Goal: Task Accomplishment & Management: Manage account settings

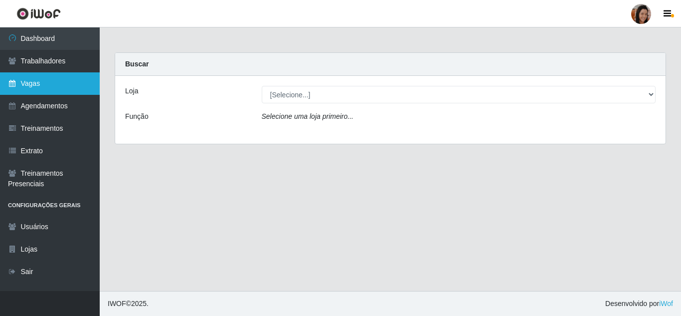
click at [46, 86] on link "Vagas" at bounding box center [50, 83] width 100 height 22
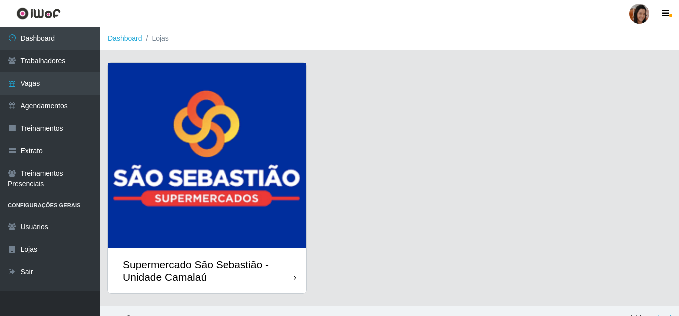
click at [272, 125] on img at bounding box center [207, 155] width 198 height 185
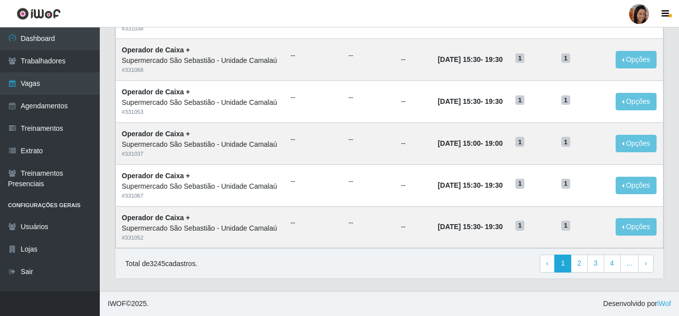
scroll to position [687, 0]
click at [612, 266] on link "4" at bounding box center [611, 263] width 17 height 18
click at [583, 263] on link "5" at bounding box center [578, 263] width 17 height 18
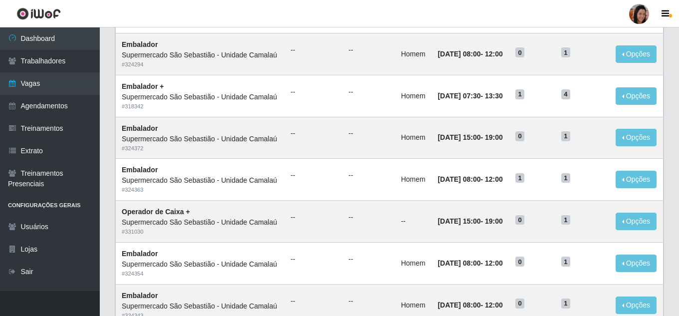
scroll to position [199, 0]
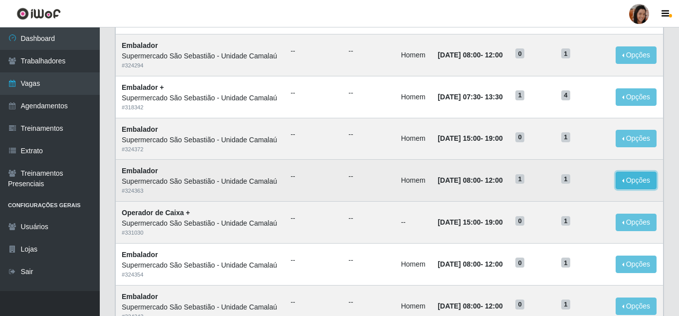
click at [636, 189] on button "Opções" at bounding box center [635, 180] width 41 height 17
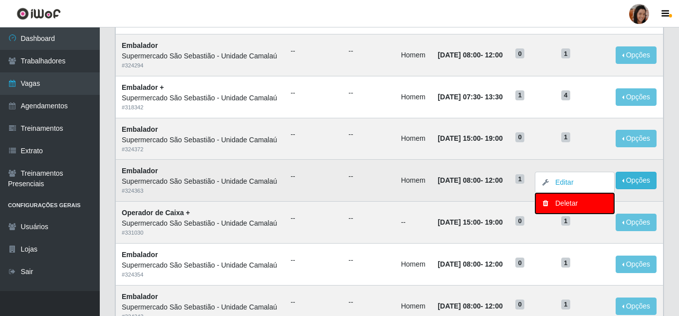
click at [572, 208] on div "Deletar" at bounding box center [574, 203] width 59 height 10
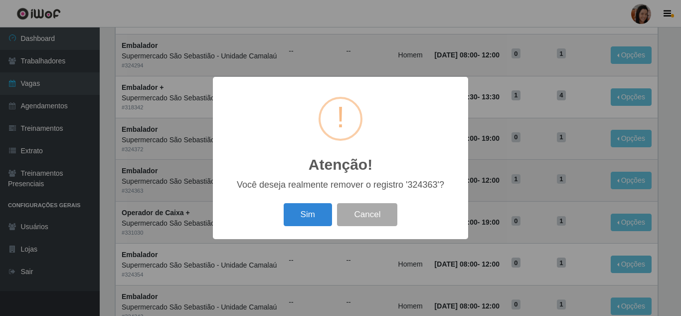
click at [282, 225] on div "Sim Cancel" at bounding box center [340, 214] width 235 height 28
click at [293, 217] on button "Sim" at bounding box center [308, 214] width 48 height 23
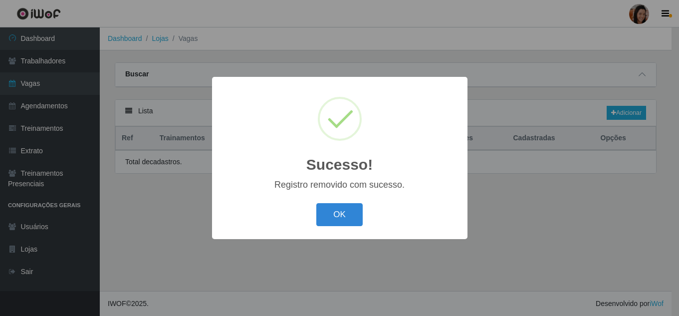
scroll to position [0, 0]
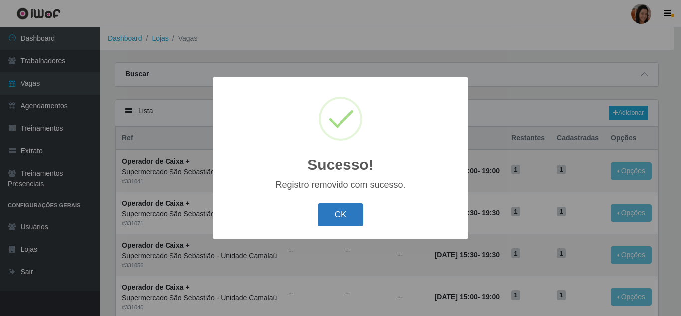
click at [343, 212] on button "OK" at bounding box center [341, 214] width 46 height 23
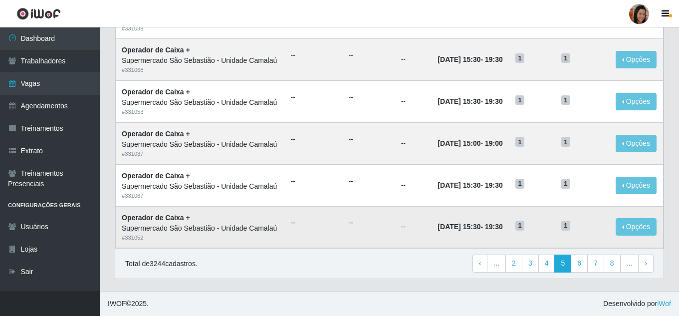
scroll to position [687, 0]
click at [550, 264] on link "4" at bounding box center [546, 263] width 17 height 18
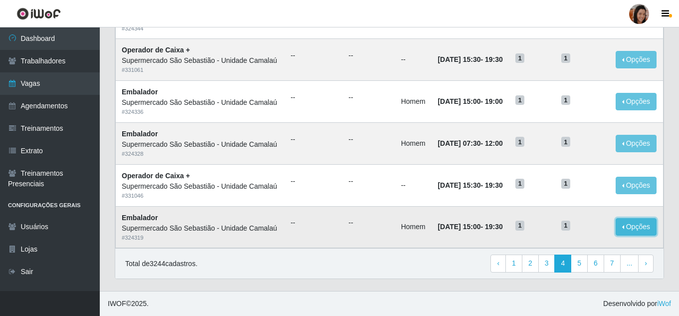
click at [640, 225] on button "Opções" at bounding box center [635, 226] width 41 height 17
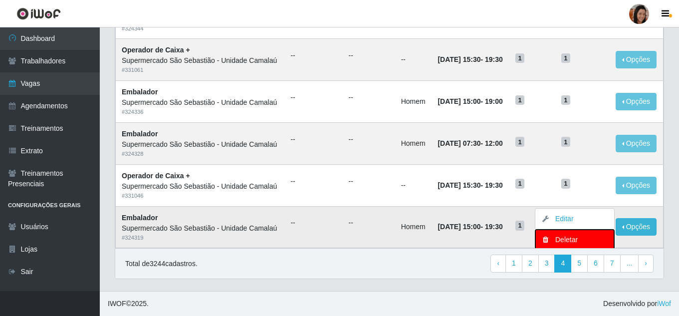
click at [568, 235] on div "Deletar" at bounding box center [574, 239] width 59 height 10
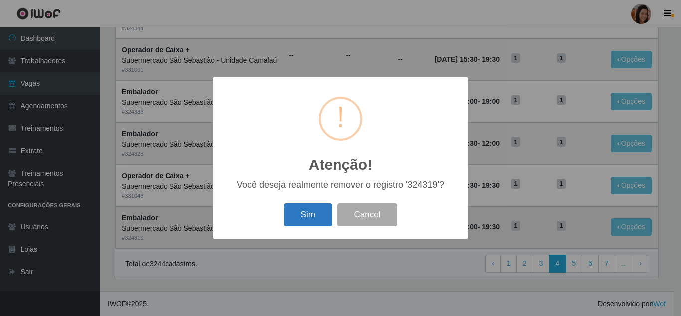
click at [305, 208] on button "Sim" at bounding box center [308, 214] width 48 height 23
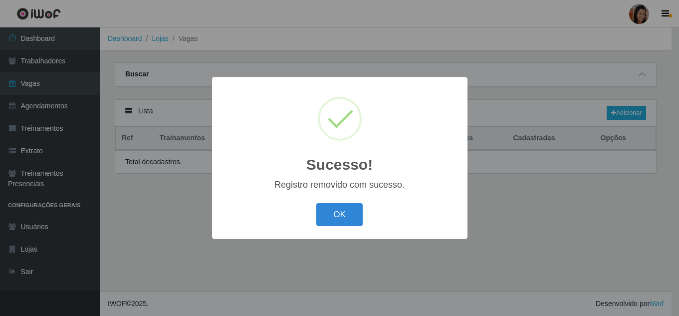
scroll to position [0, 0]
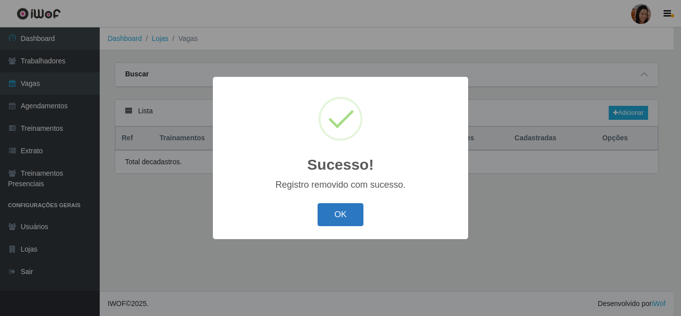
click at [353, 206] on button "OK" at bounding box center [341, 214] width 46 height 23
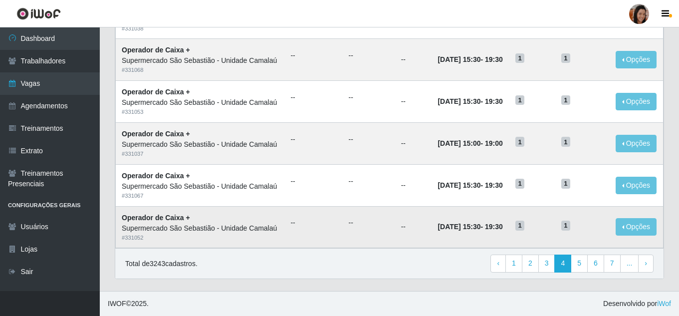
scroll to position [687, 0]
click at [564, 265] on link "4" at bounding box center [562, 263] width 17 height 18
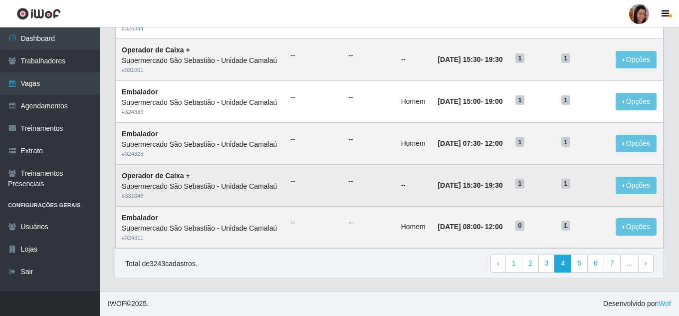
scroll to position [687, 0]
click at [633, 177] on button "Opções" at bounding box center [635, 185] width 41 height 17
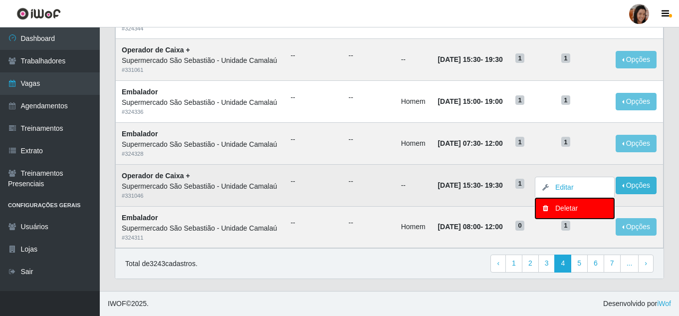
click at [569, 198] on button "Deletar" at bounding box center [574, 208] width 79 height 20
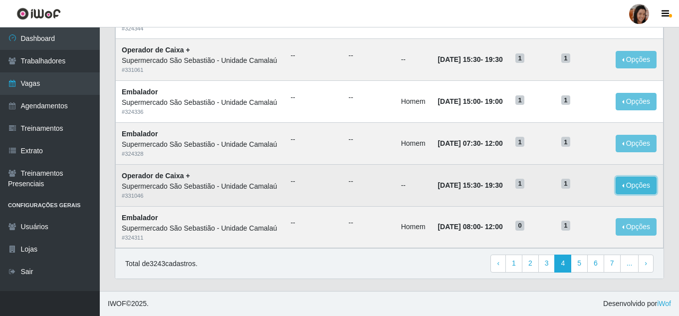
click at [634, 177] on button "Opções" at bounding box center [635, 185] width 41 height 17
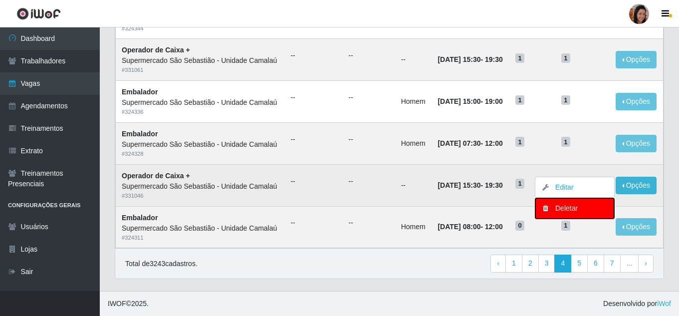
click at [567, 203] on div "Deletar" at bounding box center [574, 208] width 59 height 10
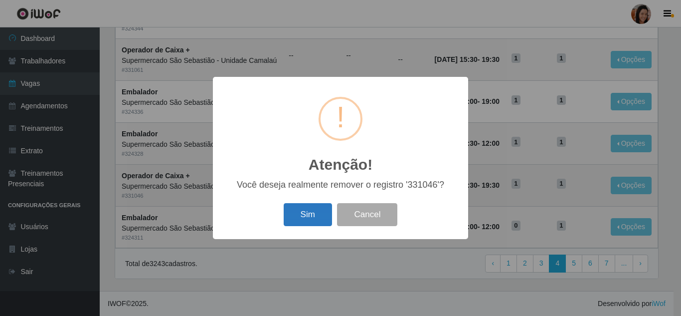
click at [314, 211] on button "Sim" at bounding box center [308, 214] width 48 height 23
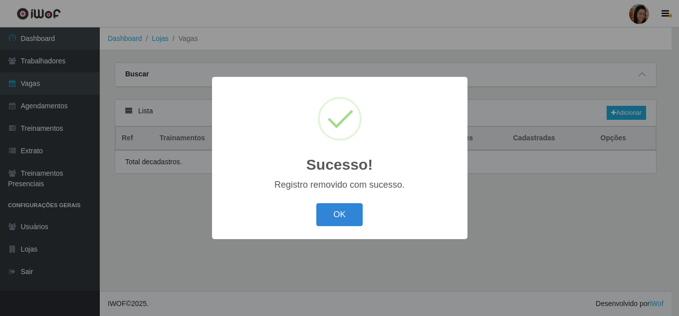
scroll to position [0, 0]
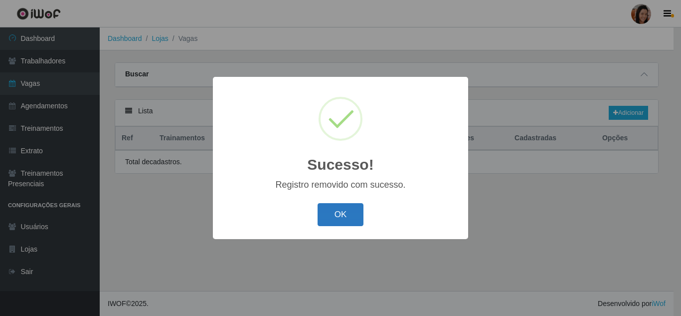
drag, startPoint x: 363, startPoint y: 210, endPoint x: 350, endPoint y: 213, distance: 12.8
click at [352, 213] on button "OK" at bounding box center [341, 214] width 46 height 23
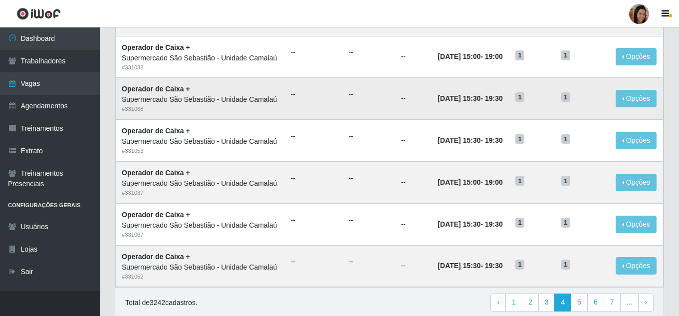
scroll to position [687, 0]
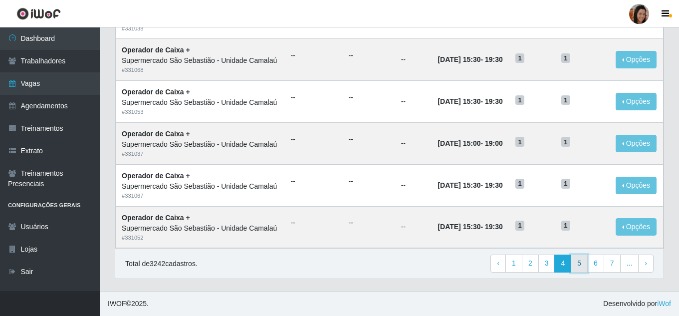
click at [582, 260] on link "5" at bounding box center [578, 263] width 17 height 18
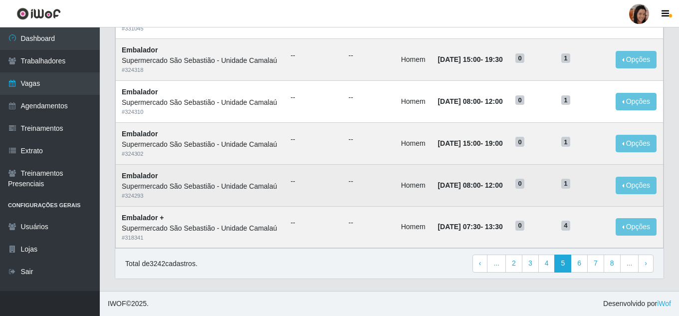
scroll to position [687, 0]
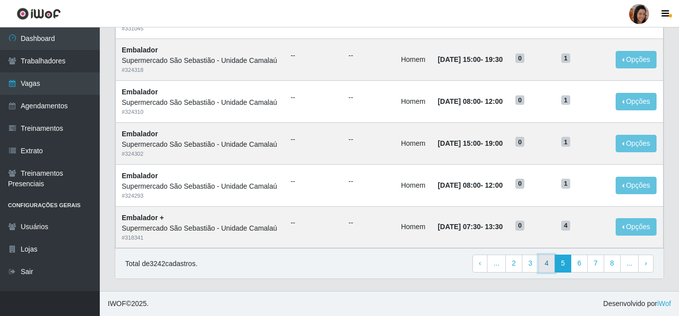
click at [549, 262] on link "4" at bounding box center [546, 263] width 17 height 18
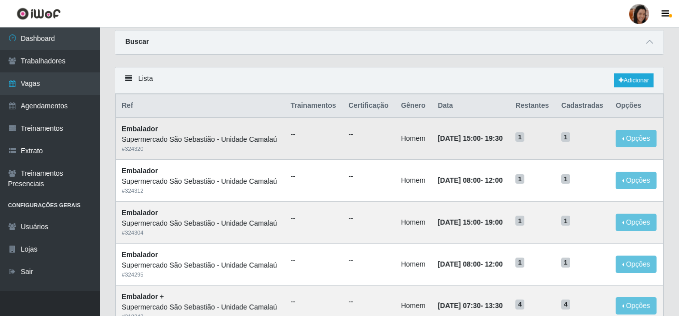
scroll to position [50, 0]
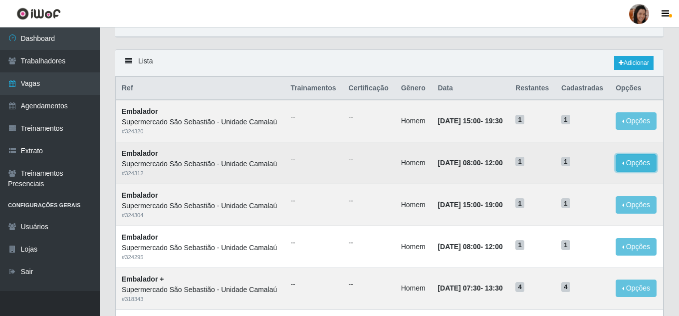
click at [636, 172] on button "Opções" at bounding box center [635, 162] width 41 height 17
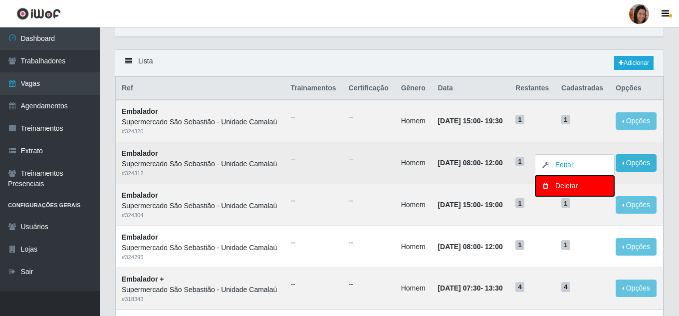
click at [571, 191] on div "Deletar" at bounding box center [574, 186] width 59 height 10
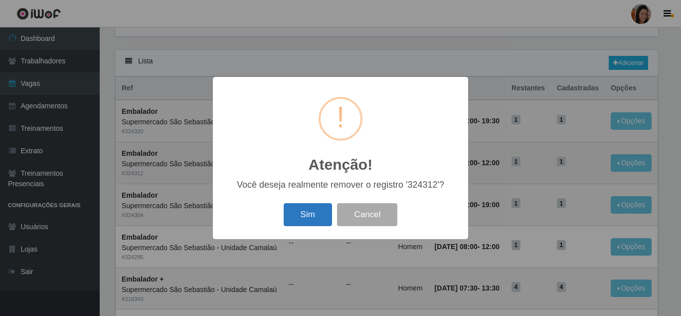
click at [300, 217] on button "Sim" at bounding box center [308, 214] width 48 height 23
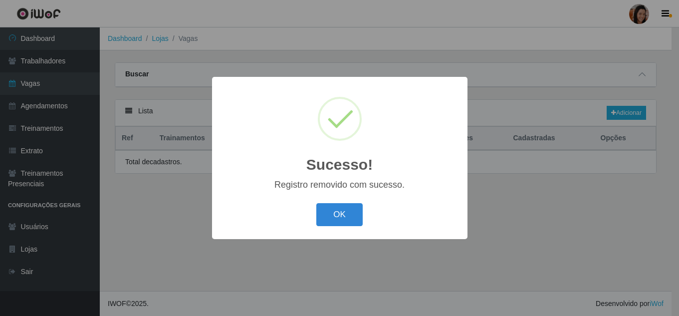
scroll to position [0, 0]
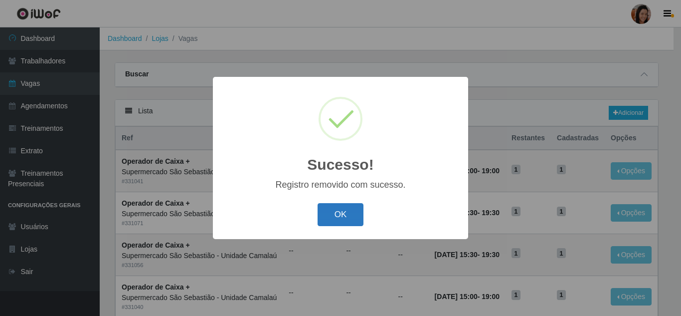
click at [334, 217] on button "OK" at bounding box center [341, 214] width 46 height 23
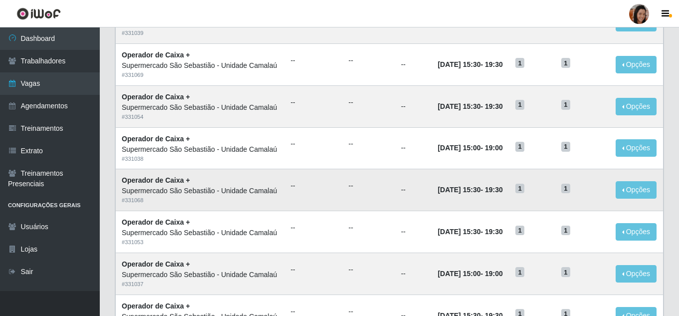
scroll to position [687, 0]
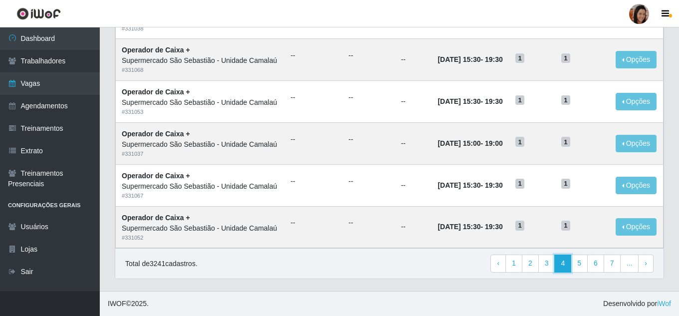
click at [561, 262] on link "4" at bounding box center [562, 263] width 17 height 18
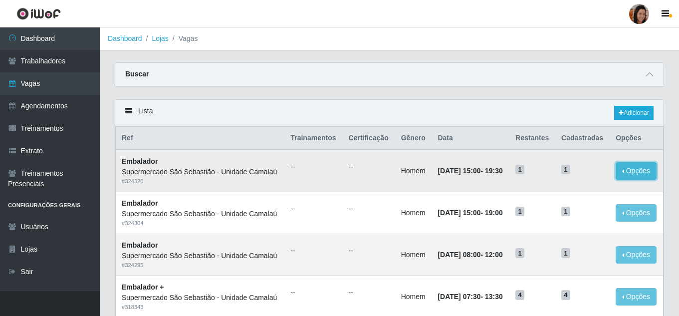
click at [627, 176] on button "Opções" at bounding box center [635, 170] width 41 height 17
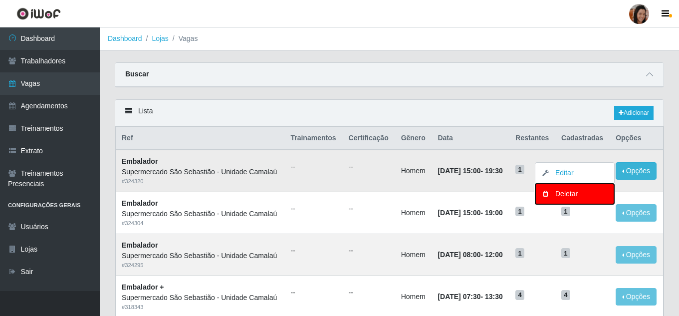
click at [563, 199] on div "Deletar" at bounding box center [574, 193] width 59 height 10
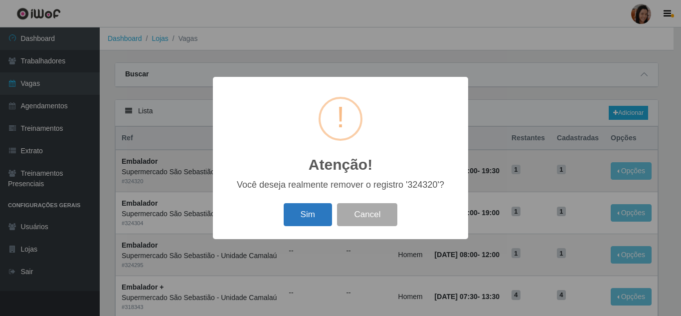
click at [317, 212] on button "Sim" at bounding box center [308, 214] width 48 height 23
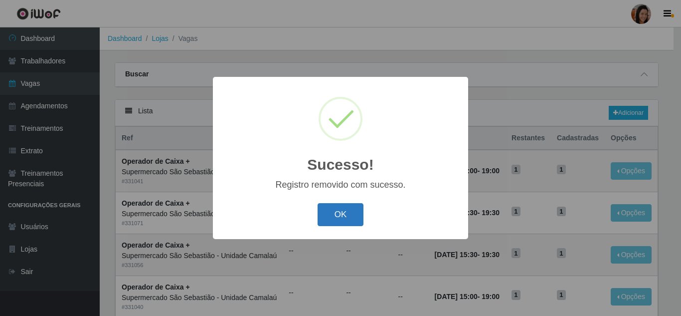
click at [348, 214] on button "OK" at bounding box center [341, 214] width 46 height 23
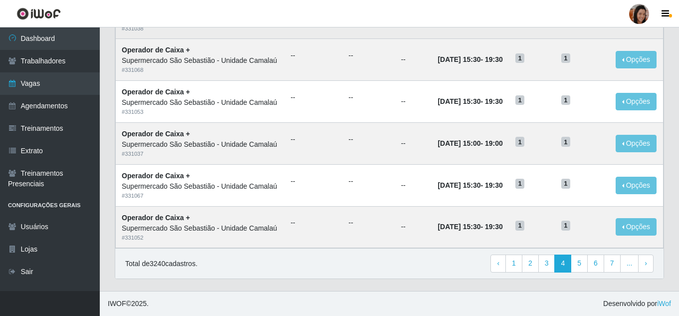
scroll to position [687, 0]
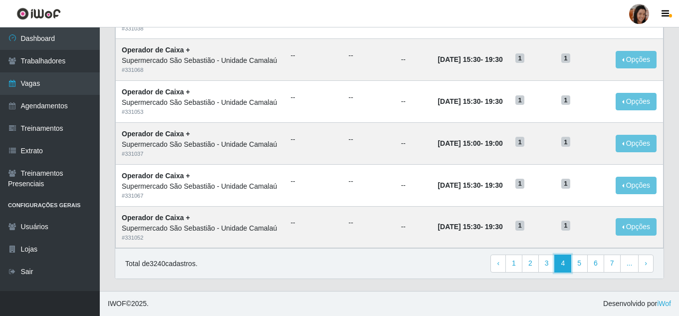
click at [564, 265] on link "4" at bounding box center [562, 263] width 17 height 18
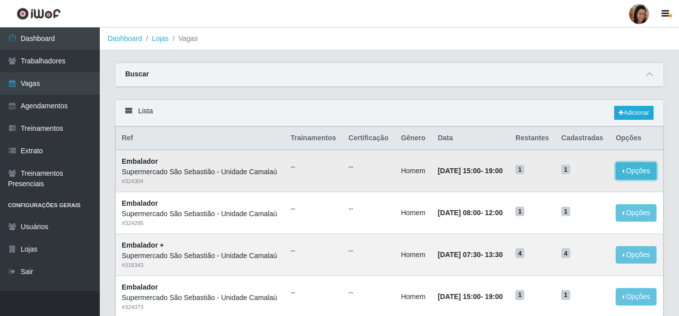
click at [630, 178] on button "Opções" at bounding box center [635, 170] width 41 height 17
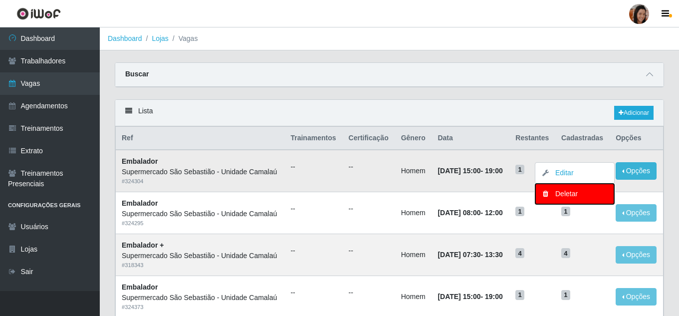
click at [578, 199] on div "Deletar" at bounding box center [574, 193] width 59 height 10
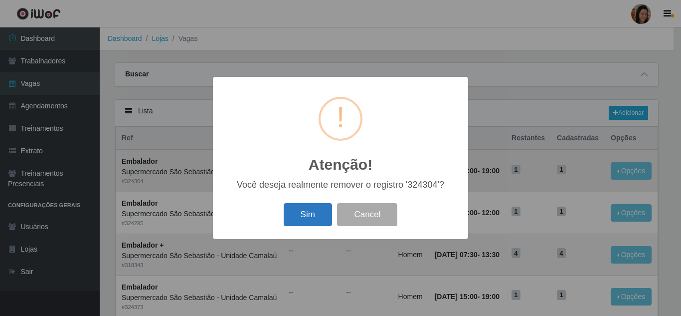
click at [307, 224] on button "Sim" at bounding box center [308, 214] width 48 height 23
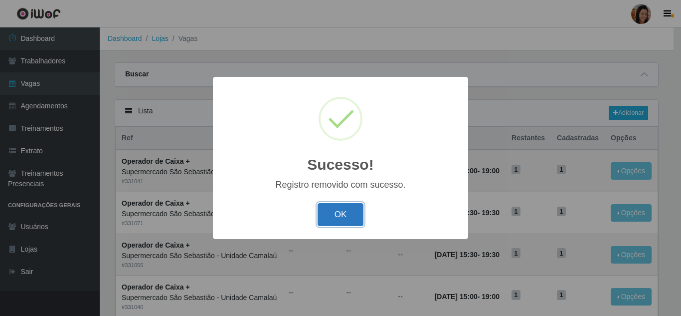
click at [340, 217] on button "OK" at bounding box center [341, 214] width 46 height 23
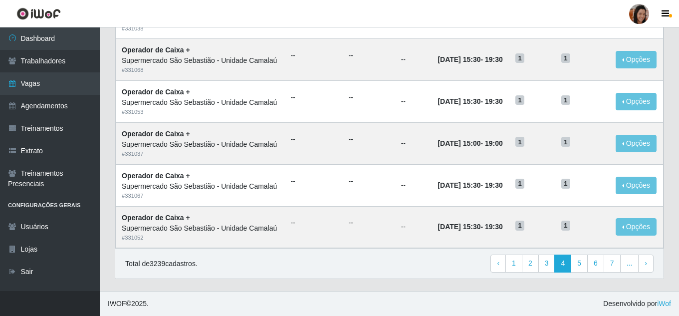
scroll to position [687, 0]
click at [566, 262] on link "4" at bounding box center [562, 263] width 17 height 18
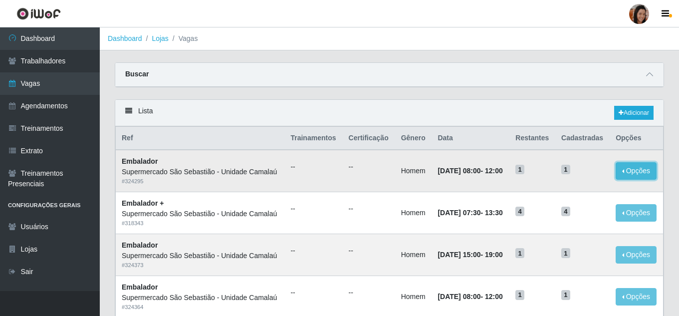
click at [634, 176] on button "Opções" at bounding box center [635, 170] width 41 height 17
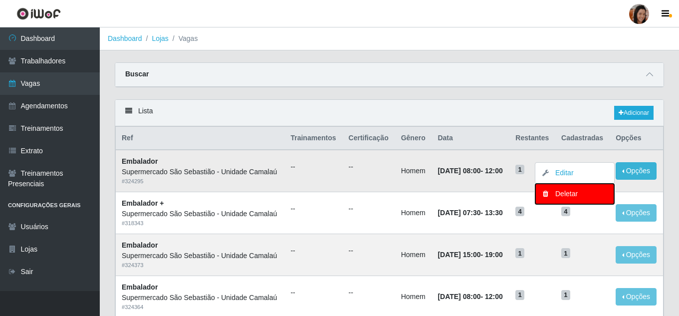
click at [564, 197] on div "Deletar" at bounding box center [574, 193] width 59 height 10
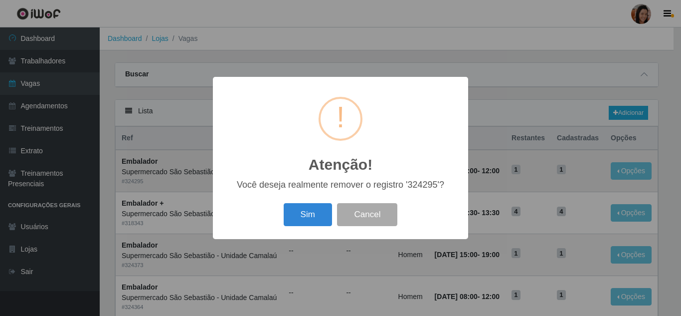
click at [280, 211] on div "Sim Cancel" at bounding box center [340, 214] width 235 height 28
click at [299, 212] on button "Sim" at bounding box center [308, 214] width 48 height 23
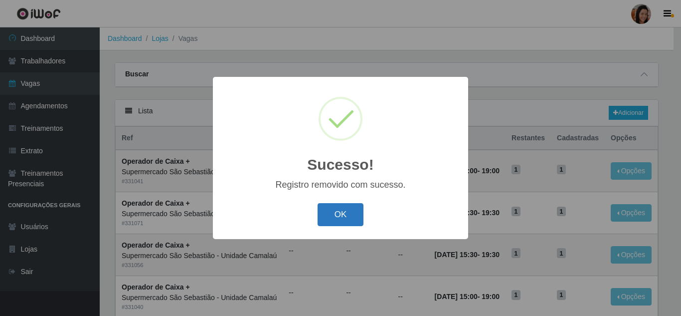
click at [337, 219] on button "OK" at bounding box center [341, 214] width 46 height 23
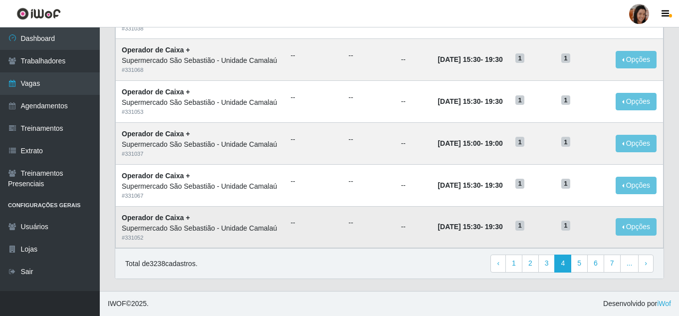
scroll to position [687, 0]
click at [569, 260] on link "4" at bounding box center [562, 263] width 17 height 18
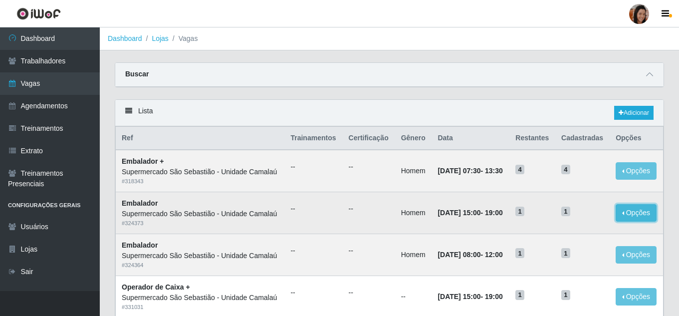
click at [633, 221] on button "Opções" at bounding box center [635, 212] width 41 height 17
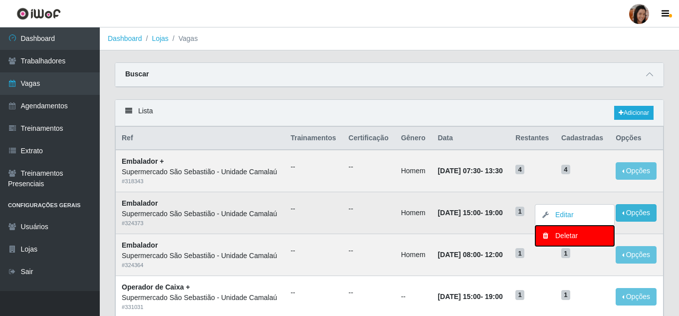
click at [566, 246] on button "Deletar" at bounding box center [574, 235] width 79 height 20
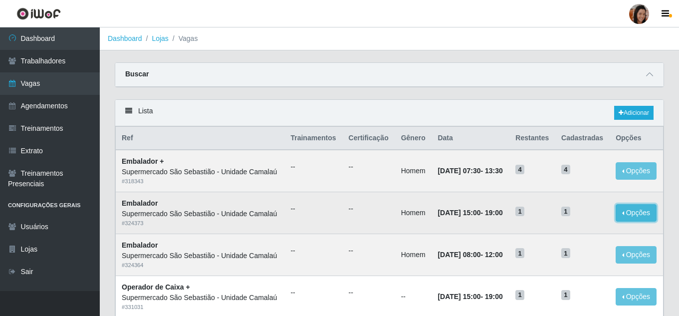
click at [636, 221] on button "Opções" at bounding box center [635, 212] width 41 height 17
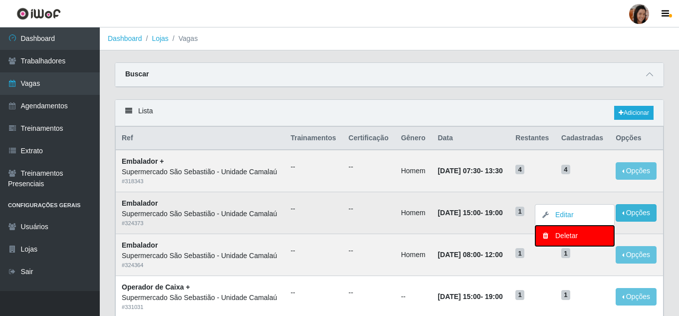
click at [573, 241] on div "Deletar" at bounding box center [574, 235] width 59 height 10
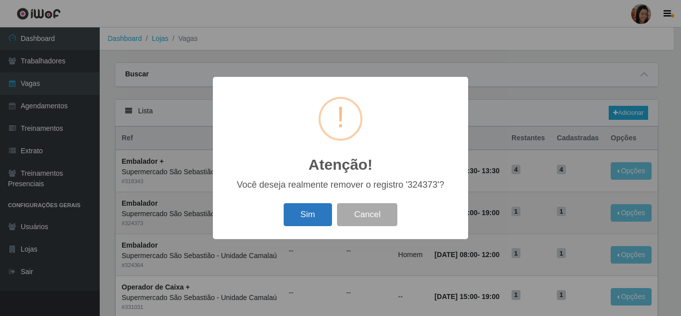
click at [308, 219] on button "Sim" at bounding box center [308, 214] width 48 height 23
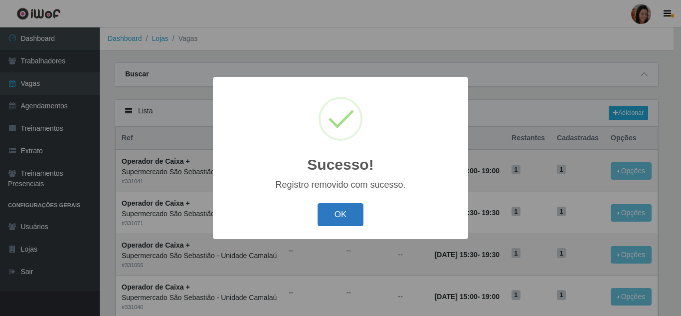
click at [351, 214] on button "OK" at bounding box center [341, 214] width 46 height 23
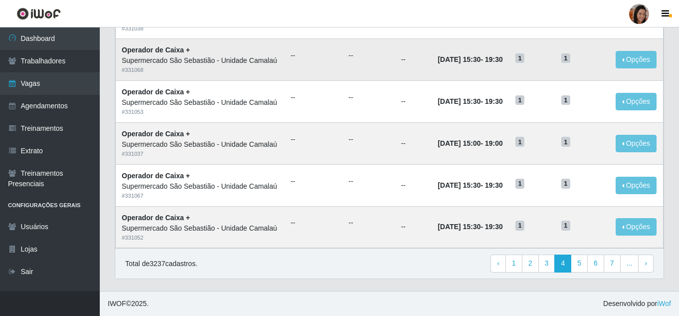
scroll to position [687, 0]
click at [563, 261] on link "4" at bounding box center [562, 263] width 17 height 18
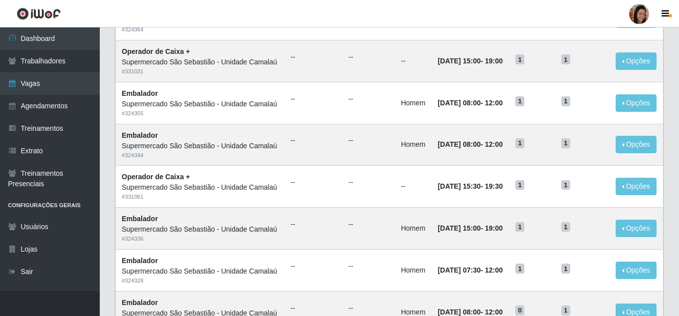
scroll to position [199, 0]
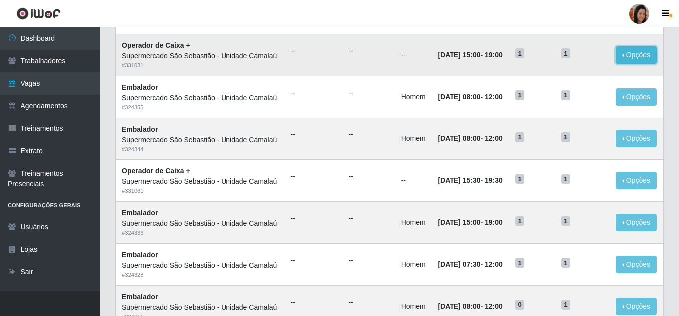
click at [639, 64] on button "Opções" at bounding box center [635, 54] width 41 height 17
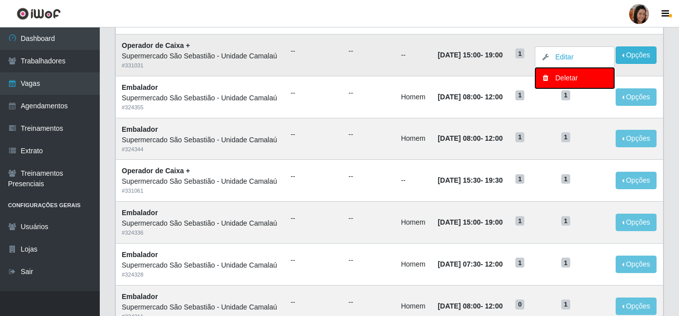
click at [570, 83] on div "Deletar" at bounding box center [574, 78] width 59 height 10
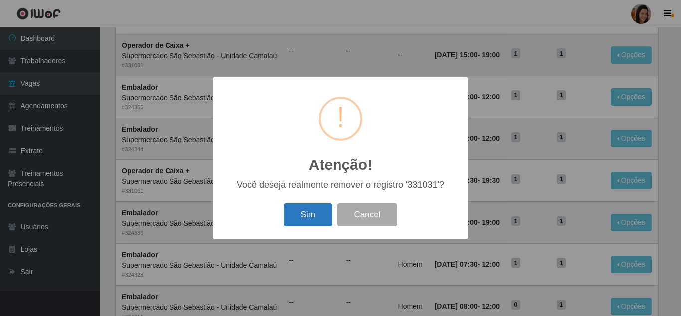
click at [328, 205] on button "Sim" at bounding box center [308, 214] width 48 height 23
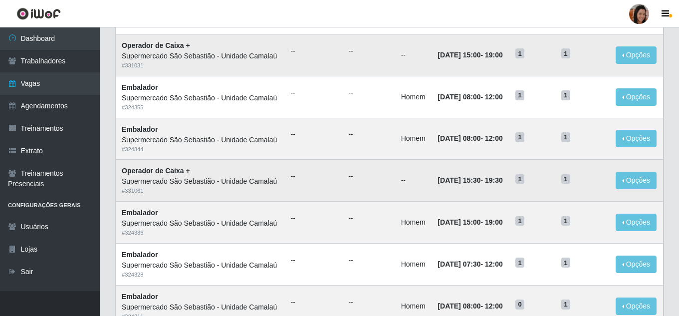
scroll to position [0, 0]
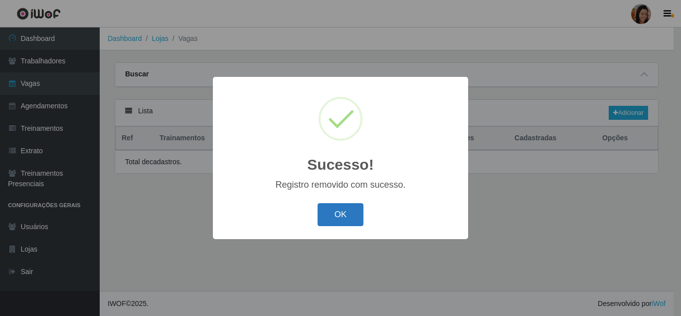
click at [343, 218] on button "OK" at bounding box center [341, 214] width 46 height 23
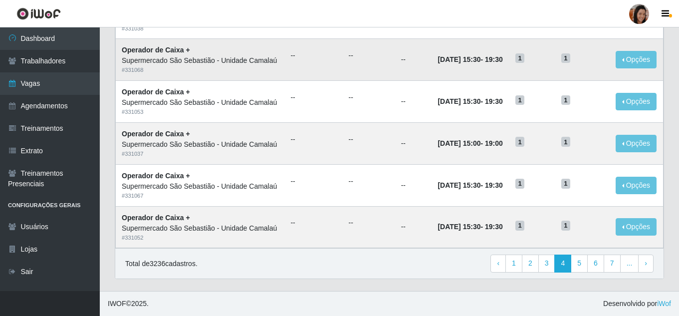
scroll to position [648, 0]
click at [559, 278] on div "Total de 3236 cadastros. ‹ Previous 1 2 3 4 5 6 7 ... › Next" at bounding box center [389, 263] width 548 height 30
click at [560, 272] on link "4" at bounding box center [562, 263] width 17 height 18
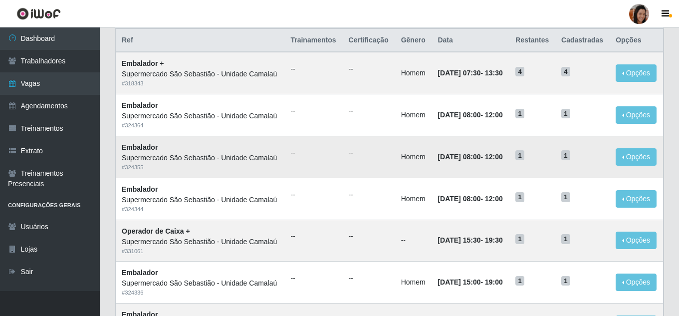
scroll to position [100, 0]
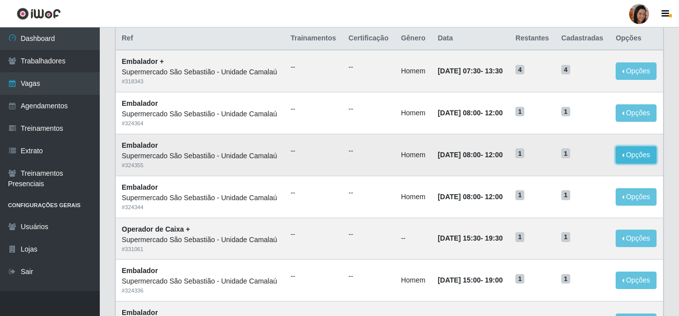
click at [643, 164] on button "Opções" at bounding box center [635, 154] width 41 height 17
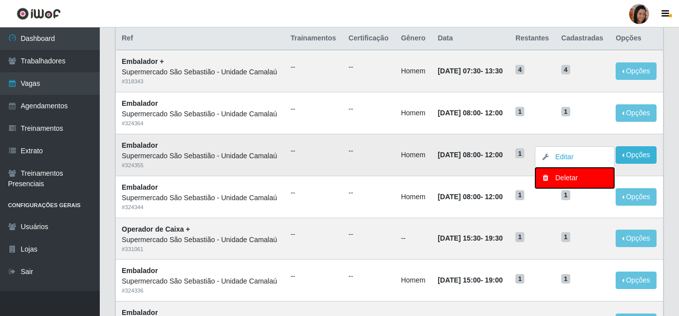
click at [564, 183] on div "Deletar" at bounding box center [574, 178] width 59 height 10
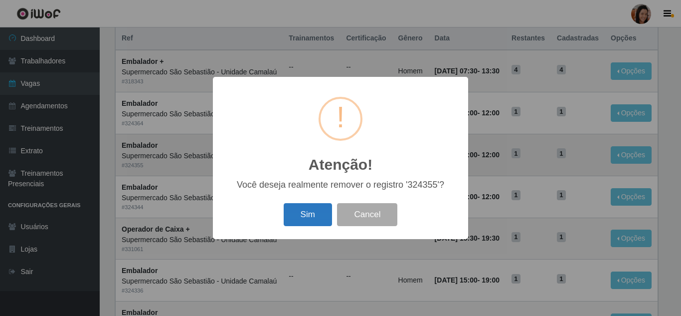
click at [316, 218] on button "Sim" at bounding box center [308, 214] width 48 height 23
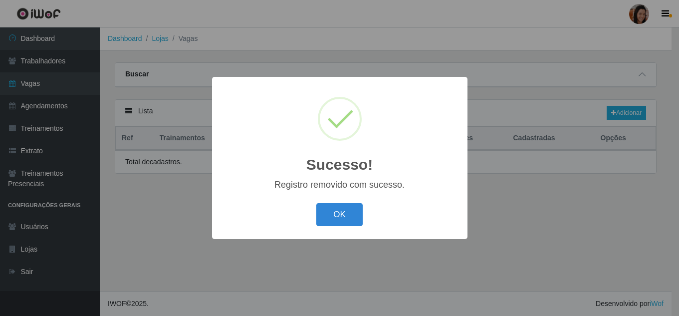
scroll to position [0, 0]
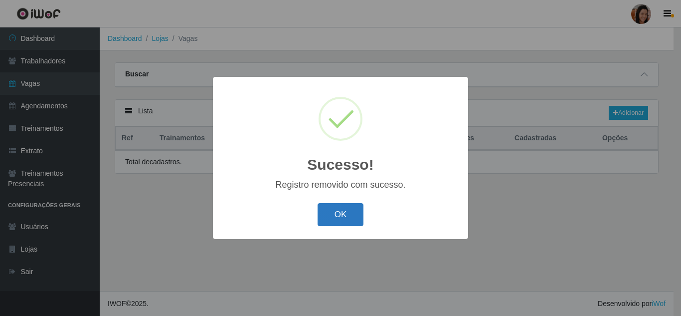
click at [352, 211] on button "OK" at bounding box center [341, 214] width 46 height 23
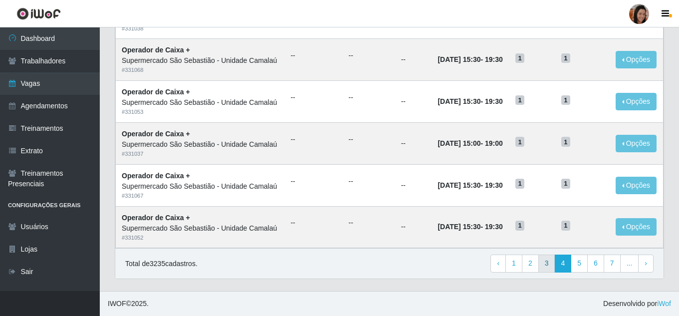
scroll to position [687, 0]
click at [563, 262] on link "4" at bounding box center [562, 263] width 17 height 18
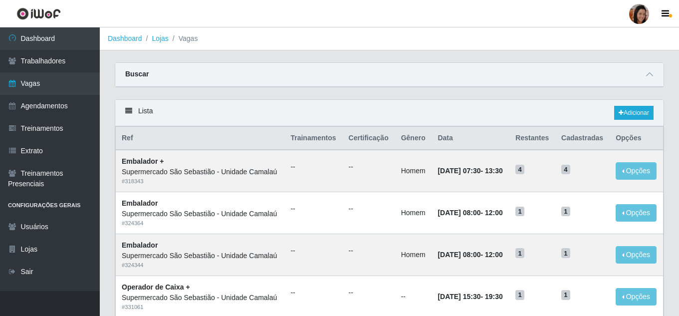
scroll to position [299, 0]
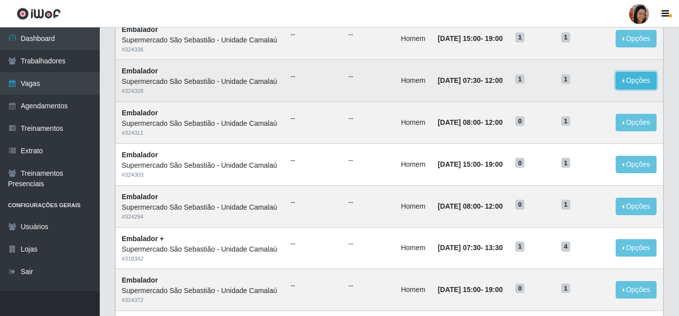
click at [633, 89] on button "Opções" at bounding box center [635, 80] width 41 height 17
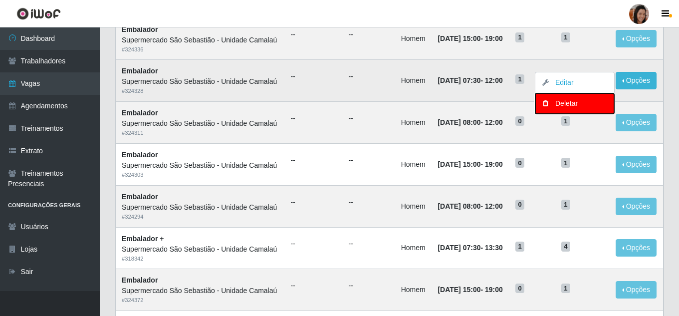
click at [567, 109] on div "Deletar" at bounding box center [574, 103] width 59 height 10
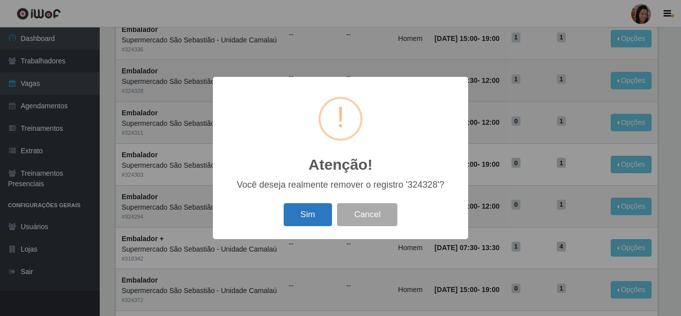
click at [329, 214] on button "Sim" at bounding box center [308, 214] width 48 height 23
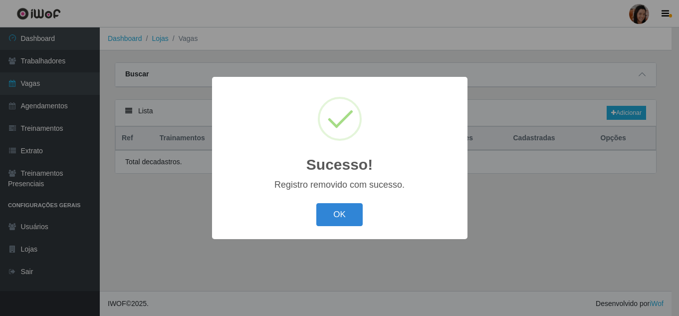
scroll to position [0, 0]
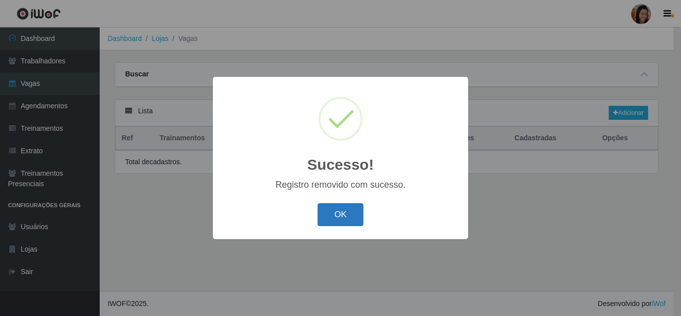
click at [341, 218] on button "OK" at bounding box center [341, 214] width 46 height 23
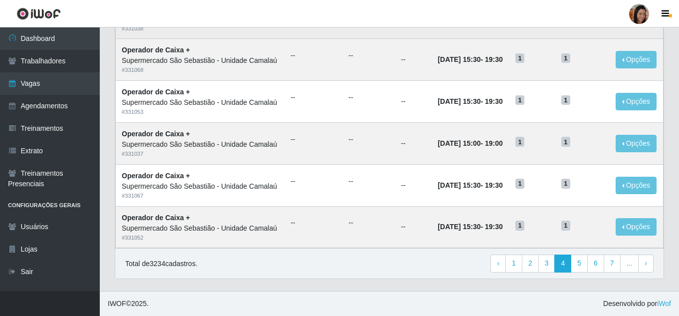
scroll to position [687, 0]
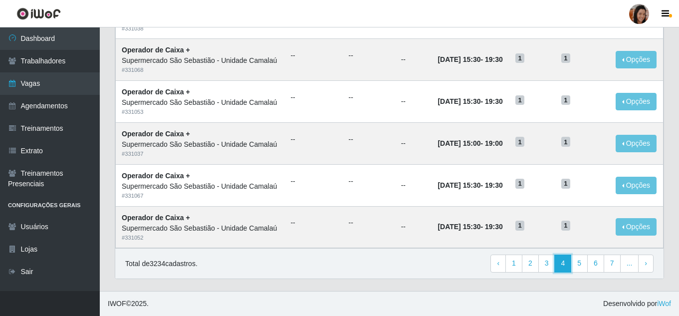
click at [566, 264] on link "4" at bounding box center [562, 263] width 17 height 18
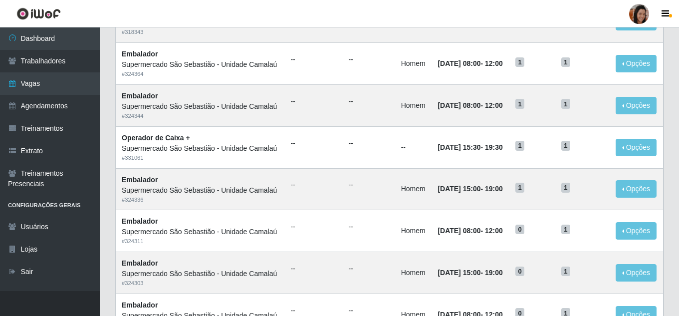
scroll to position [150, 0]
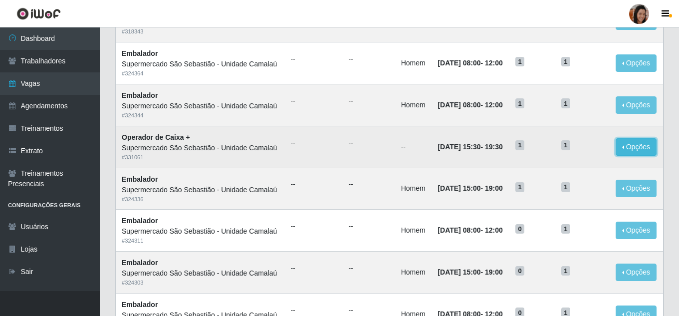
click at [640, 156] on button "Opções" at bounding box center [635, 146] width 41 height 17
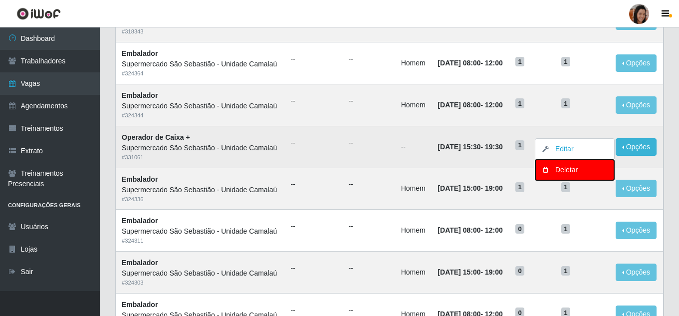
click at [566, 175] on div "Deletar" at bounding box center [574, 170] width 59 height 10
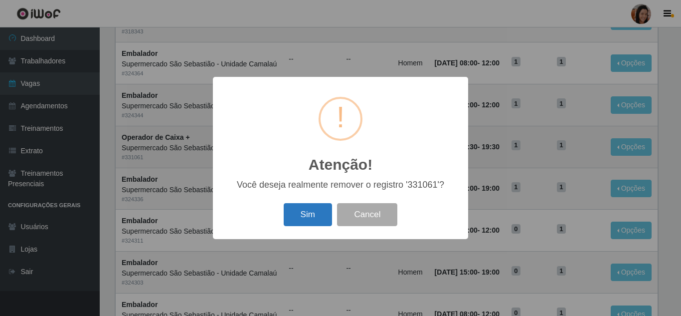
click at [317, 220] on button "Sim" at bounding box center [308, 214] width 48 height 23
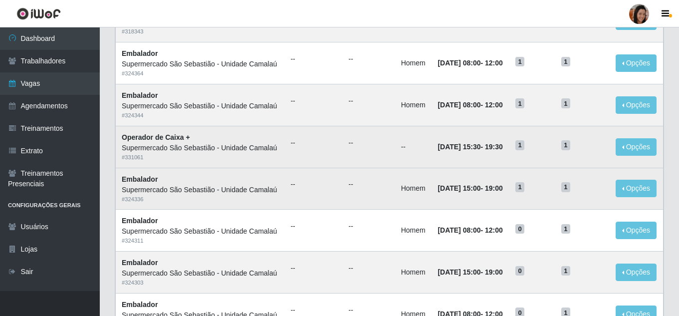
scroll to position [0, 0]
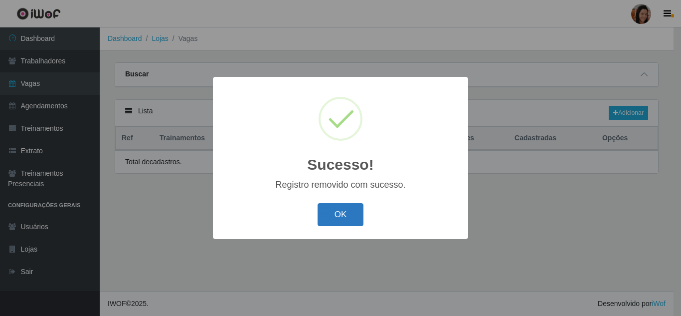
click at [352, 218] on button "OK" at bounding box center [341, 214] width 46 height 23
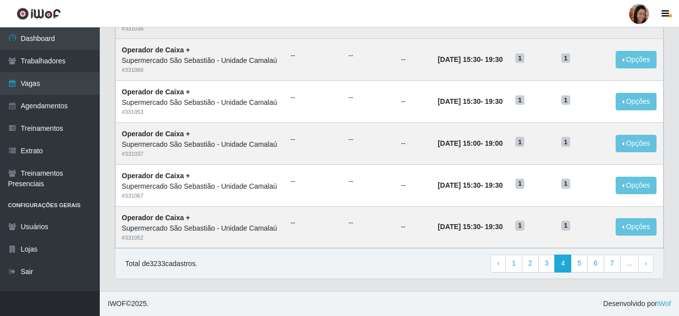
scroll to position [648, 0]
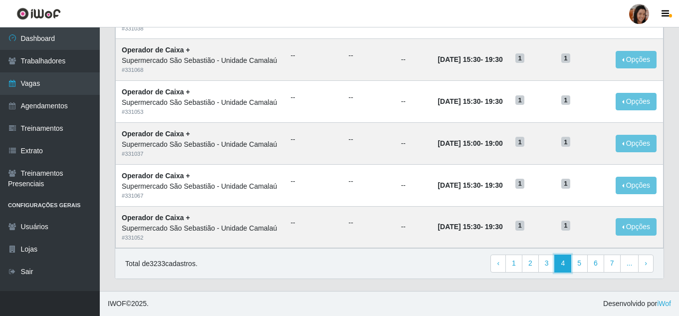
click at [564, 272] on link "4" at bounding box center [562, 263] width 17 height 18
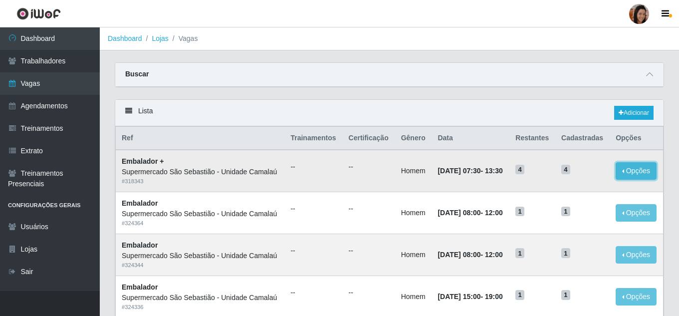
click at [642, 177] on button "Opções" at bounding box center [635, 170] width 41 height 17
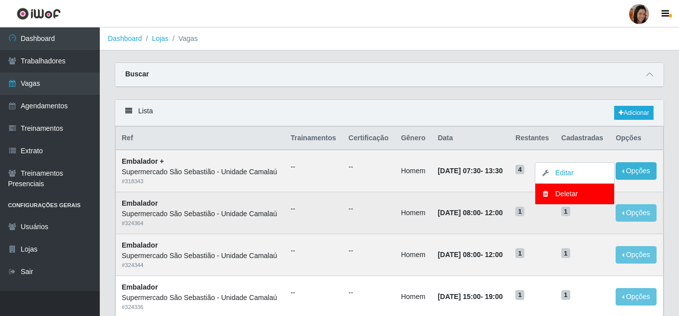
click at [509, 234] on td "20/09/2025, 08:00 - 12:00" at bounding box center [470, 213] width 78 height 42
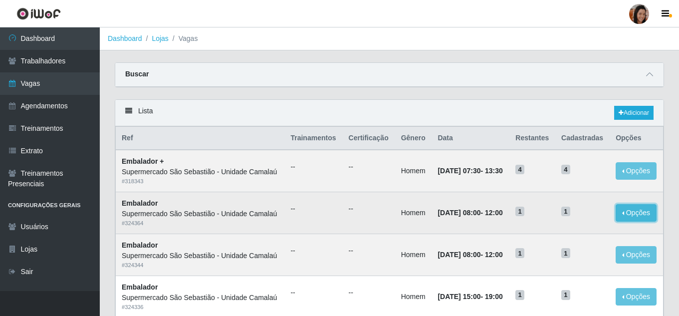
click at [628, 221] on button "Opções" at bounding box center [635, 212] width 41 height 17
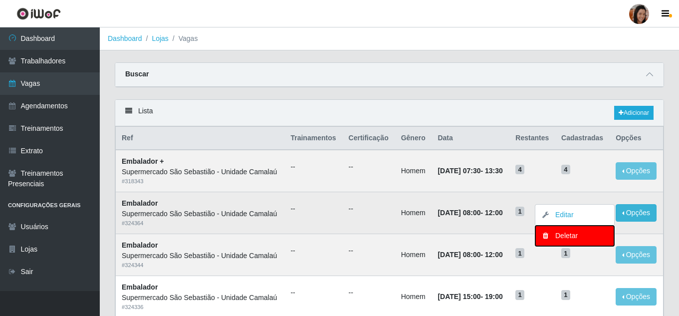
click at [560, 241] on div "Deletar" at bounding box center [574, 235] width 59 height 10
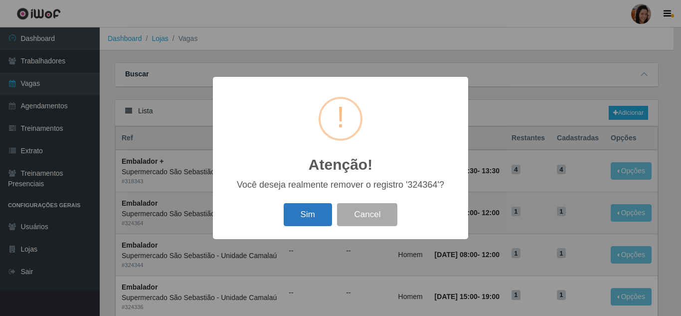
click at [327, 206] on button "Sim" at bounding box center [308, 214] width 48 height 23
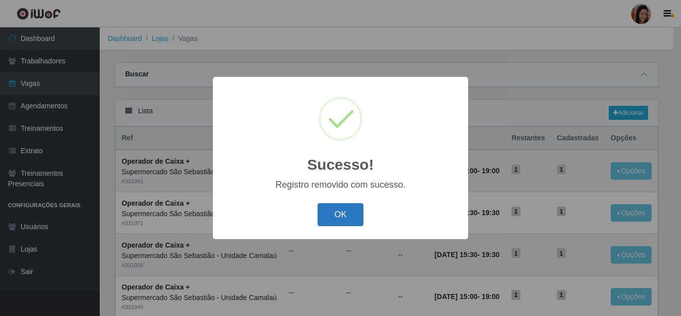
click at [342, 216] on button "OK" at bounding box center [341, 214] width 46 height 23
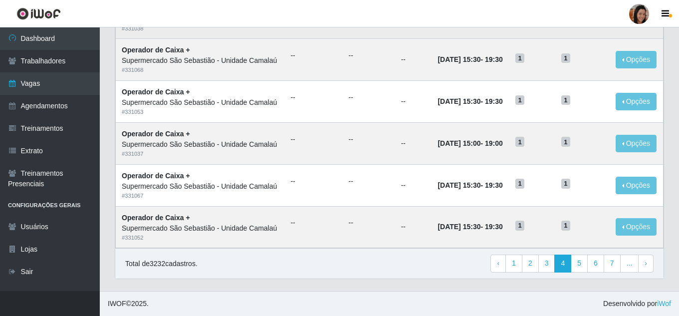
scroll to position [687, 0]
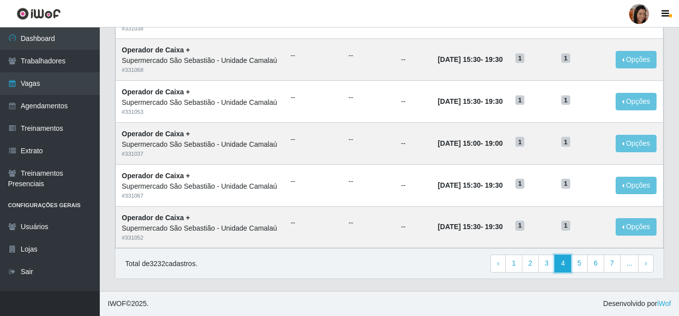
click at [564, 259] on link "4" at bounding box center [562, 263] width 17 height 18
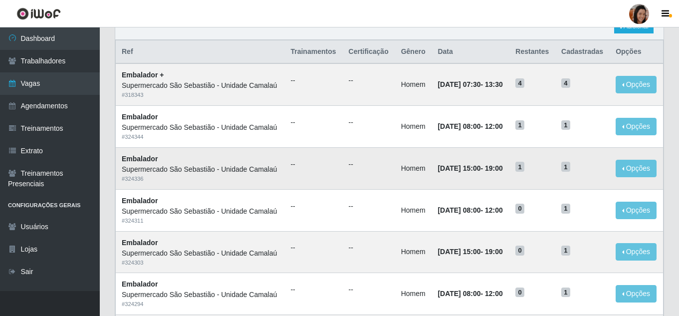
scroll to position [100, 0]
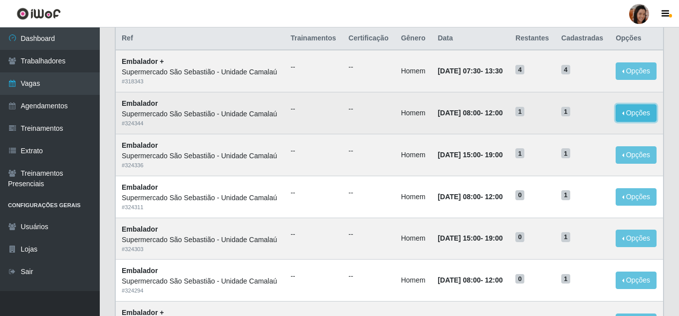
click at [631, 122] on button "Opções" at bounding box center [635, 112] width 41 height 17
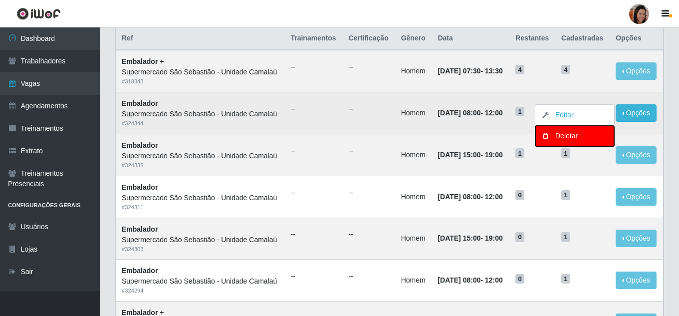
click at [570, 141] on div "Deletar" at bounding box center [574, 136] width 59 height 10
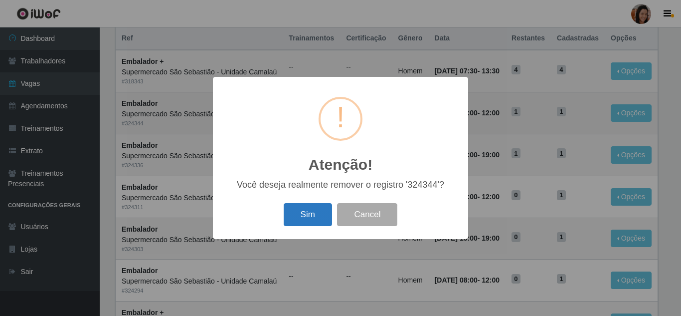
click at [307, 213] on button "Sim" at bounding box center [308, 214] width 48 height 23
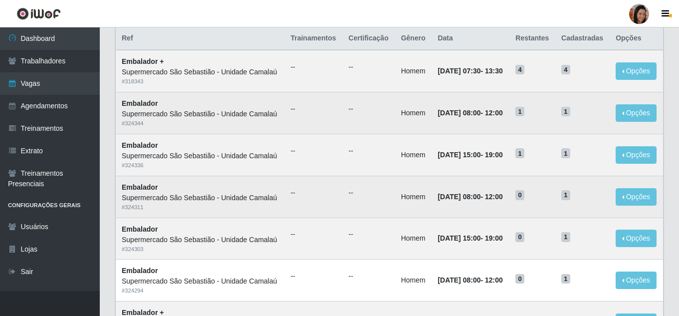
scroll to position [0, 0]
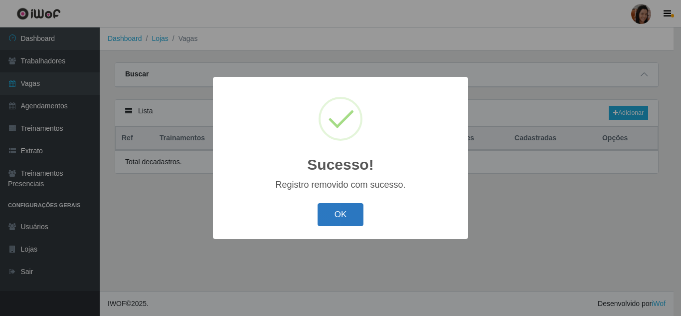
click at [351, 216] on button "OK" at bounding box center [341, 214] width 46 height 23
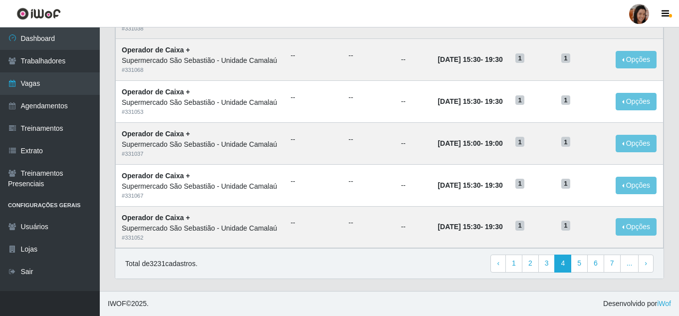
scroll to position [687, 0]
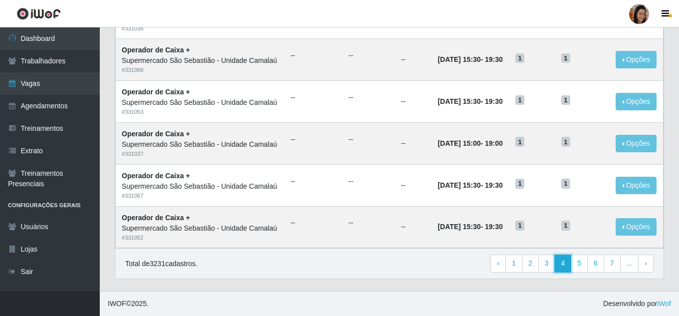
click at [562, 261] on link "4" at bounding box center [562, 263] width 17 height 18
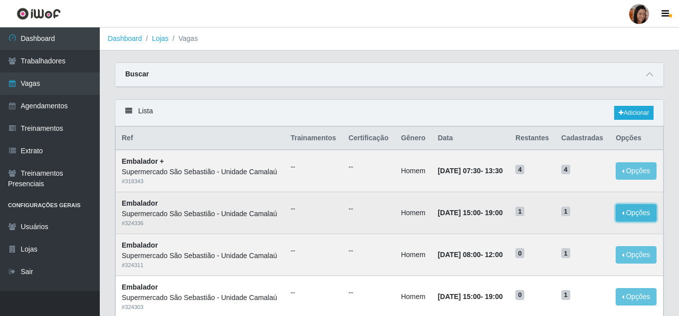
click at [643, 221] on button "Opções" at bounding box center [635, 212] width 41 height 17
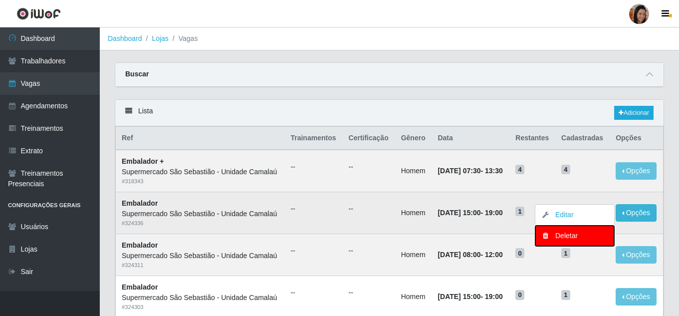
click at [575, 241] on div "Deletar" at bounding box center [574, 235] width 59 height 10
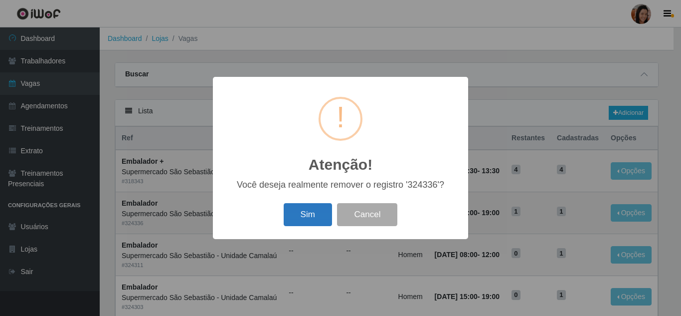
click at [313, 215] on button "Sim" at bounding box center [308, 214] width 48 height 23
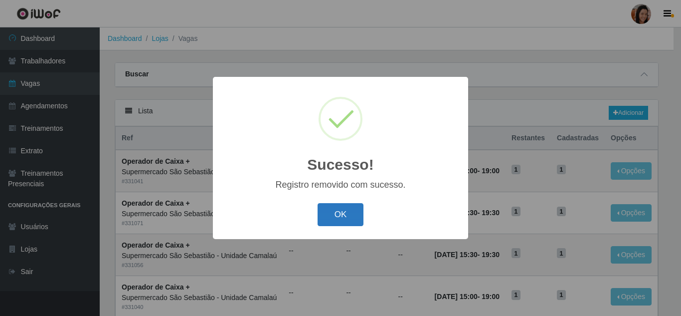
click at [340, 211] on button "OK" at bounding box center [341, 214] width 46 height 23
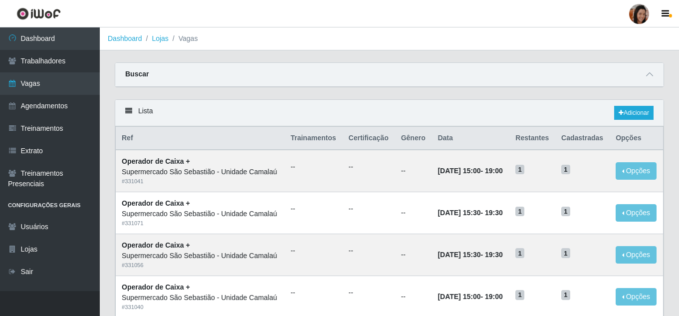
click at [434, 95] on div "Carregando... Buscar Início em Término em Função [Selecione...] ASG ASG + ASG +…" at bounding box center [389, 80] width 564 height 37
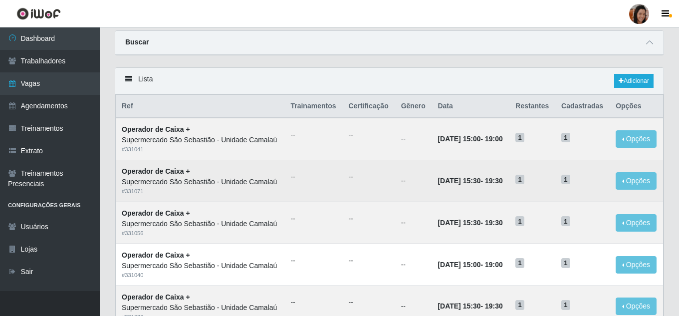
scroll to position [50, 0]
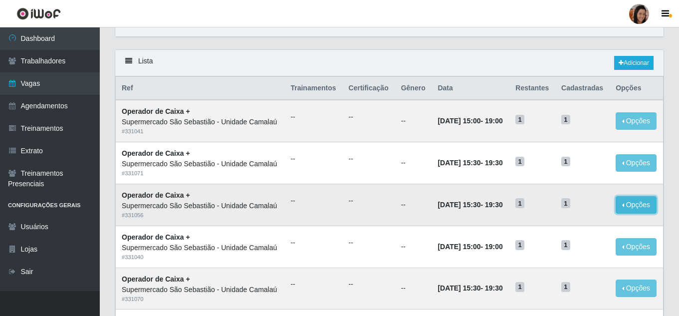
click at [639, 213] on button "Opções" at bounding box center [635, 204] width 41 height 17
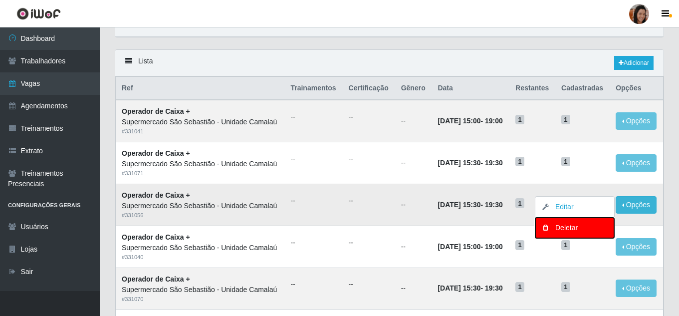
click at [562, 233] on div "Deletar" at bounding box center [574, 227] width 59 height 10
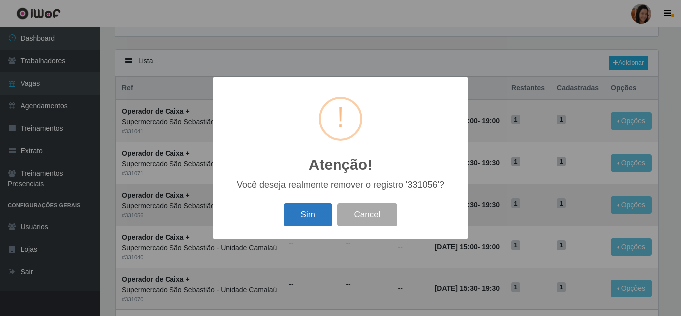
click at [320, 220] on button "Sim" at bounding box center [308, 214] width 48 height 23
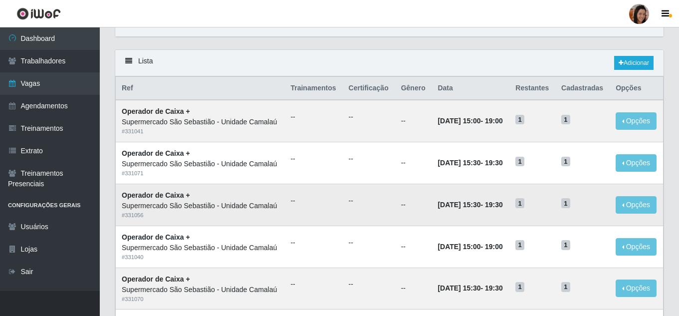
scroll to position [0, 0]
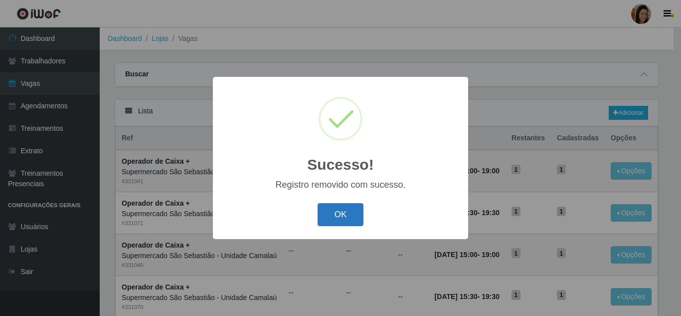
click at [339, 213] on button "OK" at bounding box center [341, 214] width 46 height 23
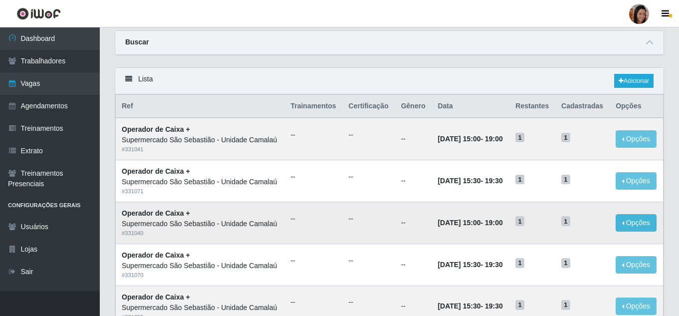
scroll to position [50, 0]
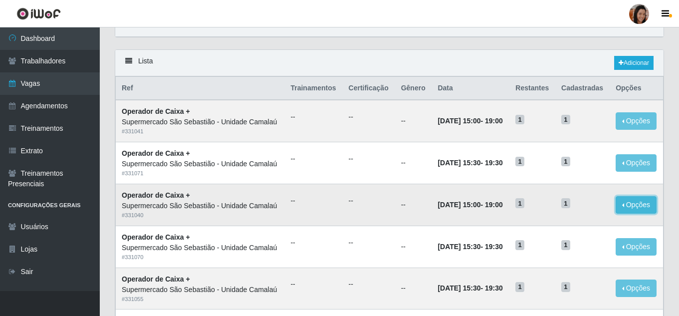
click at [649, 213] on button "Opções" at bounding box center [635, 204] width 41 height 17
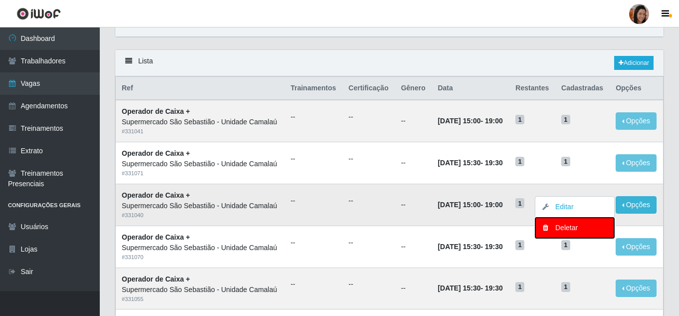
click at [595, 233] on div "Deletar" at bounding box center [574, 227] width 59 height 10
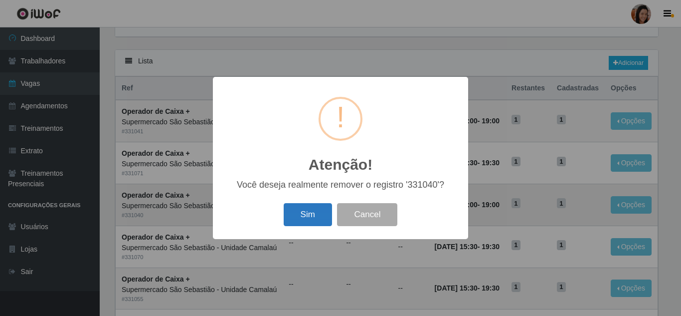
click at [295, 220] on button "Sim" at bounding box center [308, 214] width 48 height 23
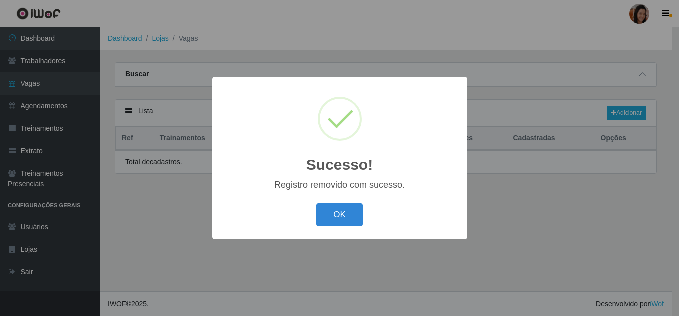
scroll to position [0, 0]
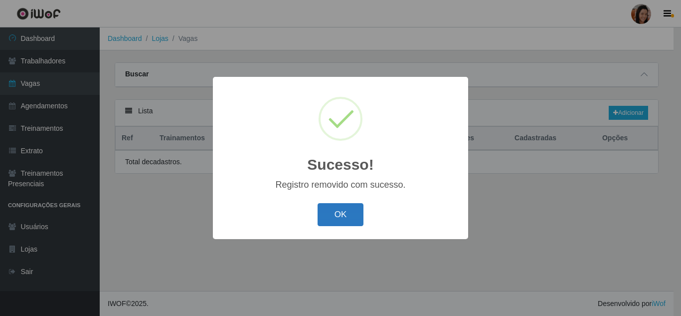
click at [354, 222] on button "OK" at bounding box center [341, 214] width 46 height 23
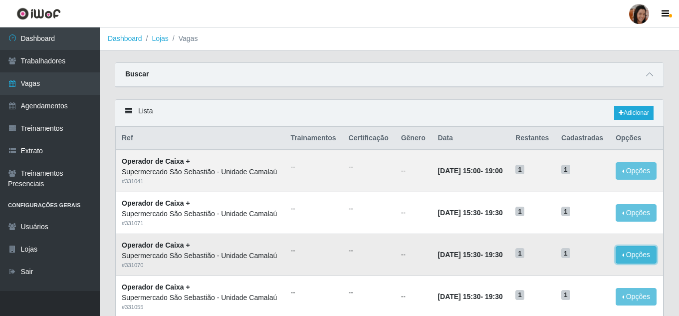
click at [638, 263] on button "Opções" at bounding box center [635, 254] width 41 height 17
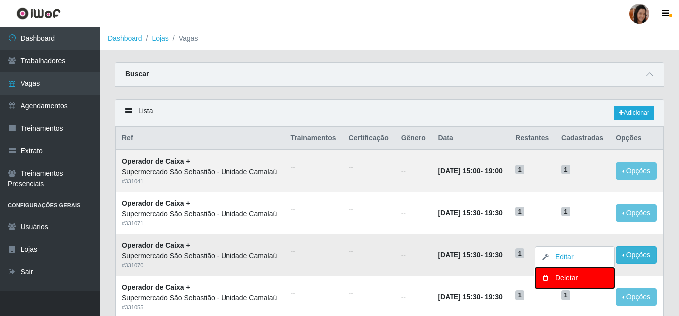
click at [568, 283] on div "Deletar" at bounding box center [574, 277] width 59 height 10
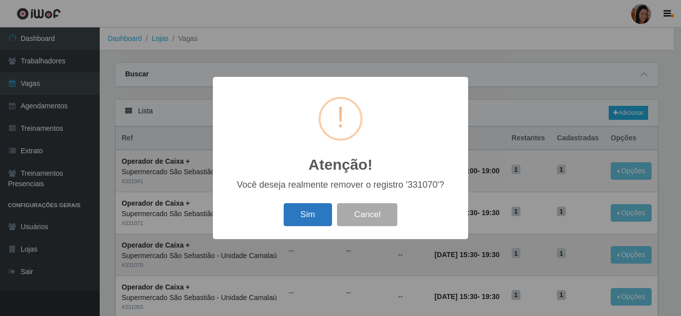
click at [312, 215] on button "Sim" at bounding box center [308, 214] width 48 height 23
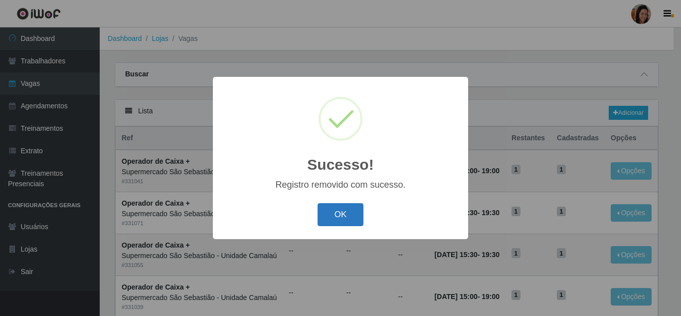
click at [348, 213] on button "OK" at bounding box center [341, 214] width 46 height 23
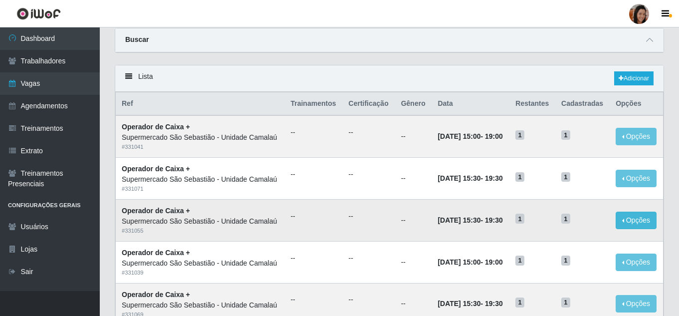
scroll to position [50, 0]
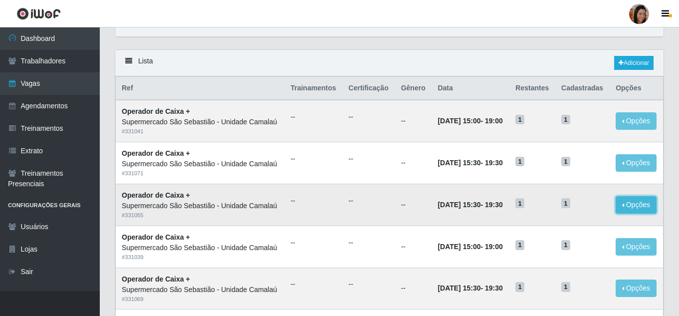
click at [641, 213] on button "Opções" at bounding box center [635, 204] width 41 height 17
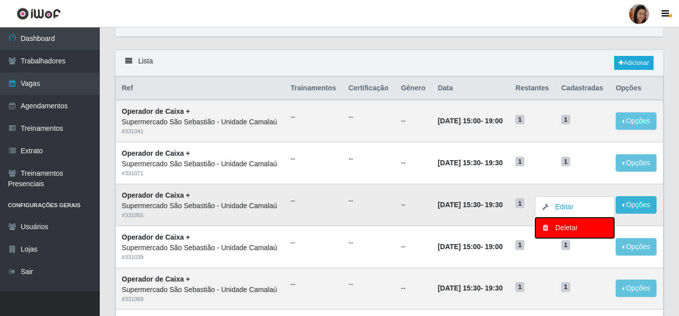
click at [566, 233] on div "Deletar" at bounding box center [574, 227] width 59 height 10
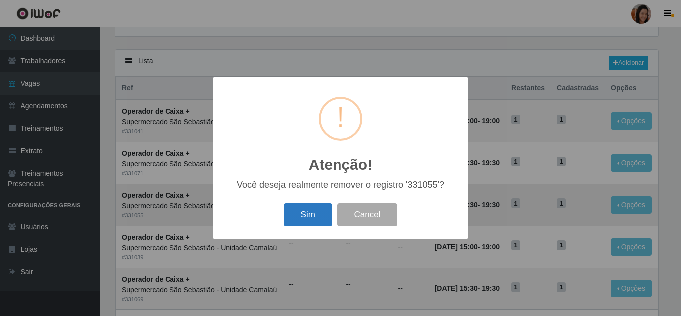
click at [292, 213] on button "Sim" at bounding box center [308, 214] width 48 height 23
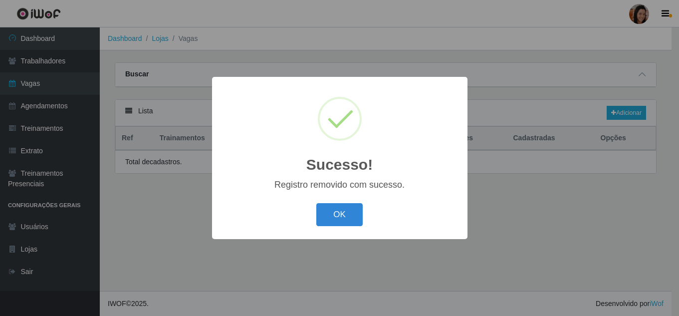
scroll to position [0, 0]
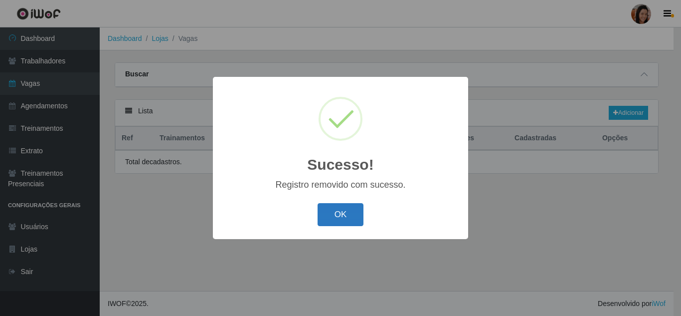
click at [349, 218] on button "OK" at bounding box center [341, 214] width 46 height 23
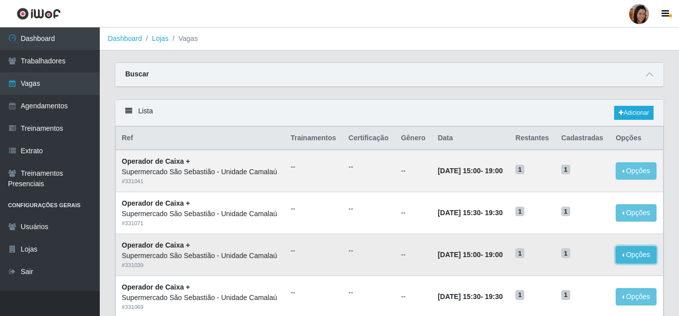
click at [646, 263] on button "Opções" at bounding box center [635, 254] width 41 height 17
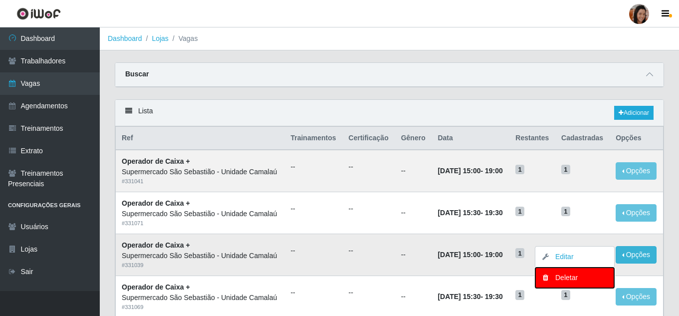
click at [563, 283] on div "Deletar" at bounding box center [574, 277] width 59 height 10
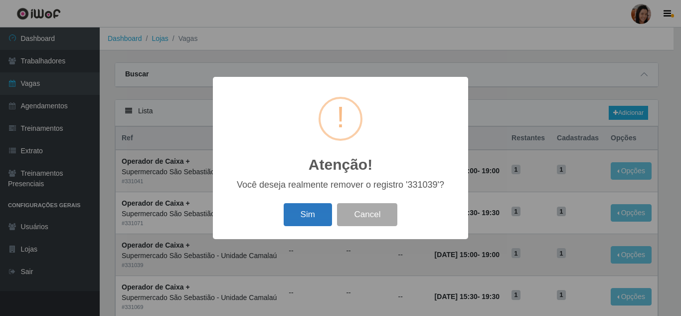
click at [303, 219] on button "Sim" at bounding box center [308, 214] width 48 height 23
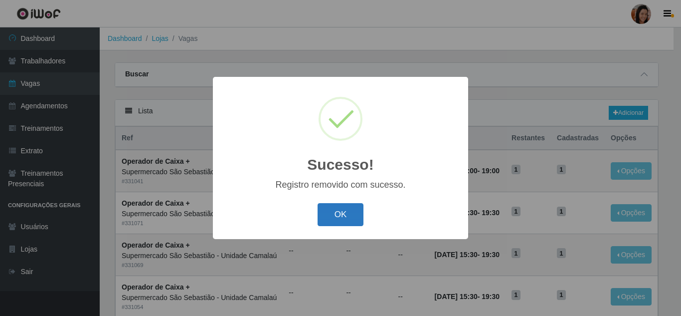
click at [357, 208] on button "OK" at bounding box center [341, 214] width 46 height 23
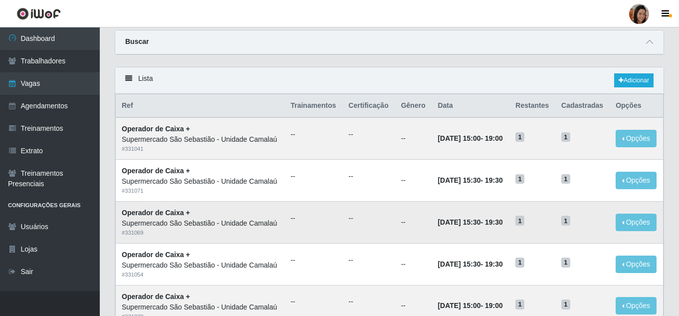
scroll to position [50, 0]
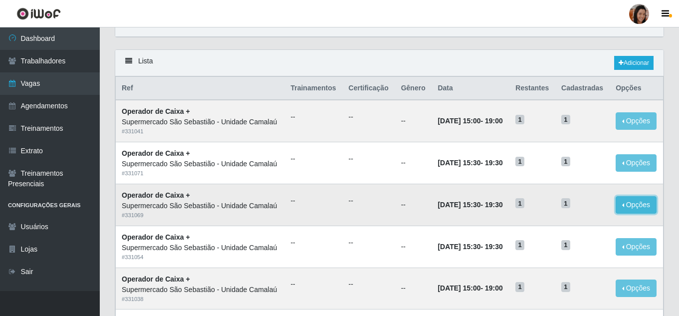
click at [638, 213] on button "Opções" at bounding box center [635, 204] width 41 height 17
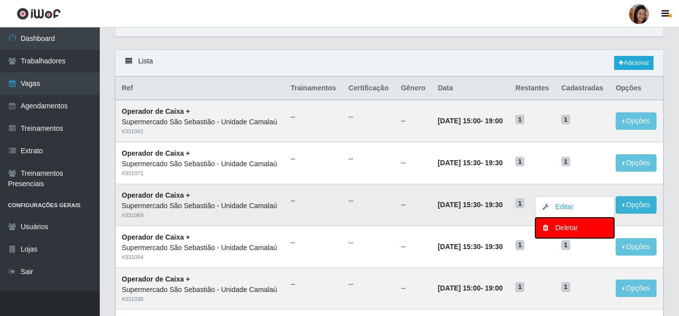
click at [570, 233] on div "Deletar" at bounding box center [574, 227] width 59 height 10
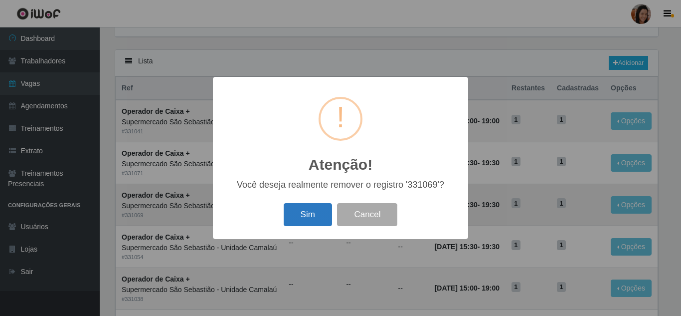
click at [299, 218] on button "Sim" at bounding box center [308, 214] width 48 height 23
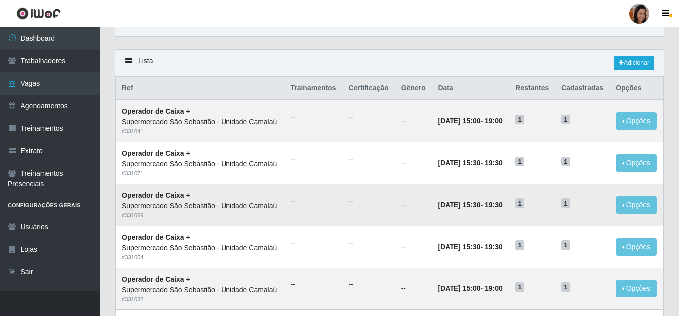
scroll to position [0, 0]
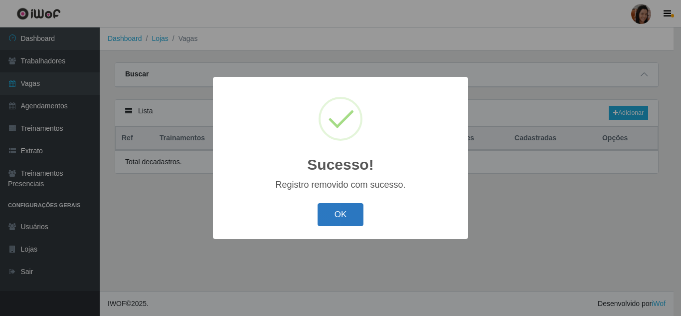
click at [361, 218] on button "OK" at bounding box center [341, 214] width 46 height 23
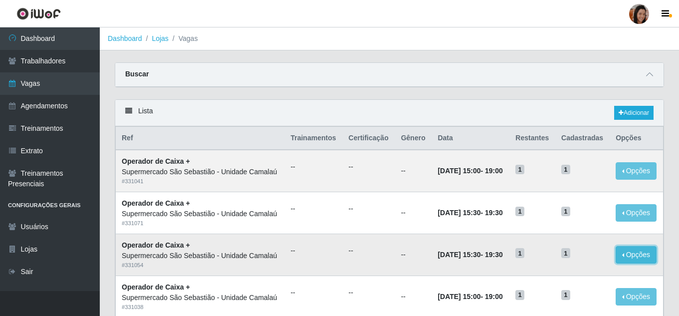
click at [639, 263] on button "Opções" at bounding box center [635, 254] width 41 height 17
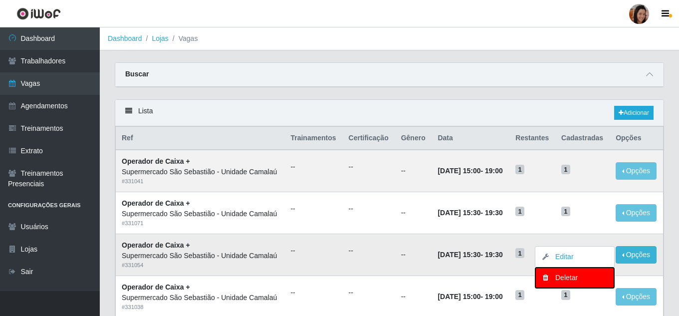
click at [542, 288] on button "Deletar" at bounding box center [574, 277] width 79 height 20
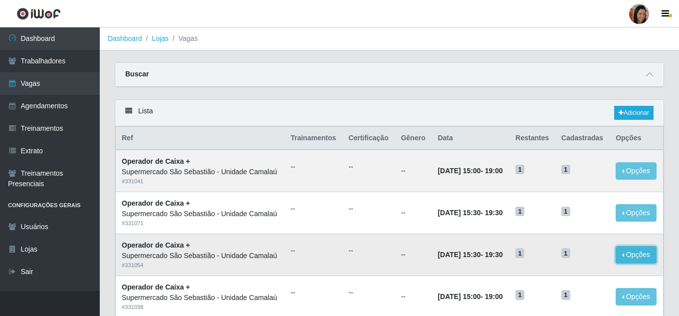
click at [641, 263] on button "Opções" at bounding box center [635, 254] width 41 height 17
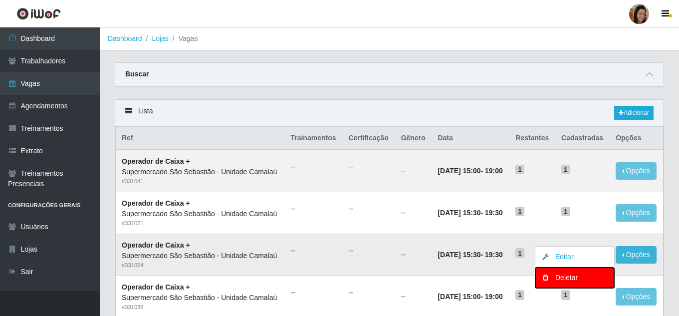
click at [578, 283] on div "Deletar" at bounding box center [574, 277] width 59 height 10
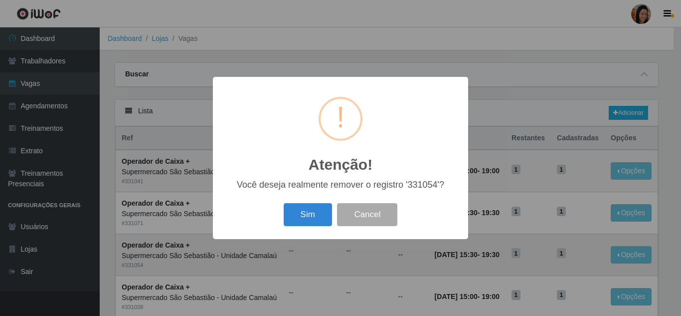
click at [306, 202] on div "Sim Cancel" at bounding box center [340, 214] width 235 height 28
click at [314, 207] on button "Sim" at bounding box center [308, 214] width 48 height 23
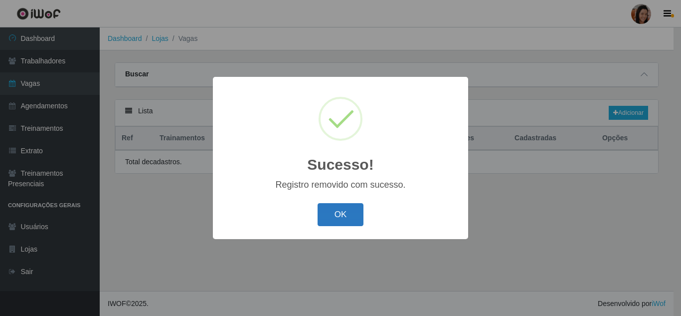
click at [345, 217] on button "OK" at bounding box center [341, 214] width 46 height 23
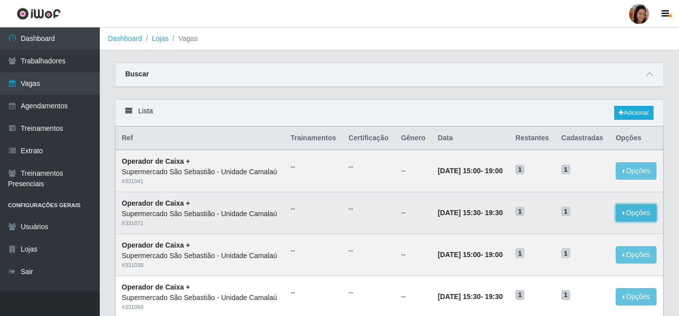
click at [633, 221] on button "Opções" at bounding box center [635, 212] width 41 height 17
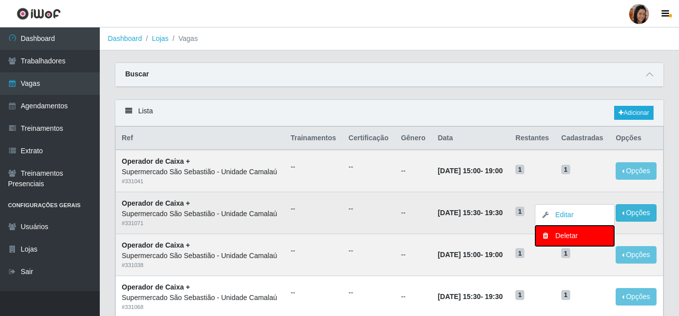
click at [569, 241] on div "Deletar" at bounding box center [574, 235] width 59 height 10
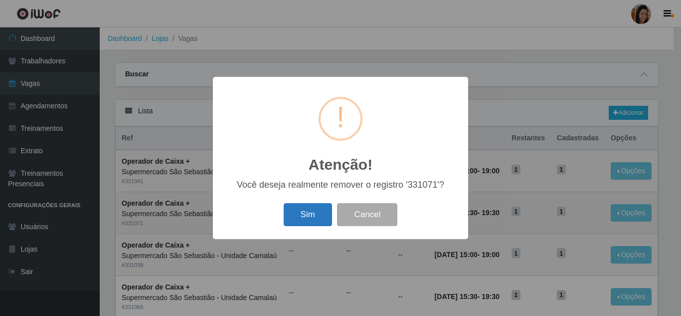
click at [323, 218] on button "Sim" at bounding box center [308, 214] width 48 height 23
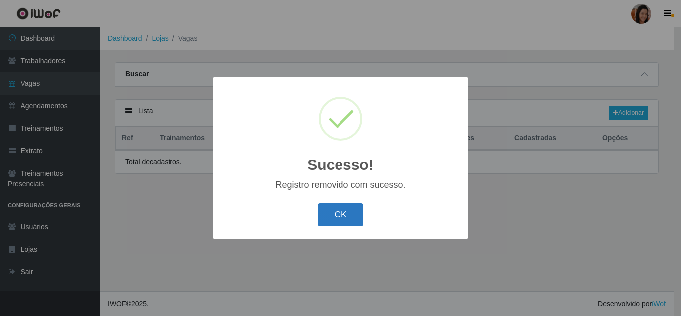
click at [335, 215] on button "OK" at bounding box center [341, 214] width 46 height 23
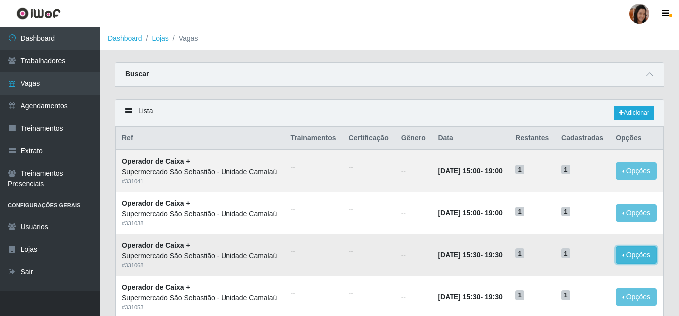
click at [626, 263] on button "Opções" at bounding box center [635, 254] width 41 height 17
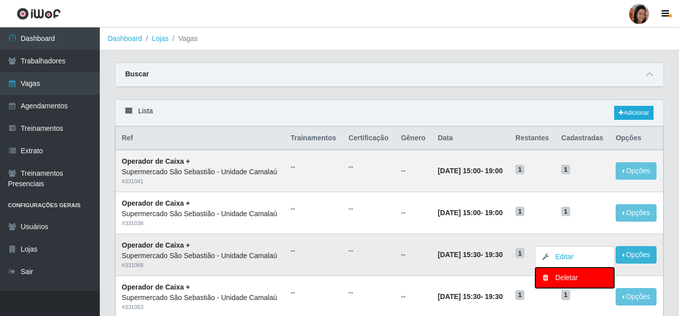
click at [565, 288] on button "Deletar" at bounding box center [574, 277] width 79 height 20
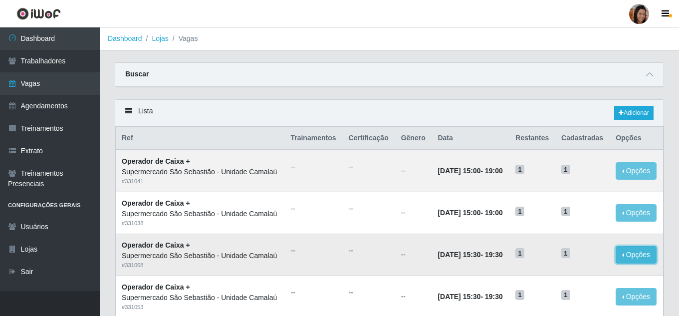
click at [617, 263] on button "Opções" at bounding box center [635, 254] width 41 height 17
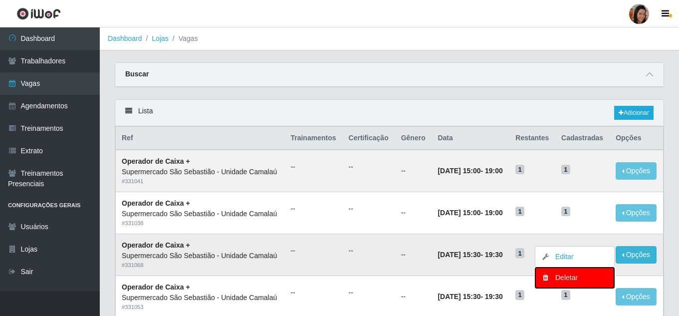
click at [577, 283] on div "Deletar" at bounding box center [574, 277] width 59 height 10
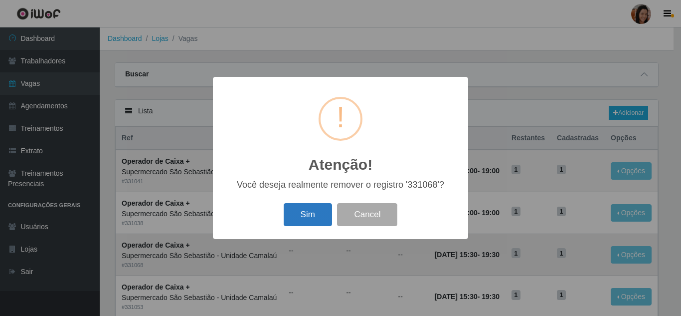
click at [294, 218] on button "Sim" at bounding box center [308, 214] width 48 height 23
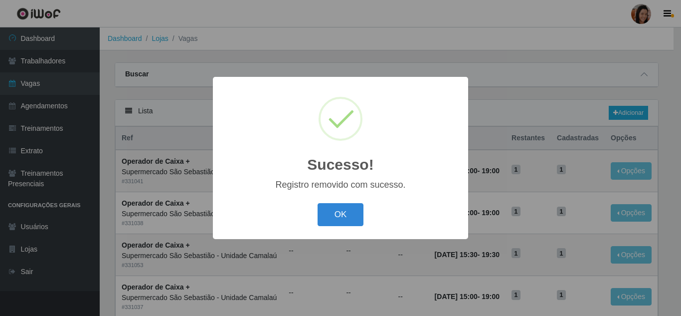
drag, startPoint x: 361, startPoint y: 220, endPoint x: 382, endPoint y: 220, distance: 21.9
click at [359, 220] on button "OK" at bounding box center [341, 214] width 46 height 23
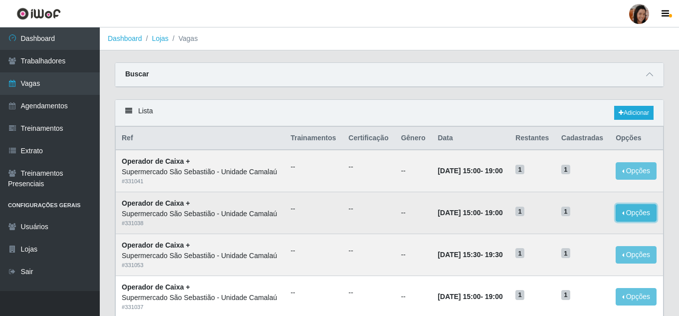
click at [638, 221] on button "Opções" at bounding box center [635, 212] width 41 height 17
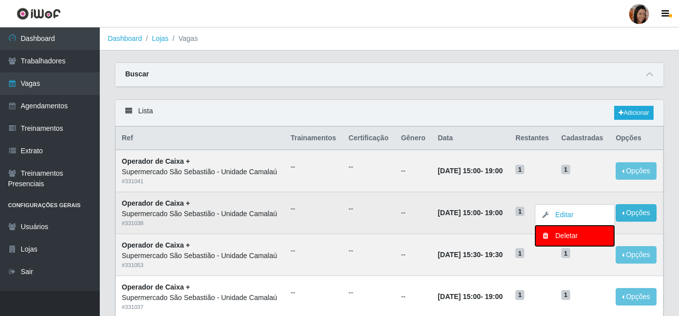
click at [568, 241] on div "Deletar" at bounding box center [574, 235] width 59 height 10
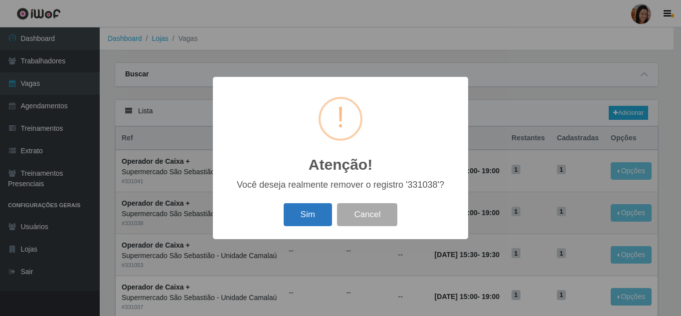
click at [295, 216] on button "Sim" at bounding box center [308, 214] width 48 height 23
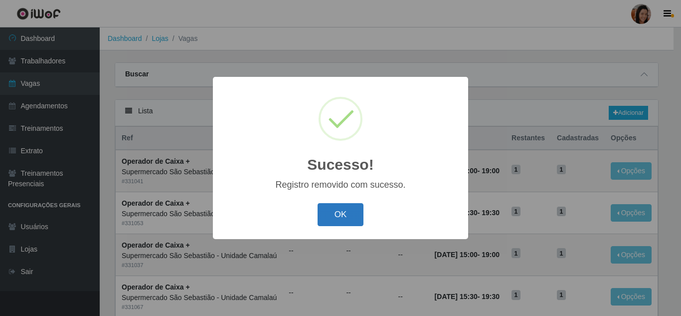
drag, startPoint x: 351, startPoint y: 220, endPoint x: 350, endPoint y: 226, distance: 6.1
click at [350, 226] on button "OK" at bounding box center [341, 214] width 46 height 23
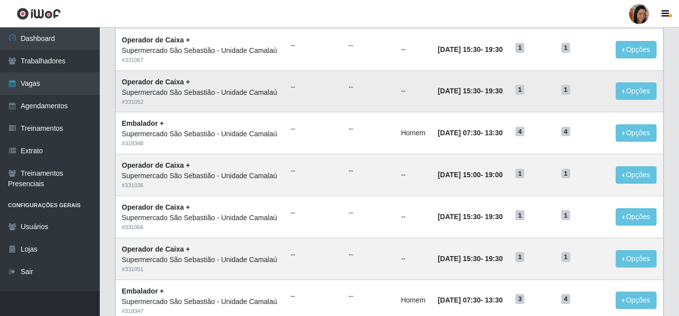
scroll to position [249, 0]
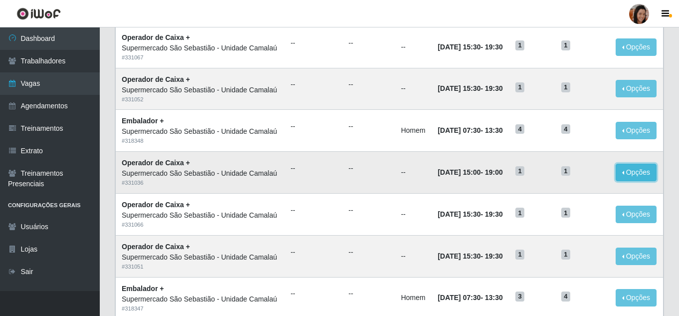
click at [640, 181] on button "Opções" at bounding box center [635, 172] width 41 height 17
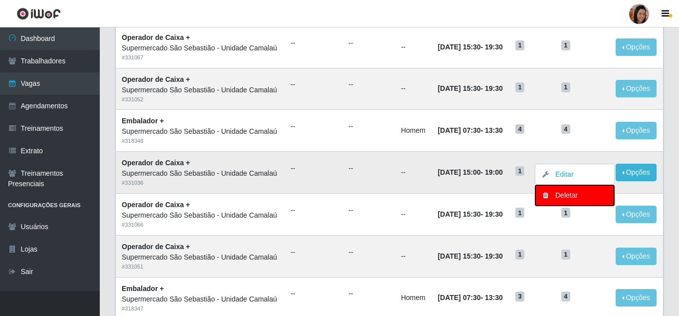
click at [568, 200] on div "Deletar" at bounding box center [574, 195] width 59 height 10
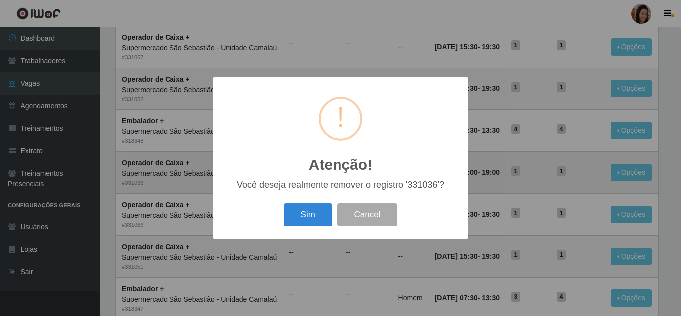
click at [327, 226] on button "Sim" at bounding box center [308, 214] width 48 height 23
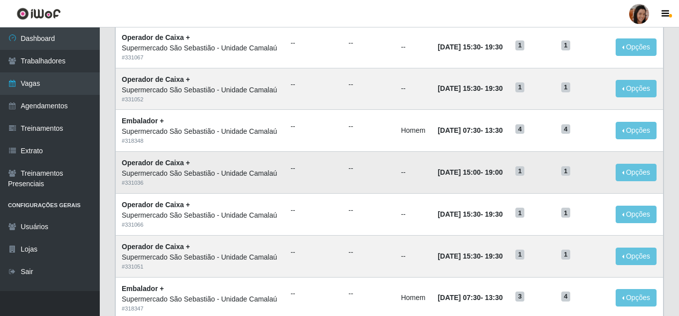
scroll to position [0, 0]
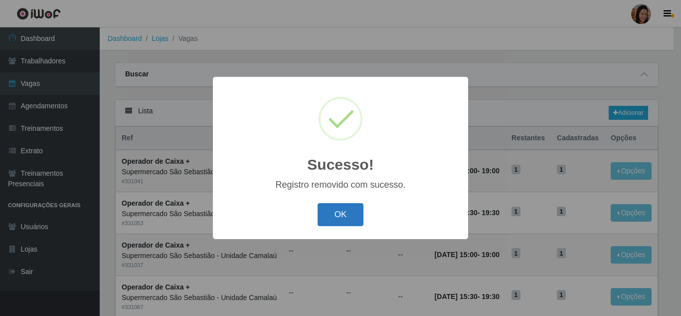
click at [335, 207] on button "OK" at bounding box center [341, 214] width 46 height 23
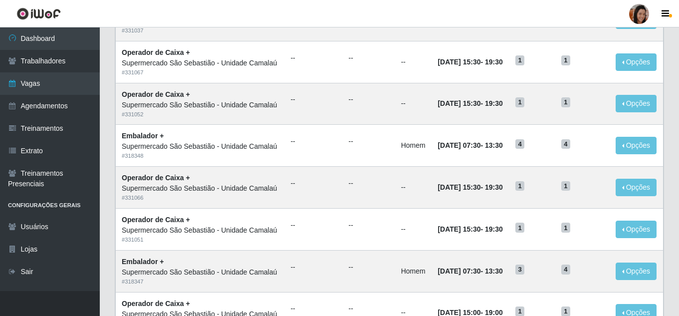
scroll to position [299, 0]
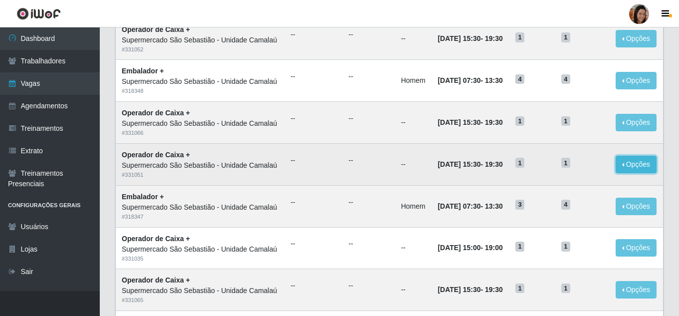
click at [631, 173] on button "Opções" at bounding box center [635, 164] width 41 height 17
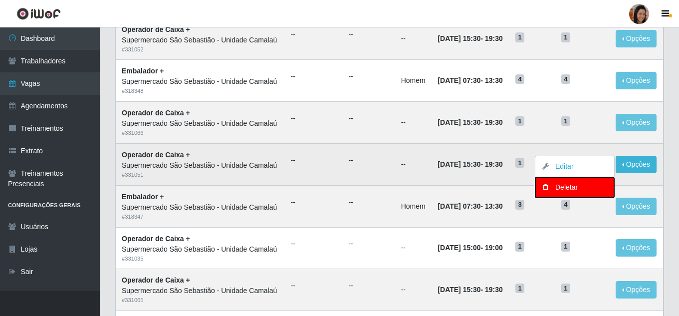
click at [562, 197] on button "Deletar" at bounding box center [574, 187] width 79 height 20
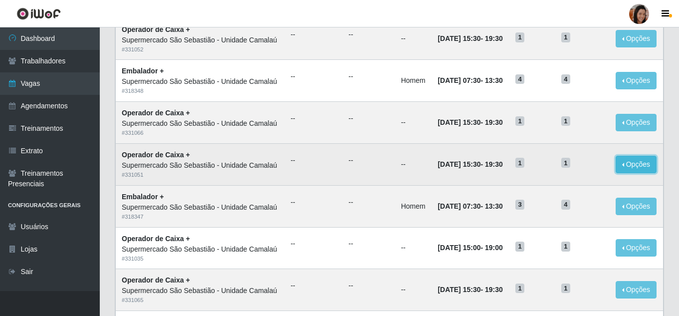
click at [646, 173] on button "Opções" at bounding box center [635, 164] width 41 height 17
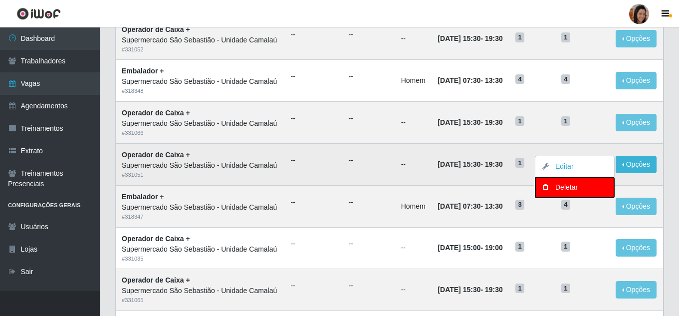
click at [567, 192] on div "Deletar" at bounding box center [574, 187] width 59 height 10
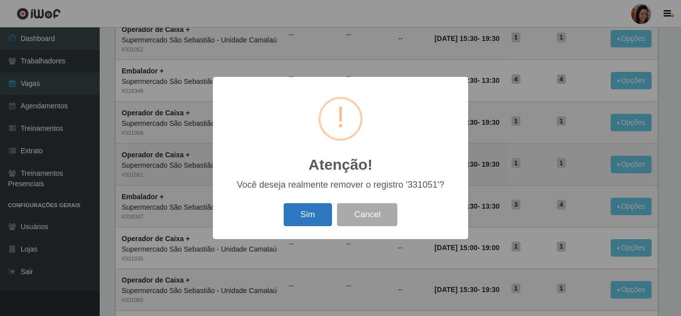
click at [311, 218] on button "Sim" at bounding box center [308, 214] width 48 height 23
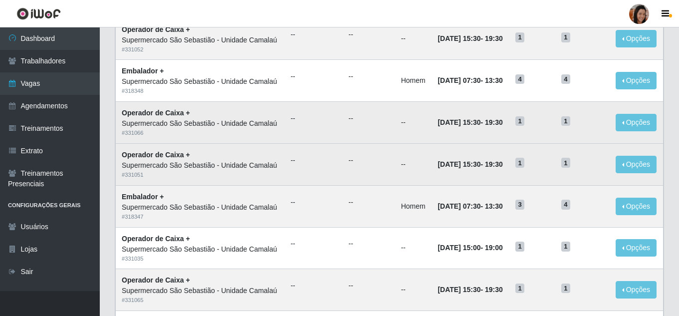
scroll to position [0, 0]
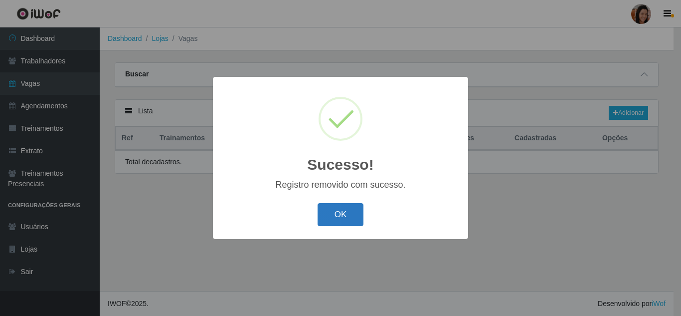
click at [362, 214] on button "OK" at bounding box center [341, 214] width 46 height 23
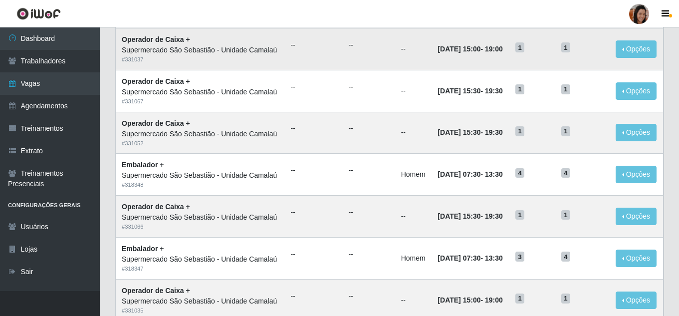
scroll to position [349, 0]
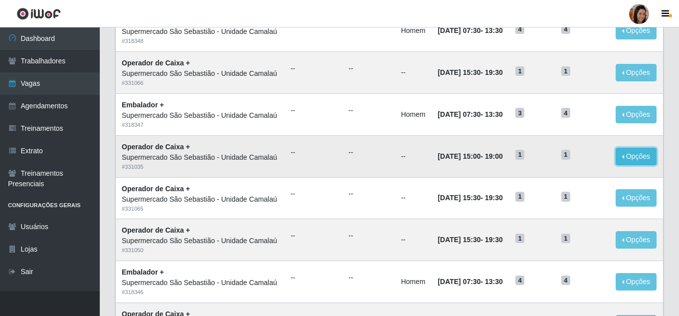
click at [649, 165] on button "Opções" at bounding box center [635, 156] width 41 height 17
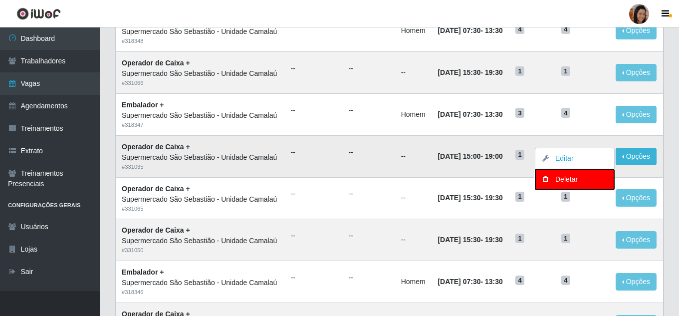
click at [573, 185] on div "Deletar" at bounding box center [574, 179] width 59 height 10
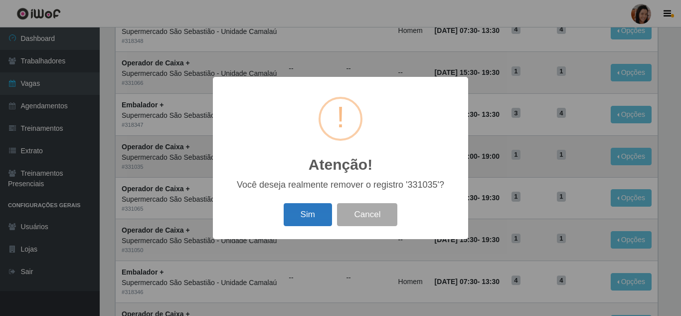
click at [325, 211] on button "Sim" at bounding box center [308, 214] width 48 height 23
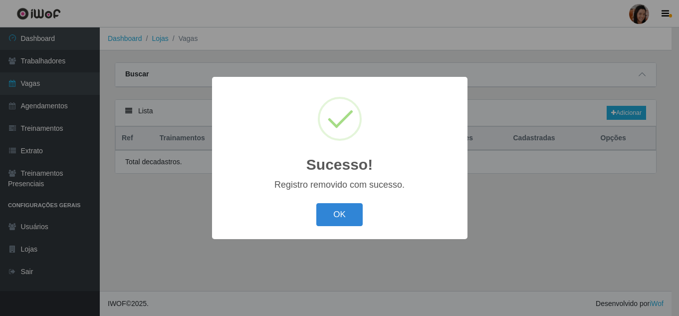
scroll to position [0, 0]
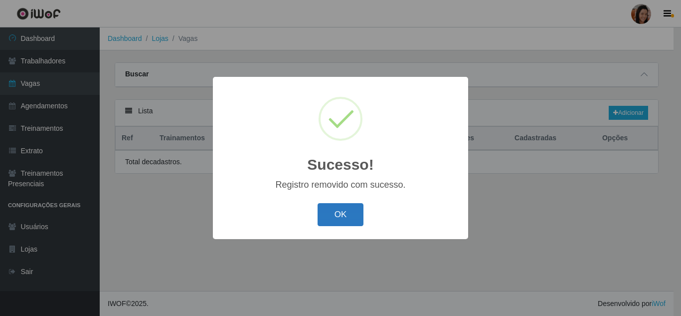
click at [330, 218] on button "OK" at bounding box center [341, 214] width 46 height 23
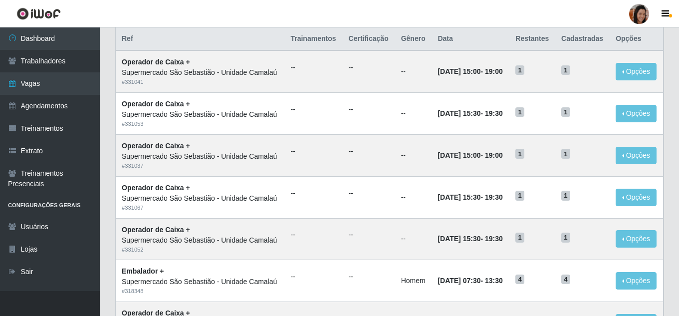
scroll to position [299, 0]
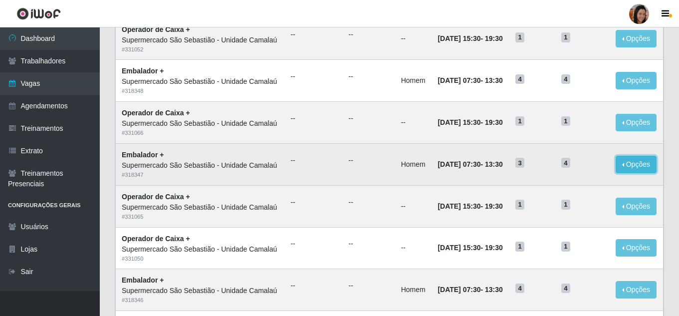
click at [651, 173] on button "Opções" at bounding box center [635, 164] width 41 height 17
click at [636, 173] on button "Opções" at bounding box center [635, 164] width 41 height 17
click at [624, 173] on button "Opções" at bounding box center [635, 164] width 41 height 17
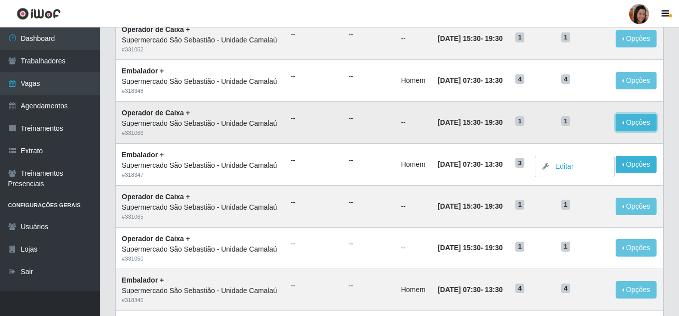
click at [617, 131] on button "Opções" at bounding box center [635, 122] width 41 height 17
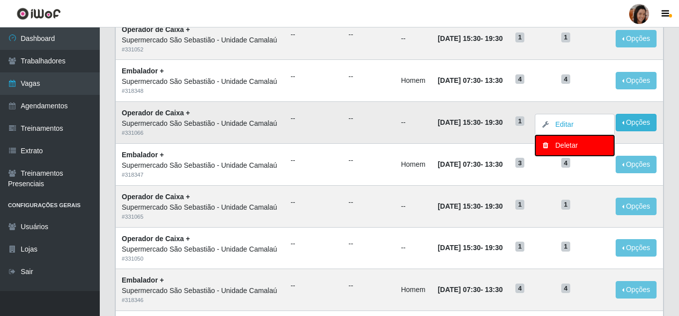
click at [564, 151] on div "Deletar" at bounding box center [574, 145] width 59 height 10
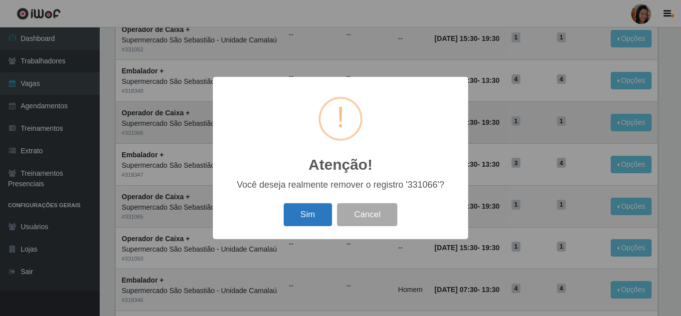
click at [323, 215] on button "Sim" at bounding box center [308, 214] width 48 height 23
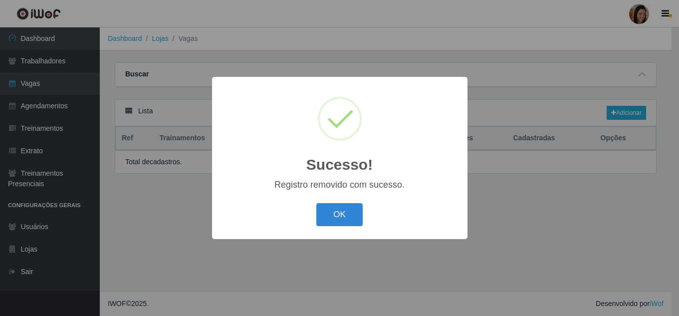
scroll to position [0, 0]
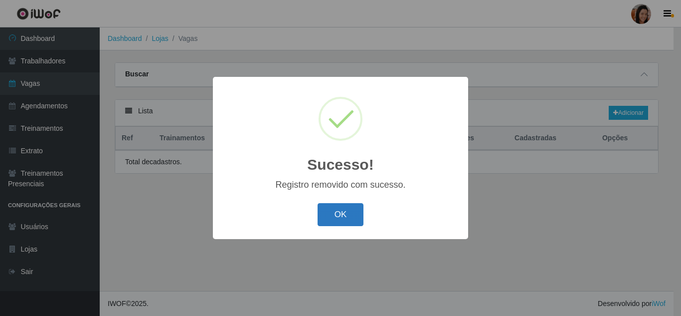
click at [345, 219] on button "OK" at bounding box center [341, 214] width 46 height 23
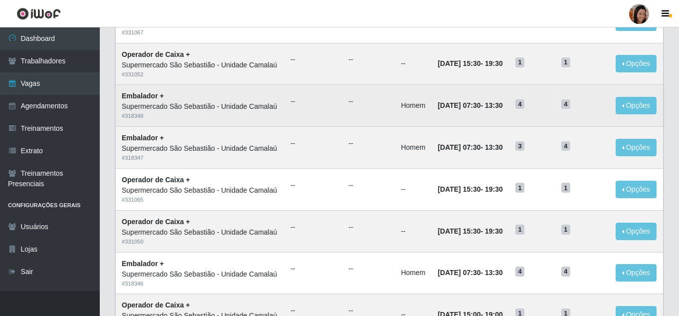
scroll to position [299, 0]
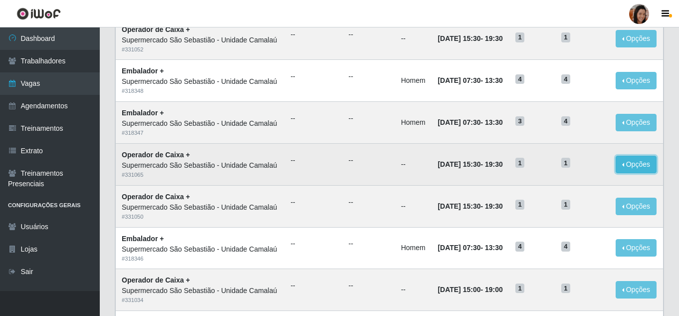
click at [644, 173] on button "Opções" at bounding box center [635, 164] width 41 height 17
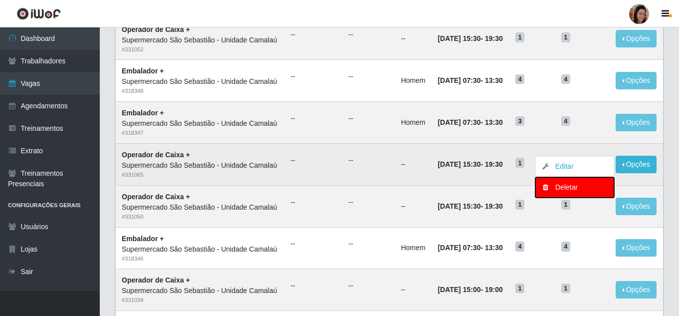
click at [559, 192] on div "Deletar" at bounding box center [574, 187] width 59 height 10
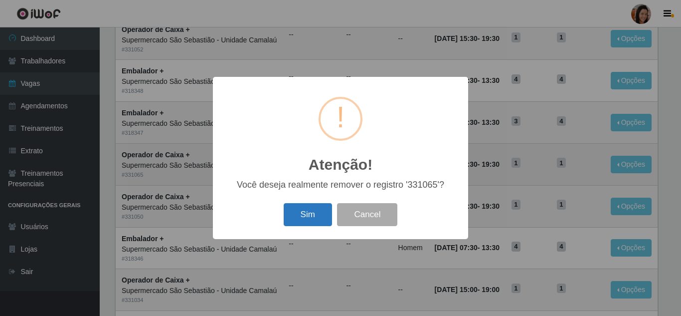
click at [315, 215] on button "Sim" at bounding box center [308, 214] width 48 height 23
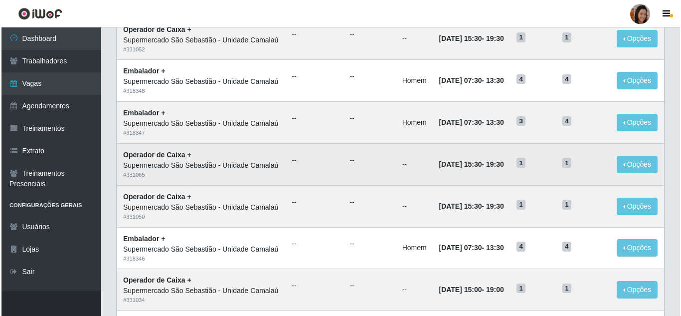
scroll to position [0, 0]
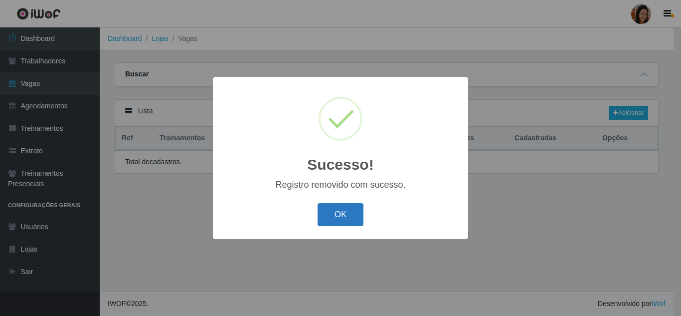
click at [348, 211] on button "OK" at bounding box center [341, 214] width 46 height 23
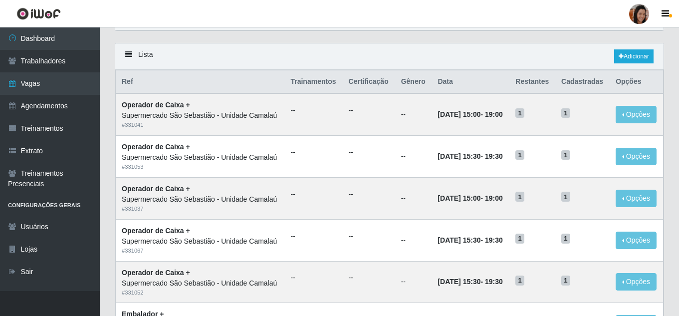
scroll to position [299, 0]
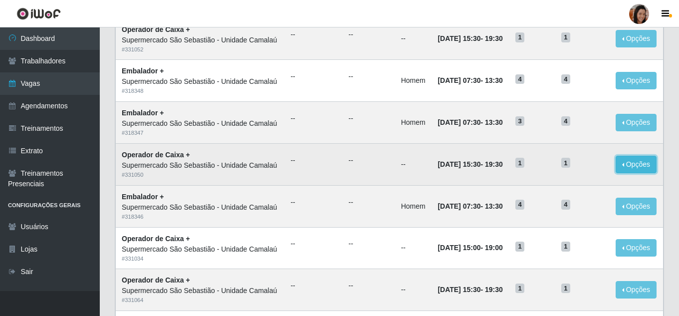
click at [649, 173] on button "Opções" at bounding box center [635, 164] width 41 height 17
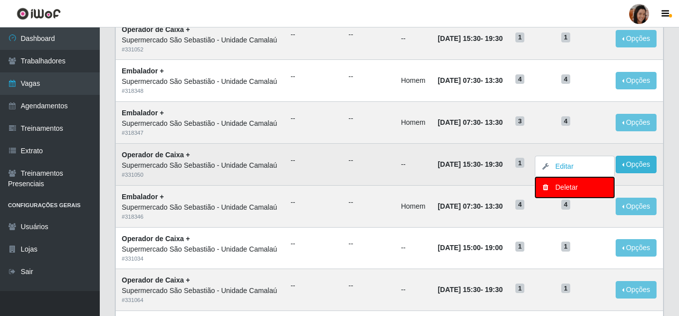
click at [566, 192] on div "Deletar" at bounding box center [574, 187] width 59 height 10
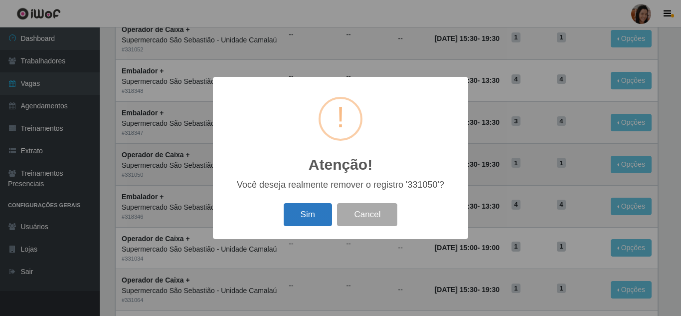
click at [302, 217] on button "Sim" at bounding box center [308, 214] width 48 height 23
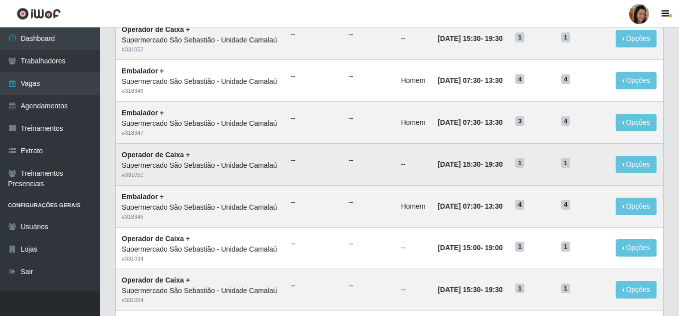
scroll to position [0, 0]
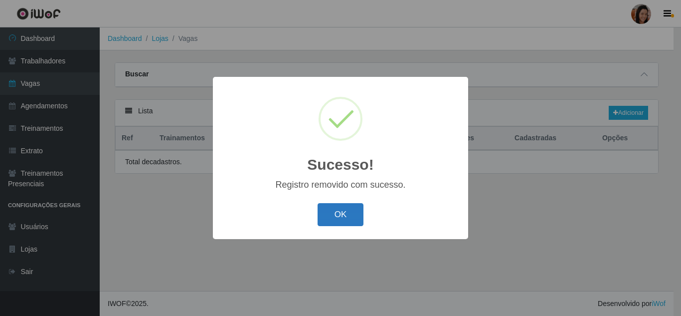
click at [346, 217] on button "OK" at bounding box center [341, 214] width 46 height 23
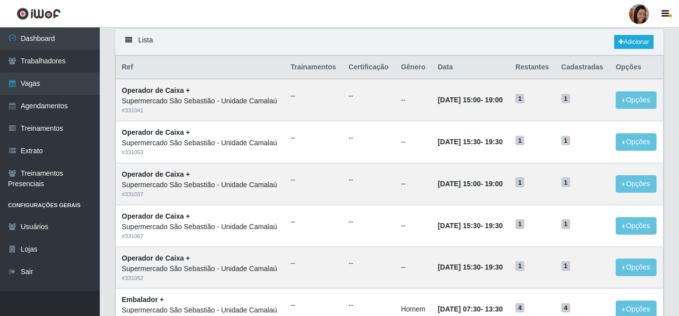
scroll to position [349, 0]
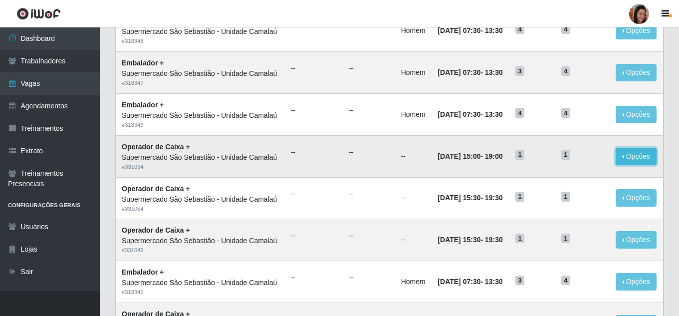
click at [633, 165] on button "Opções" at bounding box center [635, 156] width 41 height 17
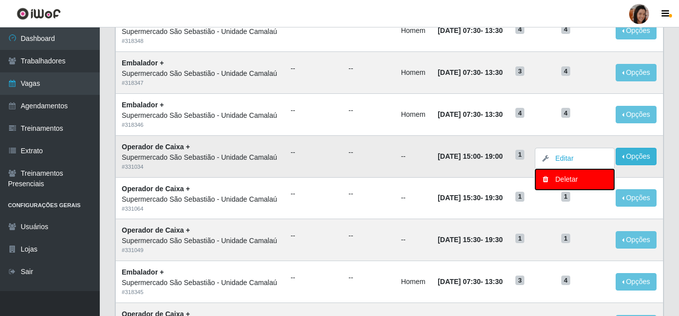
click at [581, 185] on div "Deletar" at bounding box center [574, 179] width 59 height 10
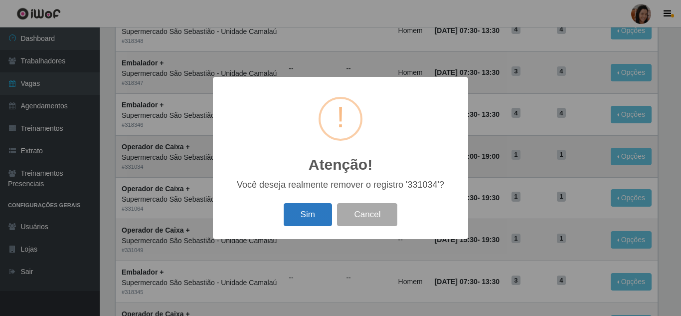
click at [316, 214] on button "Sim" at bounding box center [308, 214] width 48 height 23
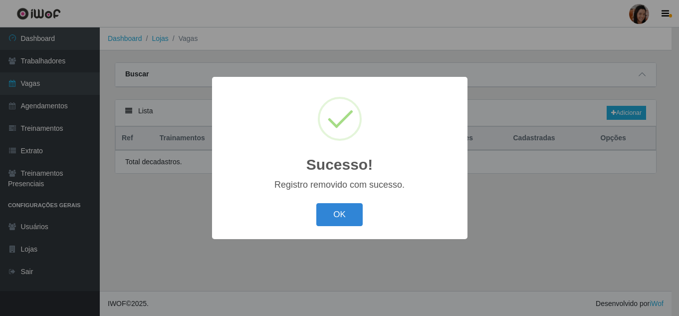
scroll to position [0, 0]
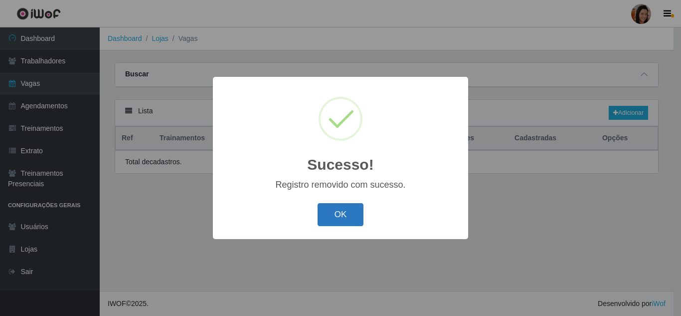
click at [344, 216] on button "OK" at bounding box center [341, 214] width 46 height 23
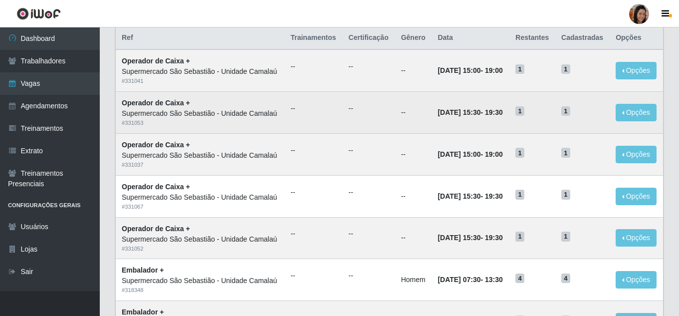
scroll to position [349, 0]
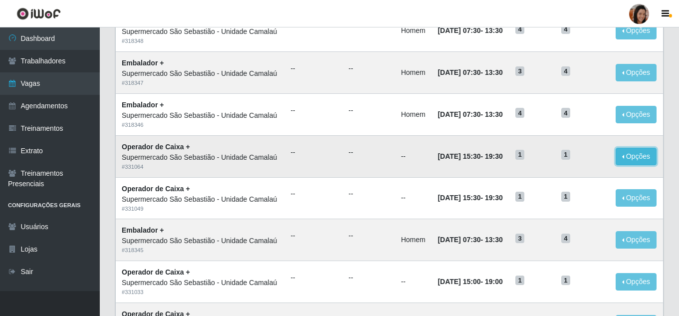
click at [638, 165] on button "Opções" at bounding box center [635, 156] width 41 height 17
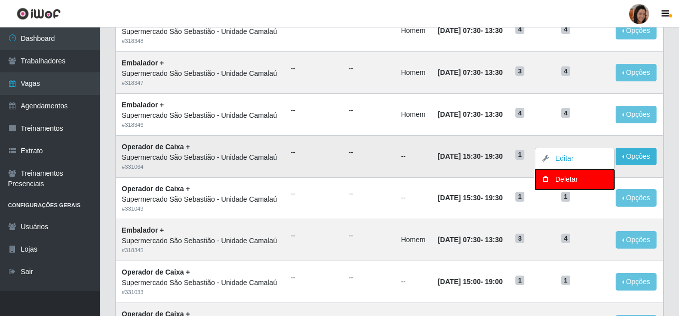
click at [563, 185] on div "Deletar" at bounding box center [574, 179] width 59 height 10
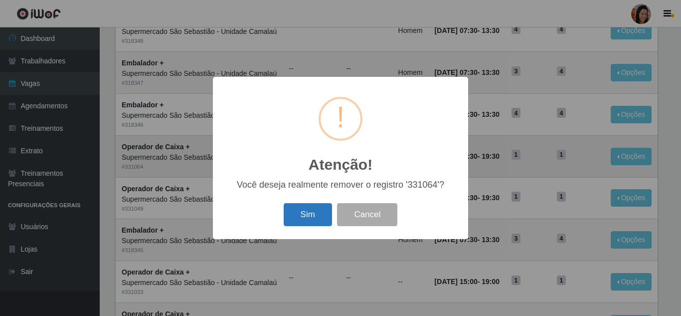
click at [317, 224] on button "Sim" at bounding box center [308, 214] width 48 height 23
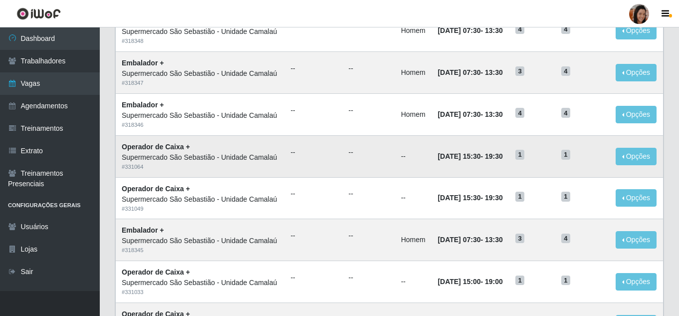
scroll to position [0, 0]
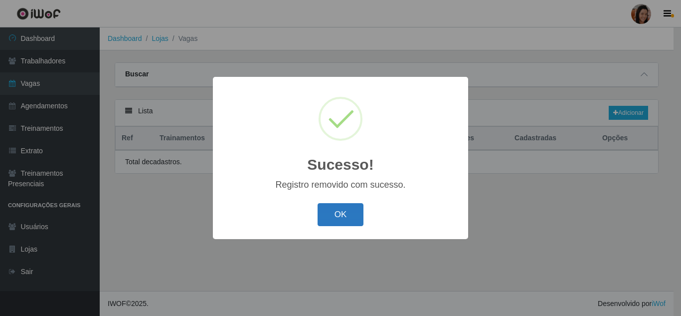
click at [332, 221] on button "OK" at bounding box center [341, 214] width 46 height 23
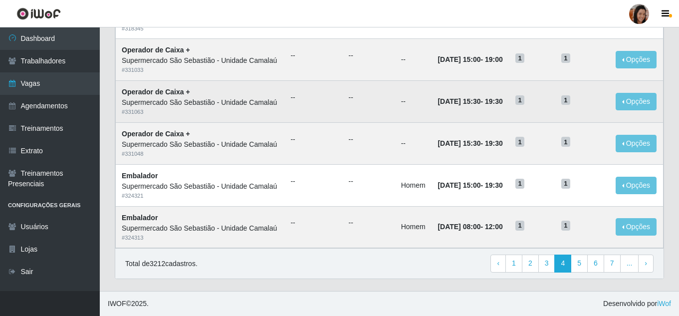
scroll to position [648, 0]
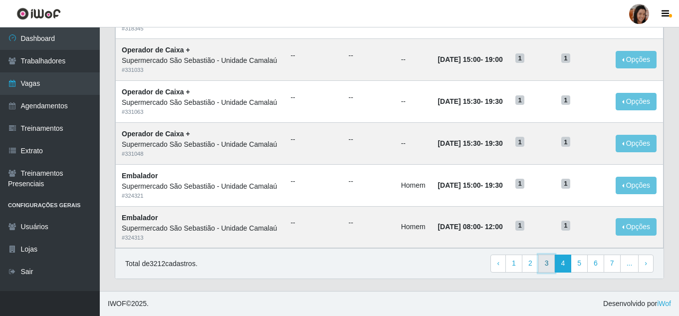
click at [544, 272] on link "3" at bounding box center [546, 263] width 17 height 18
click at [552, 261] on link "2" at bounding box center [546, 263] width 17 height 18
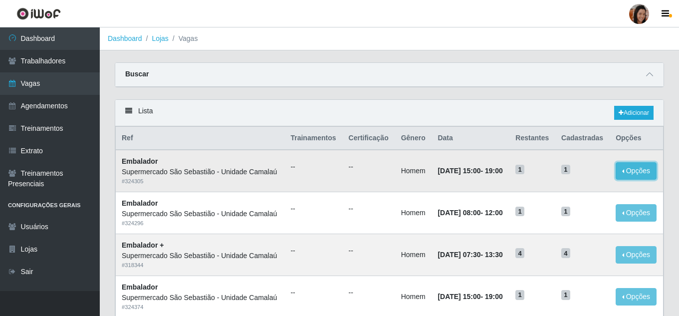
drag, startPoint x: 630, startPoint y: 170, endPoint x: 632, endPoint y: 175, distance: 6.0
click at [631, 173] on button "Opções" at bounding box center [635, 170] width 41 height 17
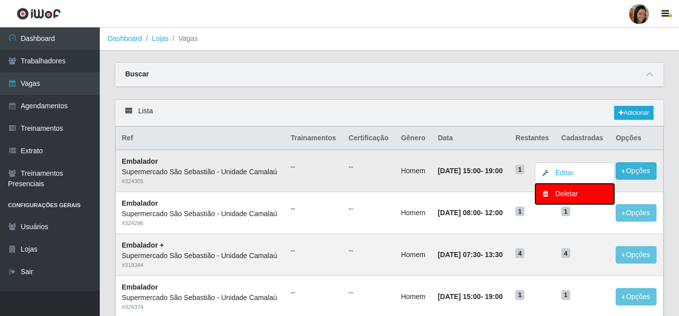
click at [571, 197] on div "Deletar" at bounding box center [574, 193] width 59 height 10
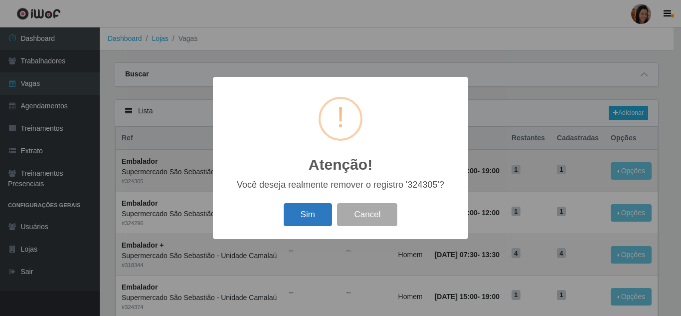
click at [314, 210] on button "Sim" at bounding box center [308, 214] width 48 height 23
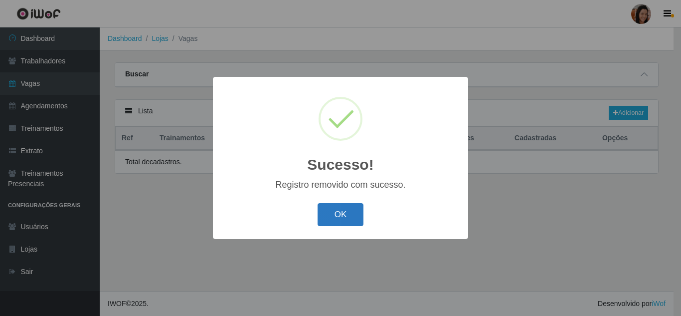
click at [355, 214] on button "OK" at bounding box center [341, 214] width 46 height 23
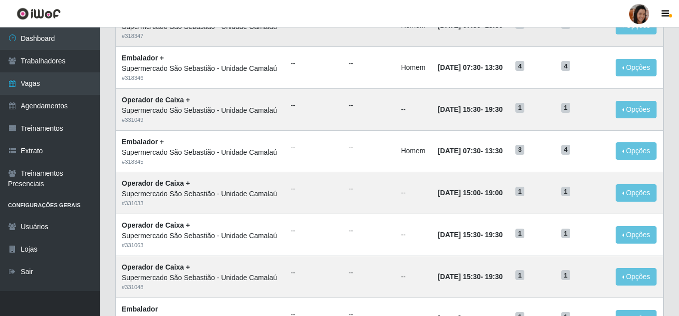
scroll to position [399, 0]
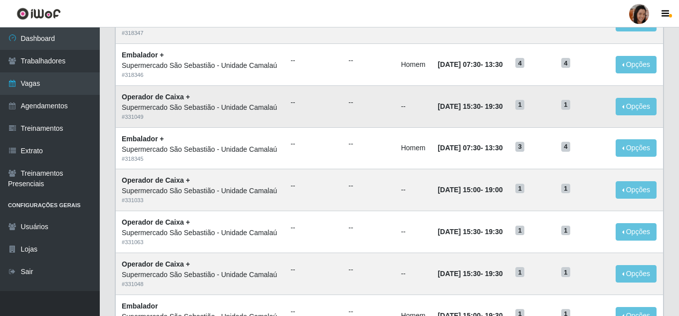
click at [359, 108] on ul "--" at bounding box center [369, 102] width 40 height 10
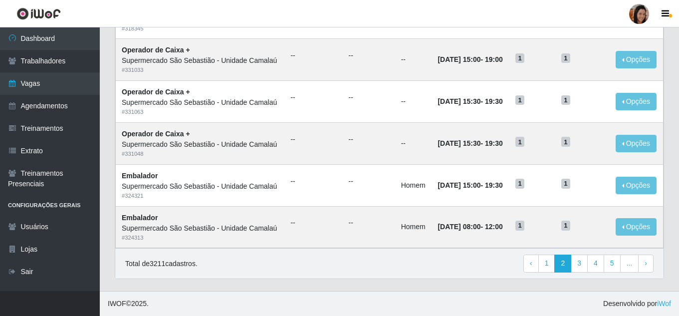
scroll to position [687, 0]
click at [551, 261] on link "1" at bounding box center [546, 263] width 17 height 18
click at [575, 261] on link "2" at bounding box center [578, 263] width 17 height 18
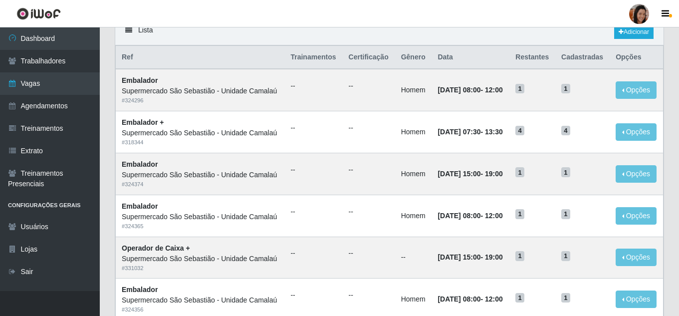
scroll to position [100, 0]
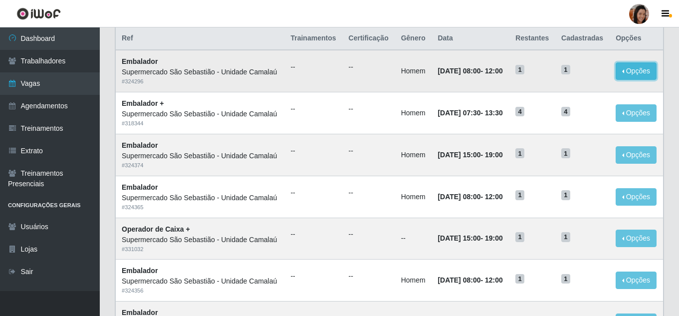
click at [646, 80] on button "Opções" at bounding box center [635, 70] width 41 height 17
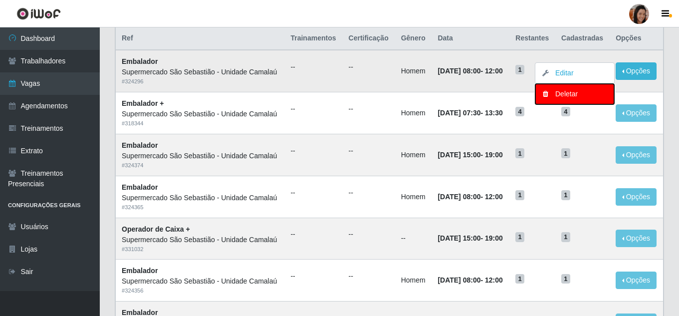
click at [565, 99] on div "Deletar" at bounding box center [574, 94] width 59 height 10
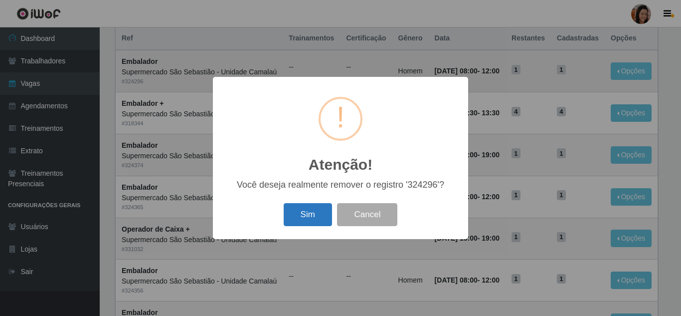
click at [312, 212] on button "Sim" at bounding box center [308, 214] width 48 height 23
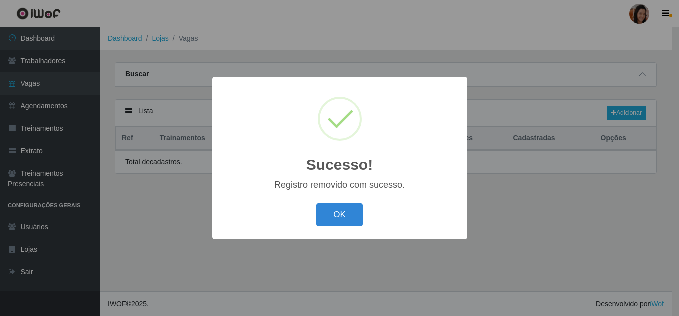
scroll to position [0, 0]
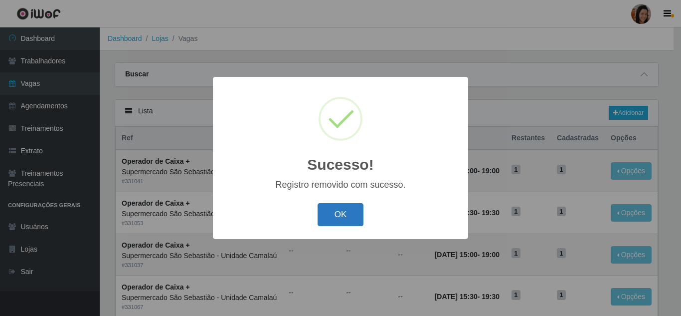
click at [363, 207] on button "OK" at bounding box center [341, 214] width 46 height 23
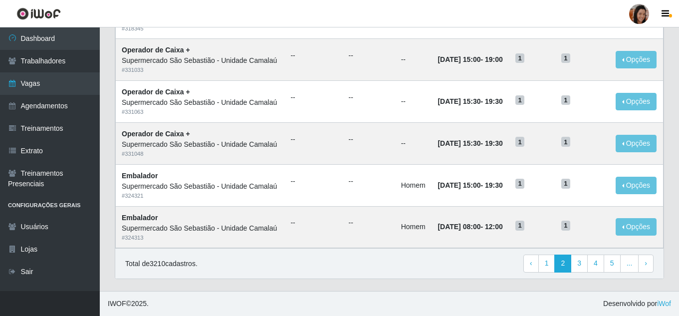
scroll to position [687, 0]
click at [581, 267] on link "3" at bounding box center [578, 263] width 17 height 18
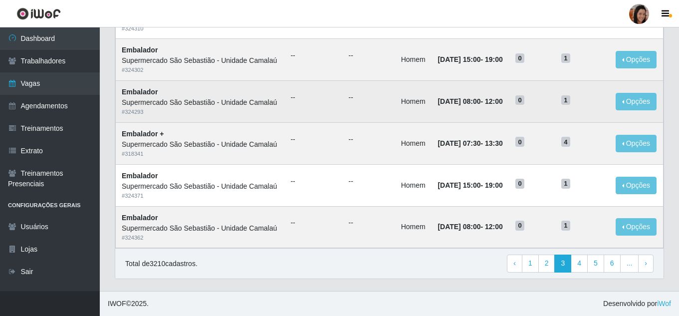
scroll to position [687, 0]
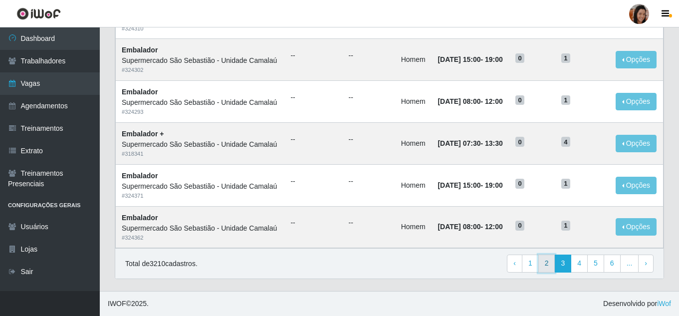
click at [543, 268] on link "2" at bounding box center [546, 263] width 17 height 18
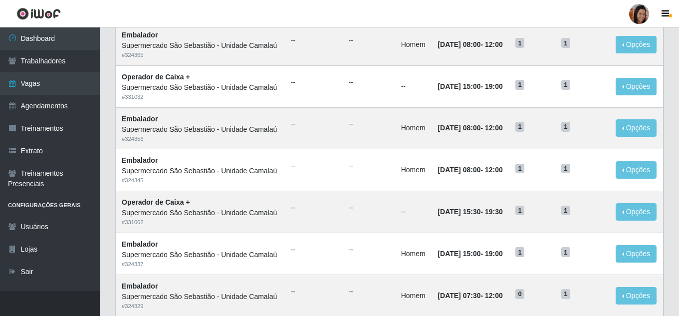
scroll to position [249, 0]
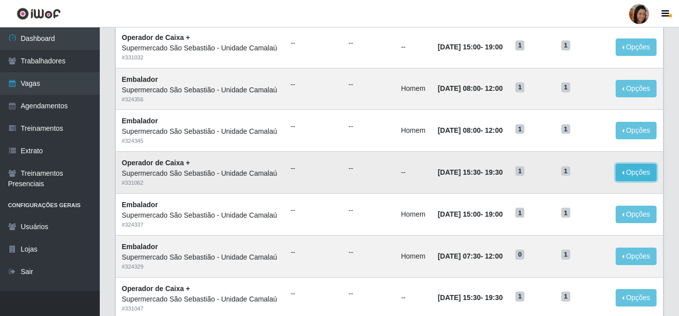
click at [644, 181] on button "Opções" at bounding box center [635, 172] width 41 height 17
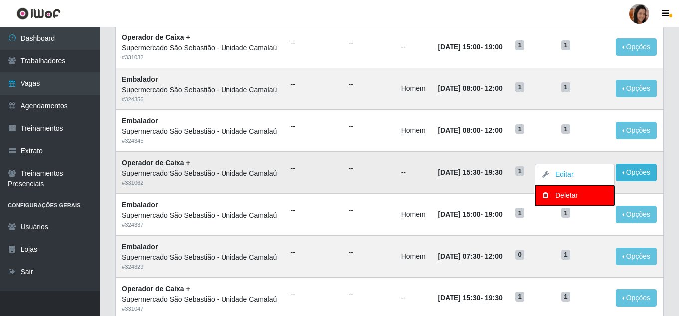
click at [565, 200] on div "Deletar" at bounding box center [574, 195] width 59 height 10
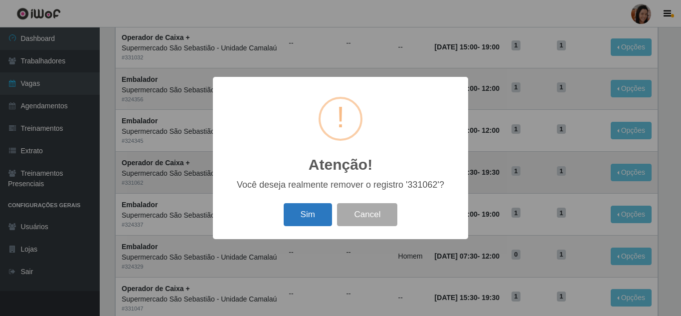
click at [322, 210] on button "Sim" at bounding box center [308, 214] width 48 height 23
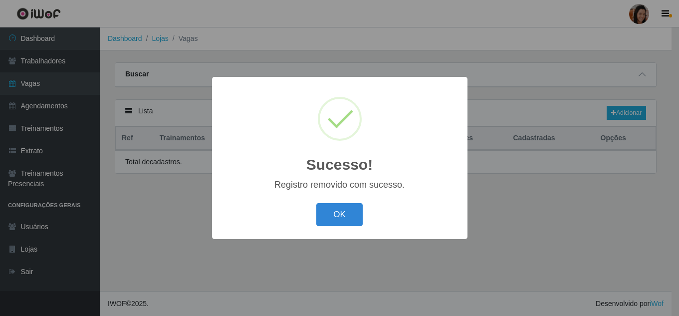
scroll to position [0, 0]
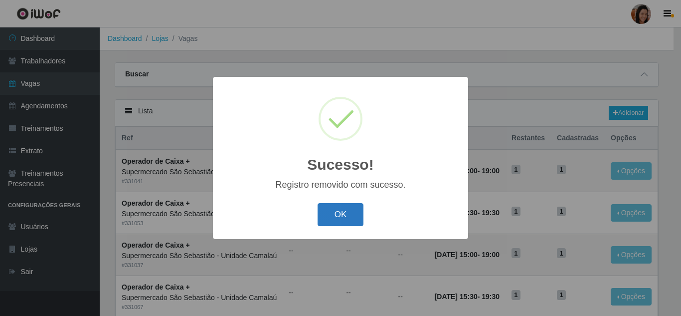
click at [348, 225] on button "OK" at bounding box center [341, 214] width 46 height 23
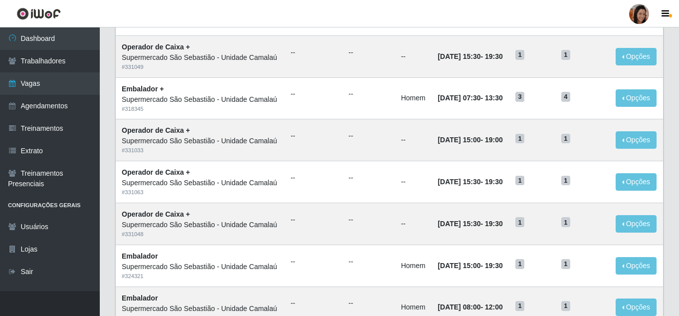
scroll to position [499, 0]
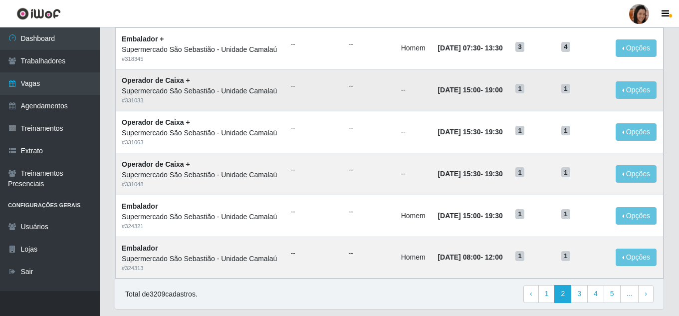
click at [395, 111] on td "--" at bounding box center [413, 90] width 37 height 42
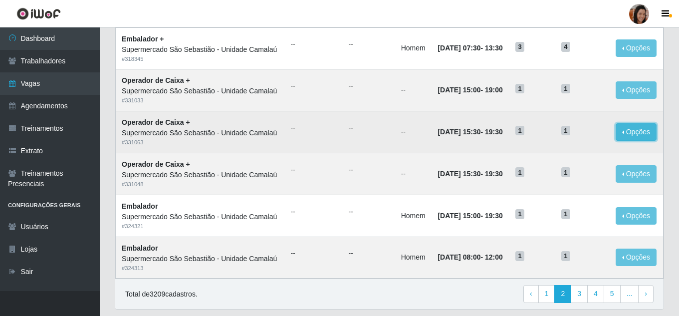
click at [634, 141] on button "Opções" at bounding box center [635, 131] width 41 height 17
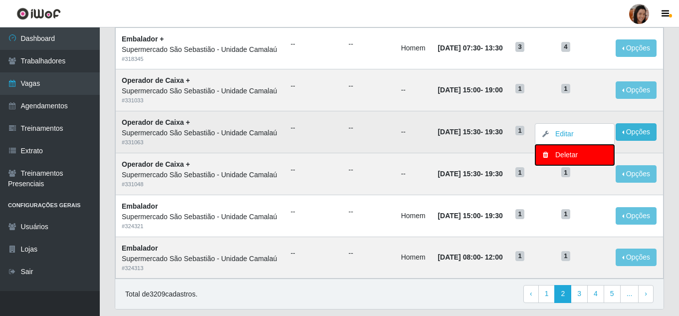
click at [567, 160] on div "Deletar" at bounding box center [574, 155] width 59 height 10
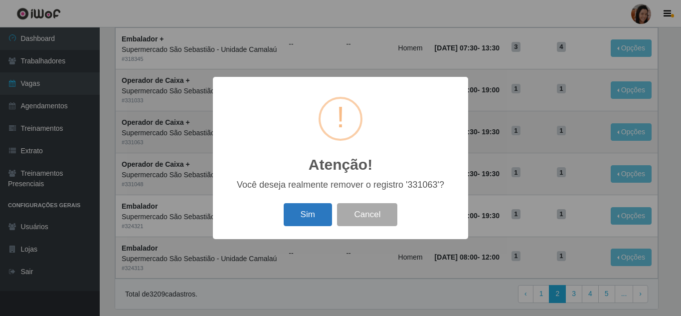
click at [289, 210] on button "Sim" at bounding box center [308, 214] width 48 height 23
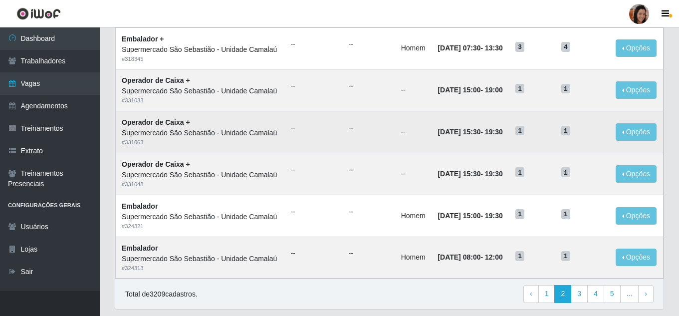
scroll to position [0, 0]
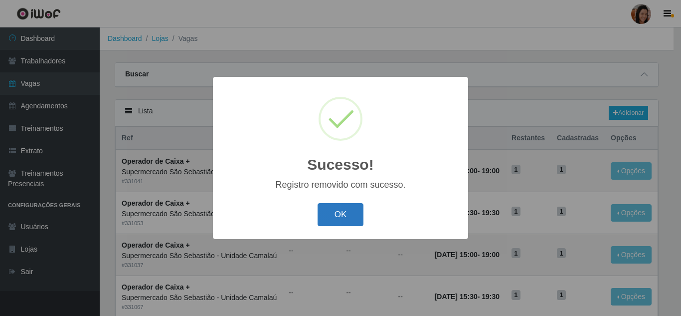
click at [345, 208] on button "OK" at bounding box center [341, 214] width 46 height 23
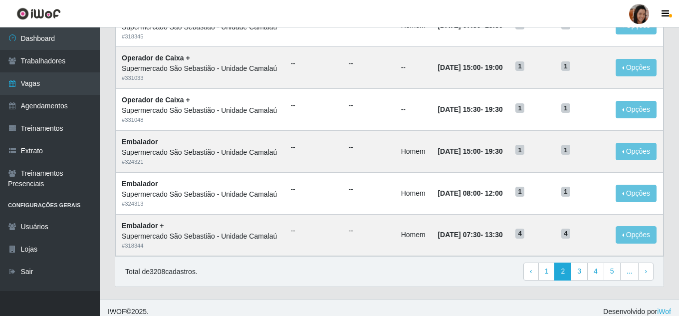
scroll to position [549, 0]
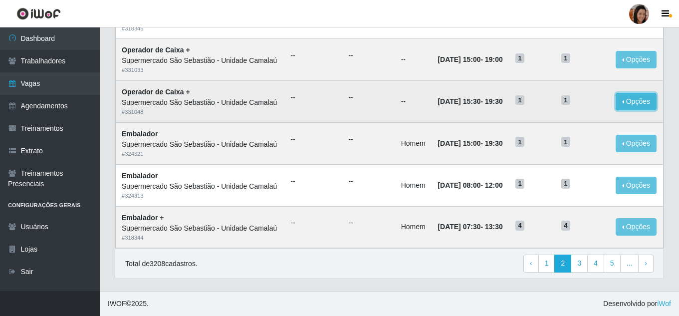
click at [631, 110] on button "Opções" at bounding box center [635, 101] width 41 height 17
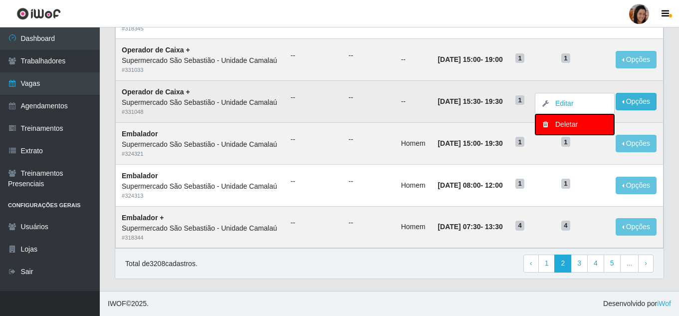
click at [561, 130] on div "Deletar" at bounding box center [574, 124] width 59 height 10
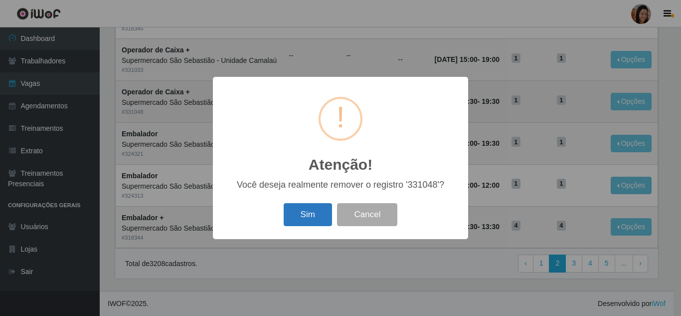
click at [303, 213] on button "Sim" at bounding box center [308, 214] width 48 height 23
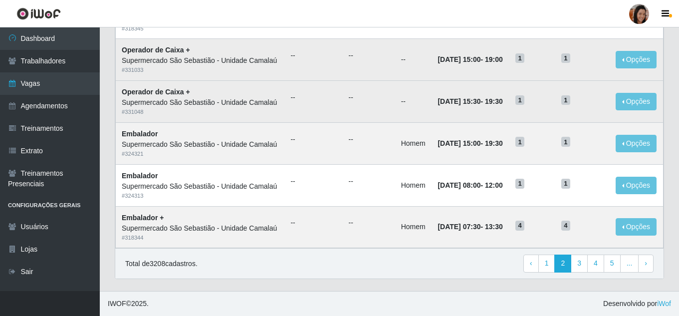
scroll to position [0, 0]
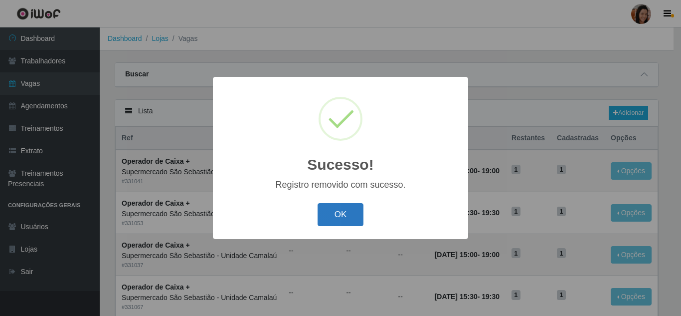
click at [344, 226] on button "OK" at bounding box center [341, 214] width 46 height 23
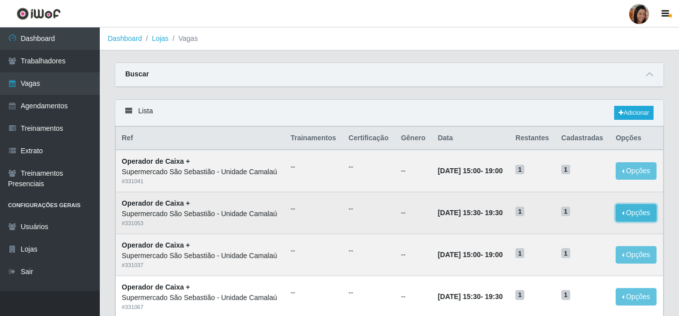
click at [635, 221] on button "Opções" at bounding box center [635, 212] width 41 height 17
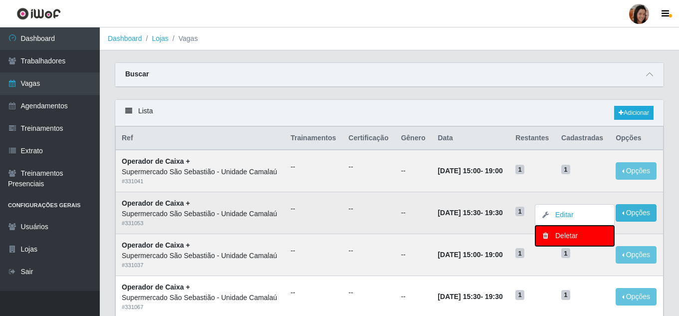
click at [568, 241] on div "Deletar" at bounding box center [574, 235] width 59 height 10
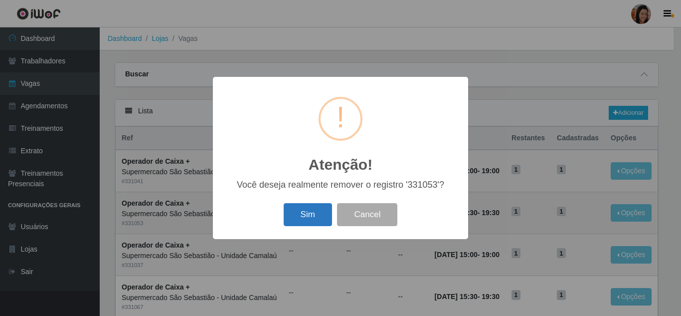
click at [308, 218] on button "Sim" at bounding box center [308, 214] width 48 height 23
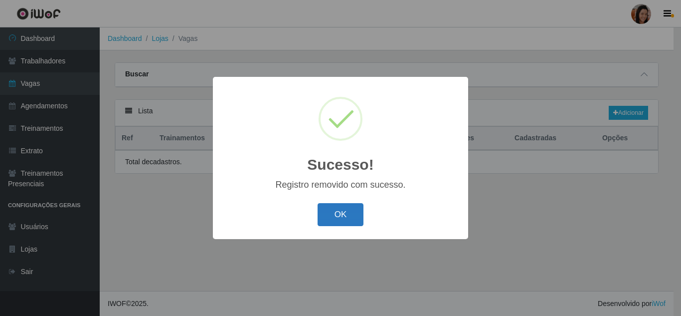
click at [342, 223] on button "OK" at bounding box center [341, 214] width 46 height 23
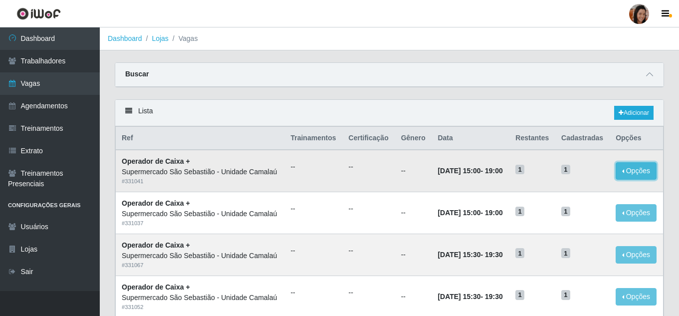
click at [636, 179] on button "Opções" at bounding box center [635, 170] width 41 height 17
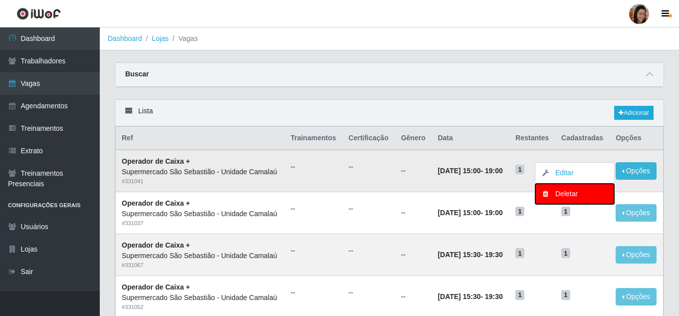
click at [574, 204] on button "Deletar" at bounding box center [574, 194] width 79 height 20
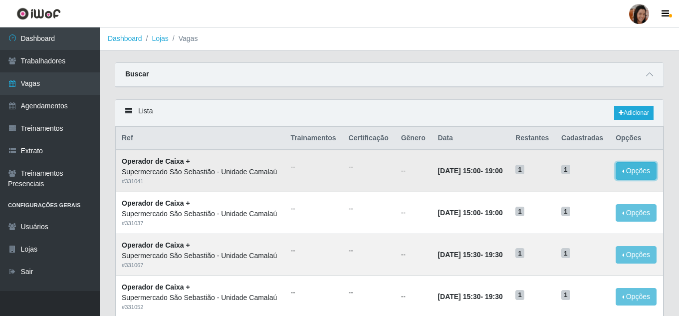
click at [634, 178] on button "Opções" at bounding box center [635, 170] width 41 height 17
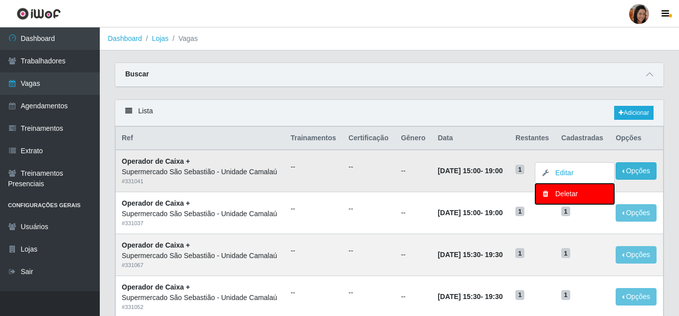
click at [575, 199] on div "Deletar" at bounding box center [574, 193] width 59 height 10
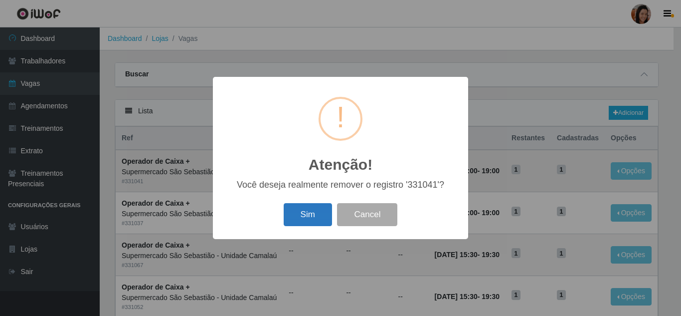
click at [321, 206] on button "Sim" at bounding box center [308, 214] width 48 height 23
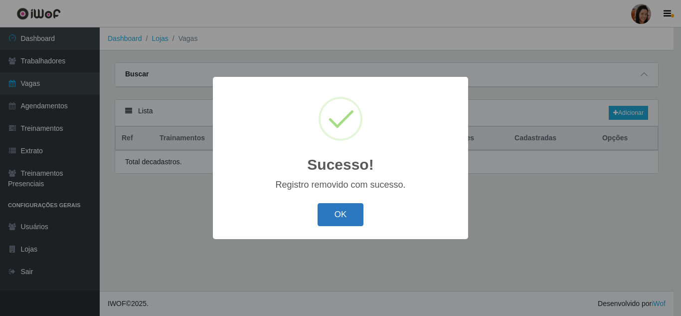
click at [347, 219] on button "OK" at bounding box center [341, 214] width 46 height 23
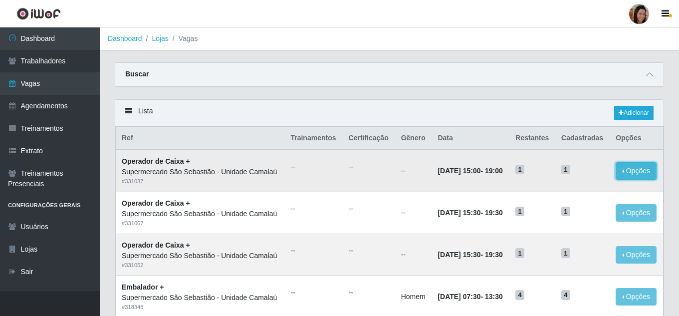
click at [640, 179] on button "Opções" at bounding box center [635, 170] width 41 height 17
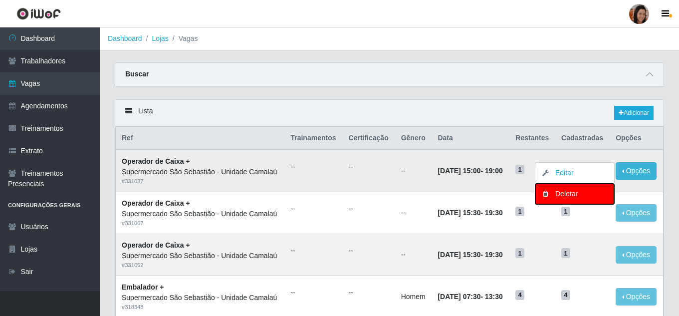
click at [564, 199] on div "Deletar" at bounding box center [574, 193] width 59 height 10
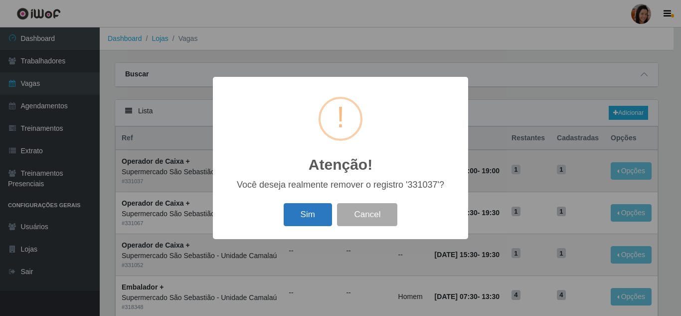
click at [312, 213] on button "Sim" at bounding box center [308, 214] width 48 height 23
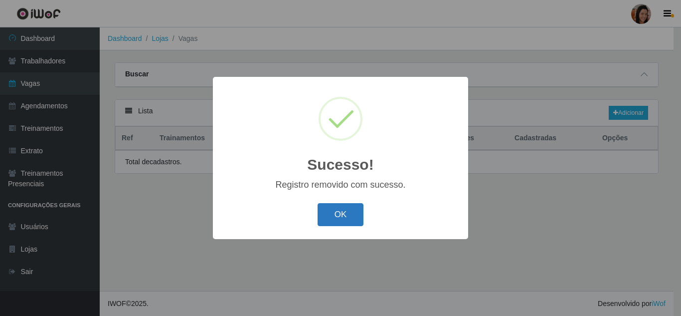
click at [343, 218] on button "OK" at bounding box center [341, 214] width 46 height 23
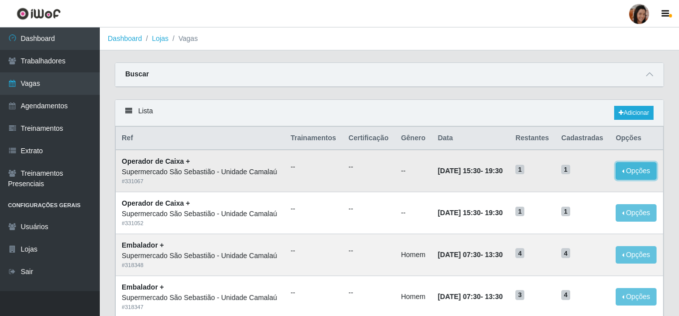
click at [642, 174] on button "Opções" at bounding box center [635, 170] width 41 height 17
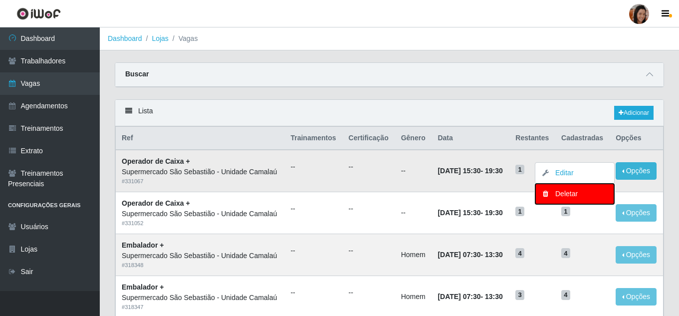
click at [560, 199] on div "Deletar" at bounding box center [574, 193] width 59 height 10
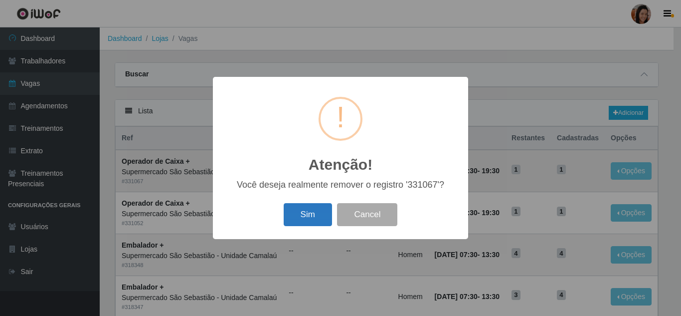
click at [309, 216] on button "Sim" at bounding box center [308, 214] width 48 height 23
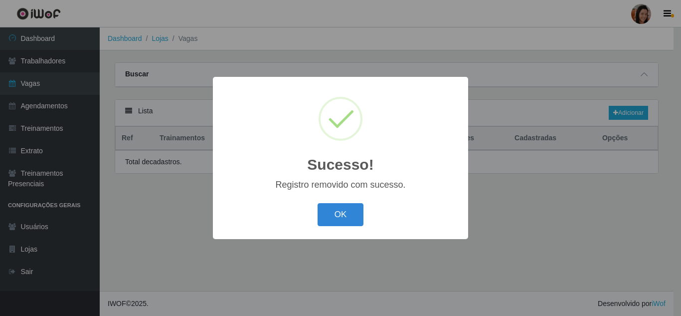
click at [334, 227] on div "OK Cancel" at bounding box center [340, 214] width 235 height 28
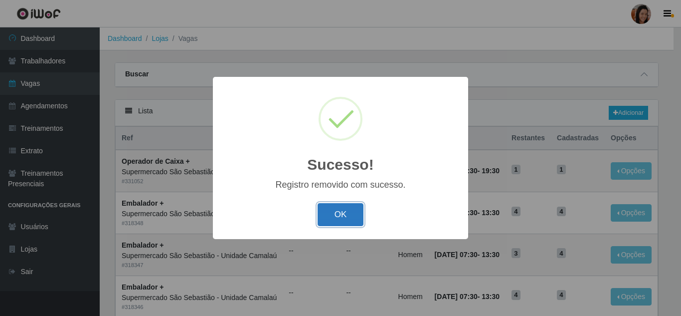
click at [338, 224] on button "OK" at bounding box center [341, 214] width 46 height 23
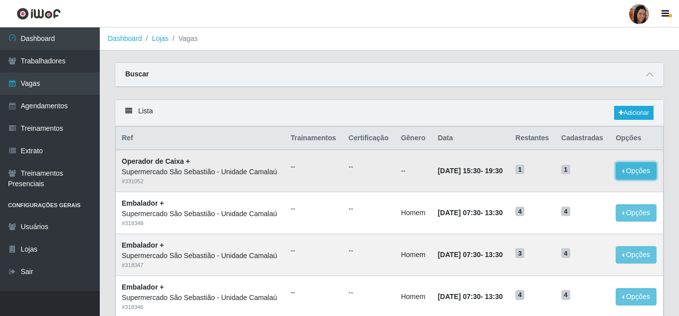
click at [631, 177] on button "Opções" at bounding box center [635, 170] width 41 height 17
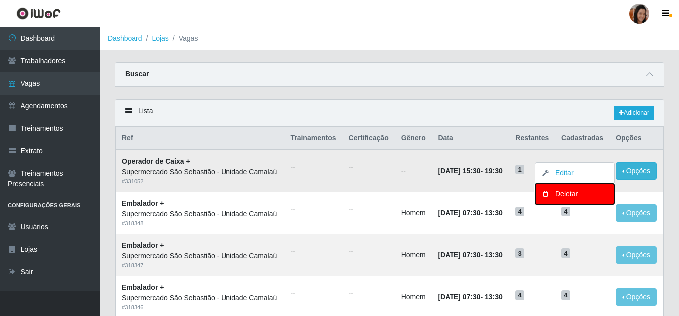
click at [562, 204] on button "Deletar" at bounding box center [574, 194] width 79 height 20
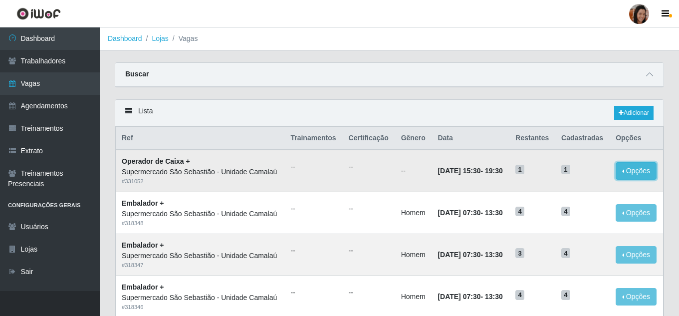
click at [637, 177] on button "Opções" at bounding box center [635, 170] width 41 height 17
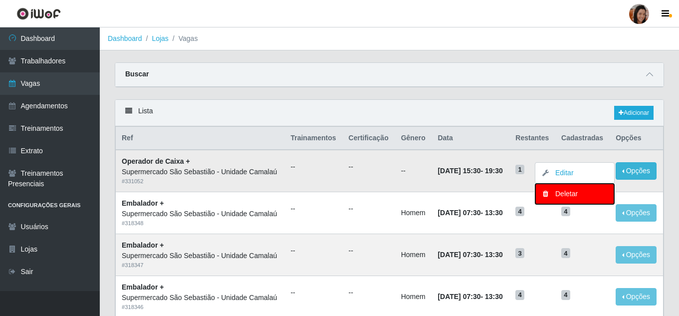
click at [566, 199] on div "Deletar" at bounding box center [574, 193] width 59 height 10
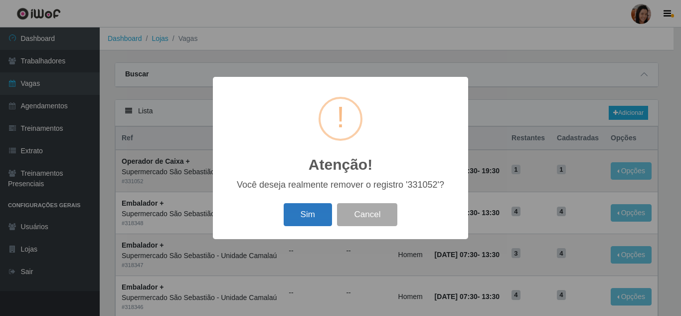
click at [302, 222] on button "Sim" at bounding box center [308, 214] width 48 height 23
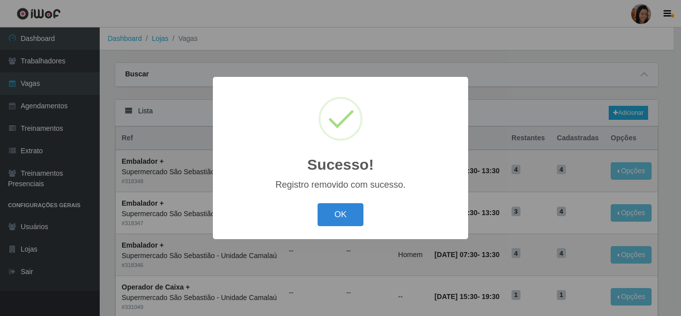
click at [337, 219] on button "OK" at bounding box center [341, 214] width 46 height 23
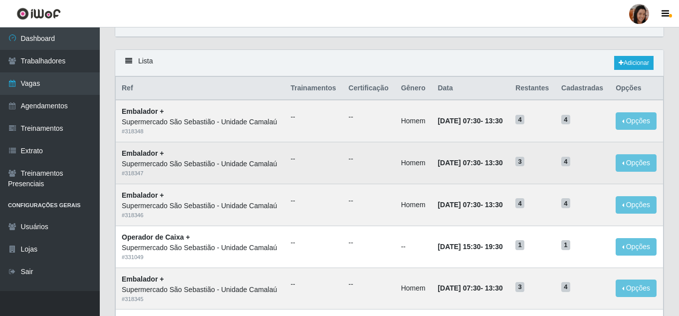
scroll to position [100, 0]
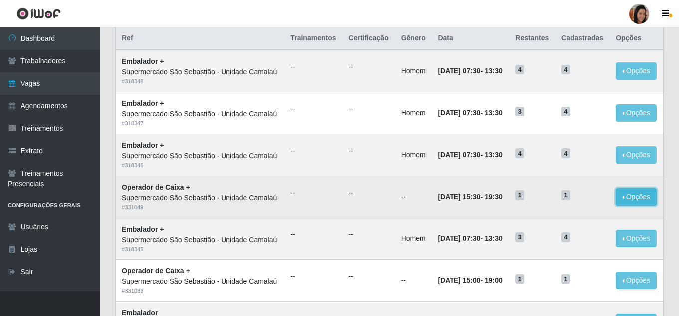
click at [642, 205] on button "Opções" at bounding box center [635, 196] width 41 height 17
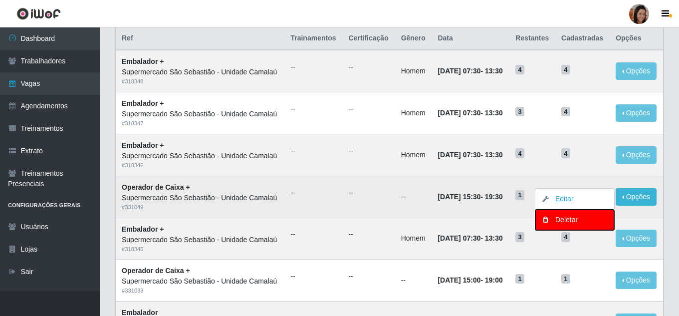
click at [564, 225] on div "Deletar" at bounding box center [574, 219] width 59 height 10
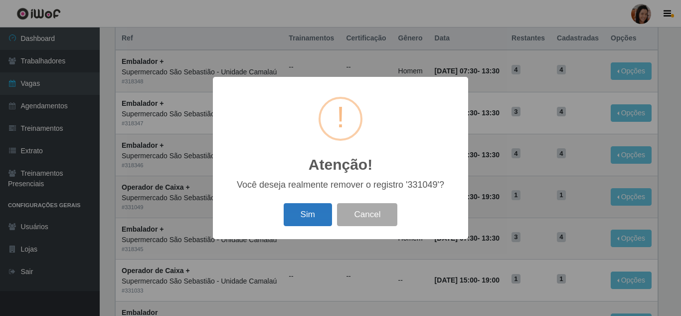
click at [326, 220] on button "Sim" at bounding box center [308, 214] width 48 height 23
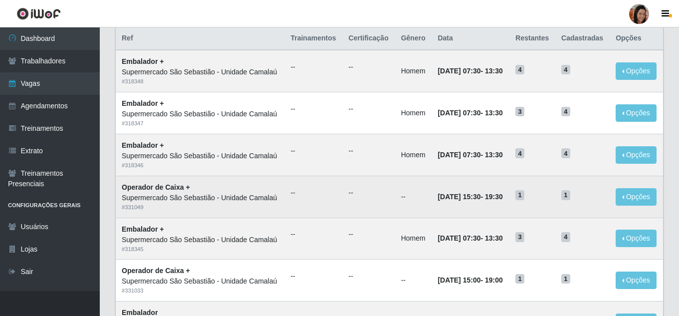
scroll to position [0, 0]
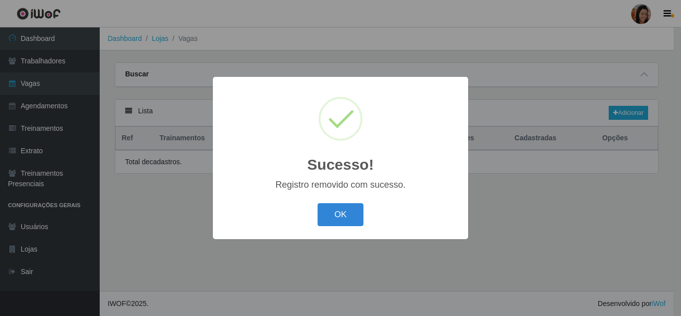
click at [354, 228] on div "OK Cancel" at bounding box center [340, 214] width 235 height 28
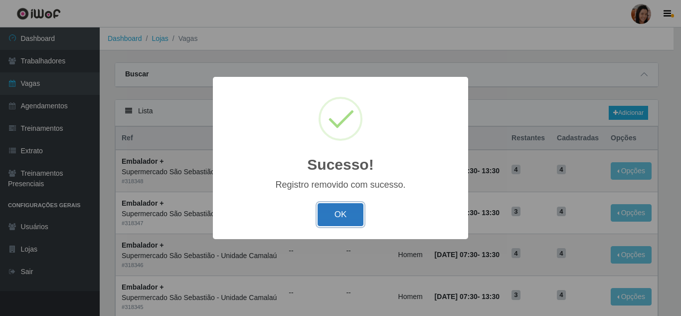
click at [354, 223] on button "OK" at bounding box center [341, 214] width 46 height 23
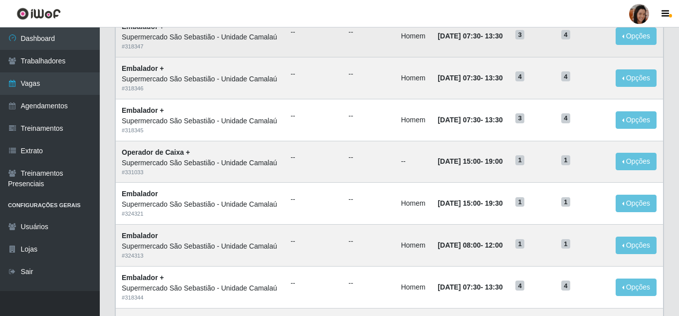
scroll to position [199, 0]
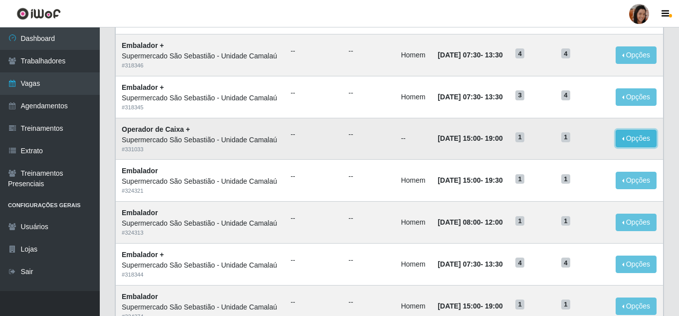
click at [638, 147] on button "Opções" at bounding box center [635, 138] width 41 height 17
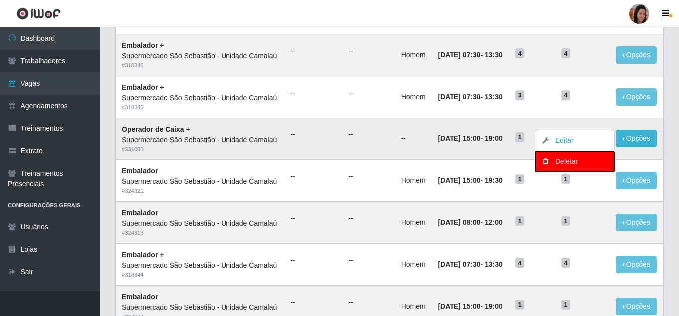
click at [572, 167] on div "Deletar" at bounding box center [574, 161] width 59 height 10
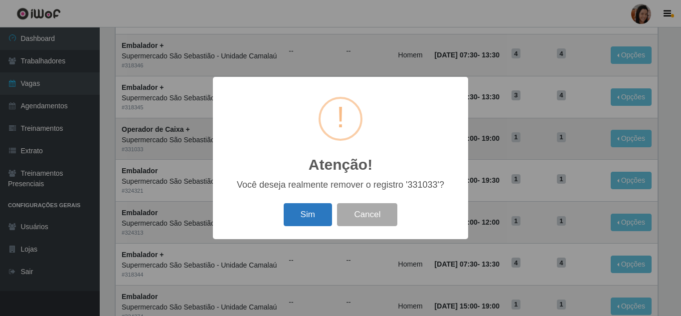
click at [317, 206] on button "Sim" at bounding box center [308, 214] width 48 height 23
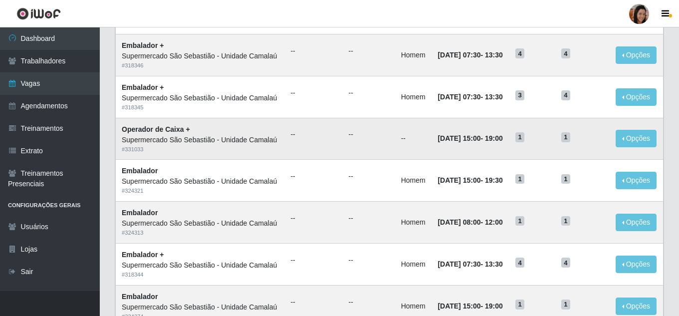
scroll to position [0, 0]
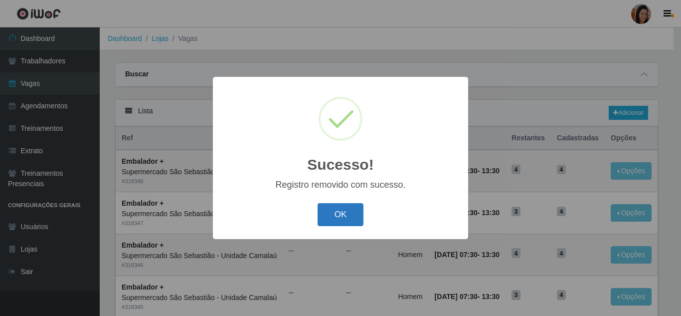
click at [357, 211] on button "OK" at bounding box center [341, 214] width 46 height 23
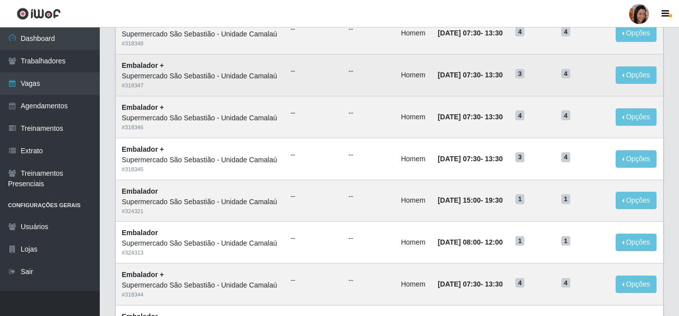
scroll to position [150, 0]
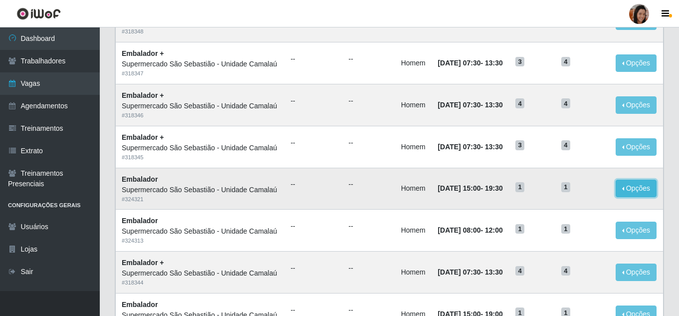
click at [637, 197] on button "Opções" at bounding box center [635, 188] width 41 height 17
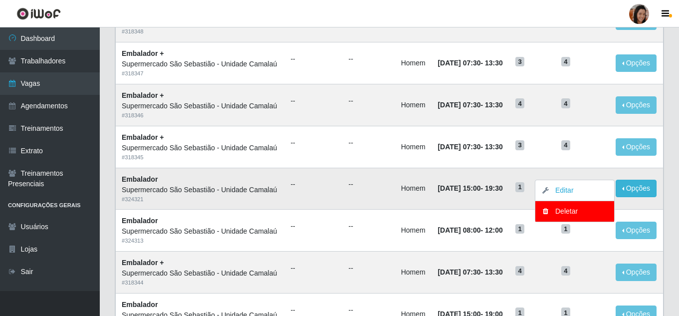
click at [472, 209] on td "30/09/2025, 15:00 - 19:30" at bounding box center [470, 189] width 78 height 42
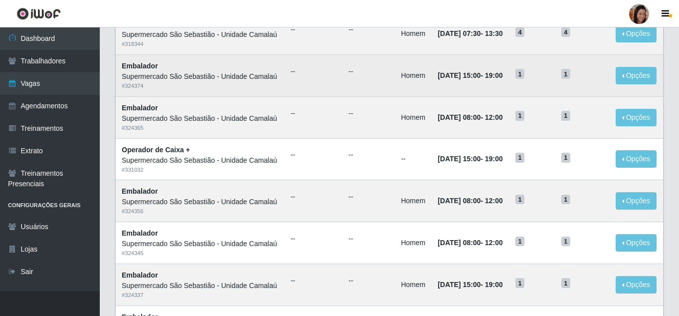
scroll to position [399, 0]
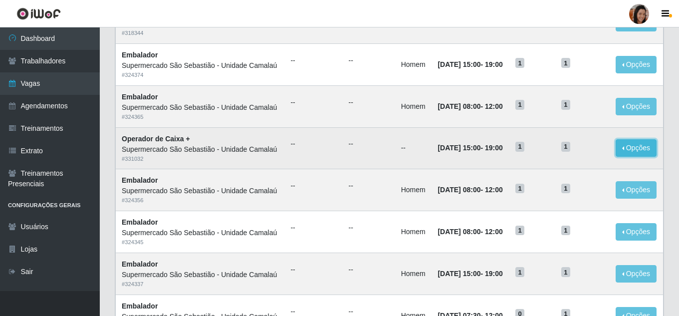
click at [639, 157] on button "Opções" at bounding box center [635, 147] width 41 height 17
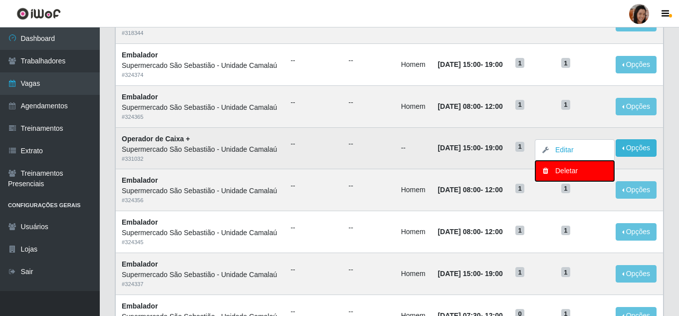
click at [563, 176] on div "Deletar" at bounding box center [574, 171] width 59 height 10
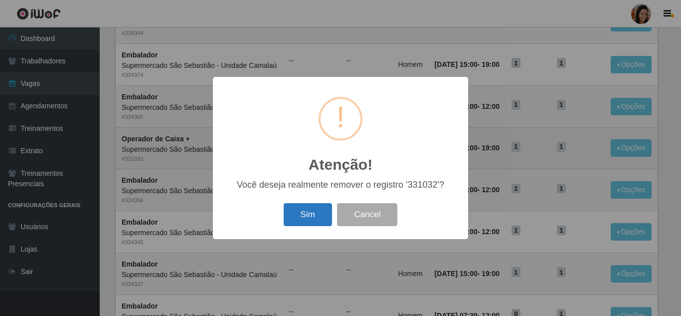
click at [312, 217] on button "Sim" at bounding box center [308, 214] width 48 height 23
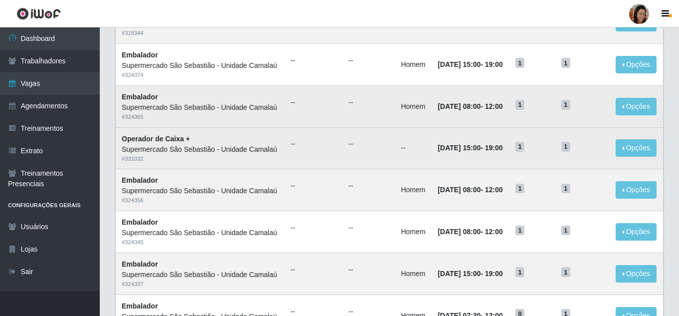
scroll to position [0, 0]
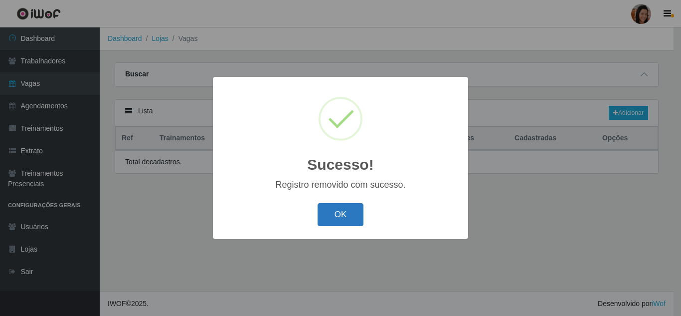
click at [349, 219] on button "OK" at bounding box center [341, 214] width 46 height 23
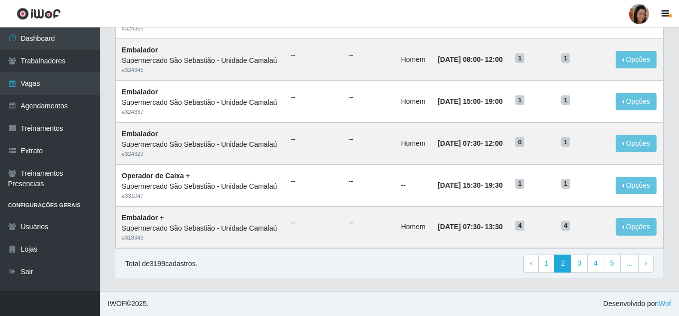
scroll to position [687, 0]
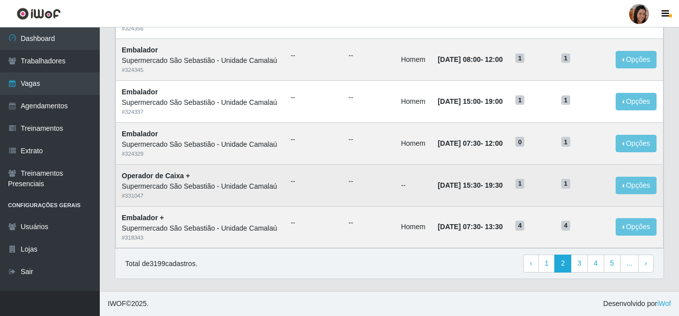
click at [645, 164] on td "Opções Editar Deletar" at bounding box center [635, 185] width 53 height 42
click at [641, 177] on button "Opções" at bounding box center [635, 185] width 41 height 17
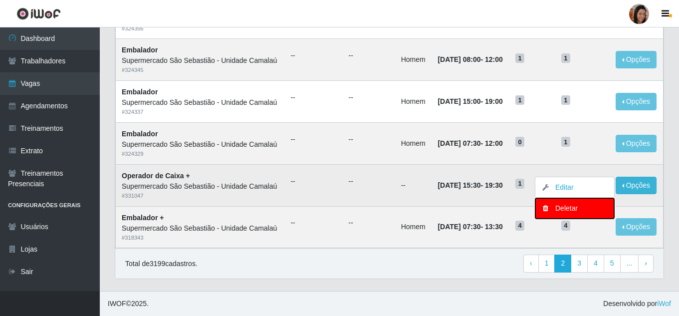
click at [571, 203] on div "Deletar" at bounding box center [574, 208] width 59 height 10
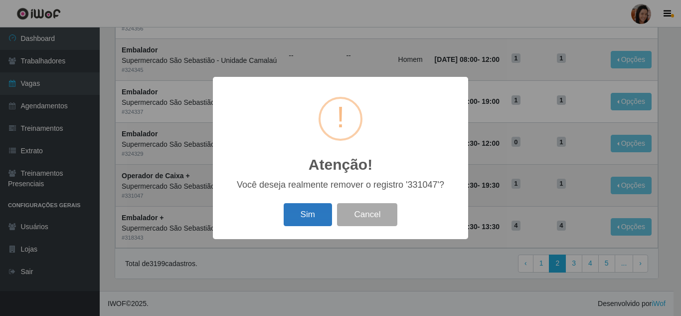
click at [309, 225] on button "Sim" at bounding box center [308, 214] width 48 height 23
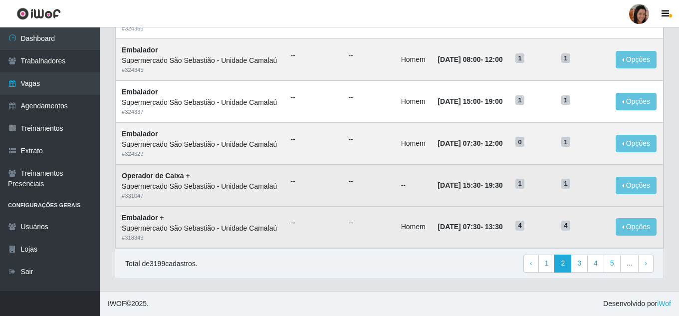
click at [309, 217] on ul "--" at bounding box center [313, 222] width 46 height 10
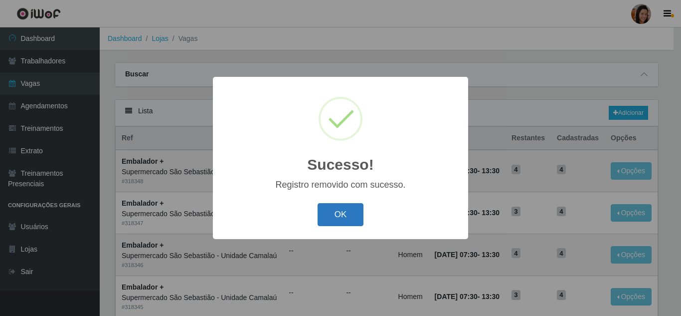
click at [340, 205] on button "OK" at bounding box center [341, 214] width 46 height 23
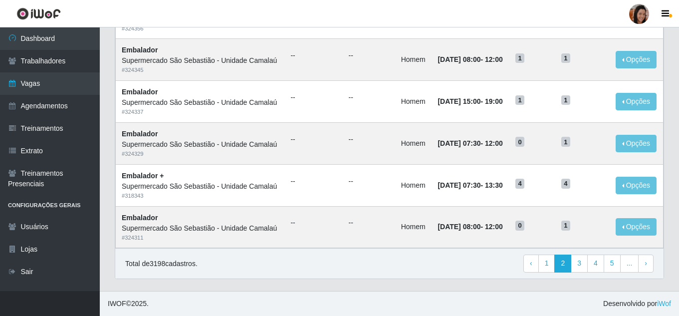
scroll to position [687, 0]
click at [577, 262] on link "3" at bounding box center [578, 263] width 17 height 18
click at [543, 270] on link "2" at bounding box center [546, 263] width 17 height 18
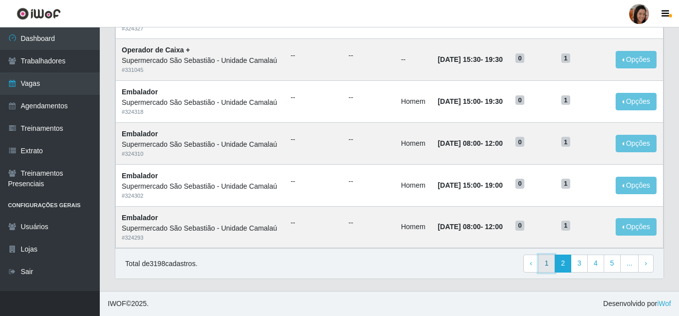
click at [542, 267] on link "1" at bounding box center [546, 263] width 17 height 18
click at [45, 11] on img at bounding box center [38, 13] width 44 height 12
